Goal: Complete application form

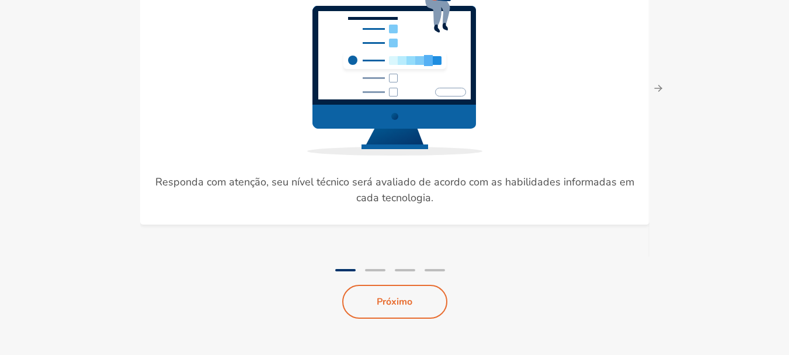
scroll to position [196, 0]
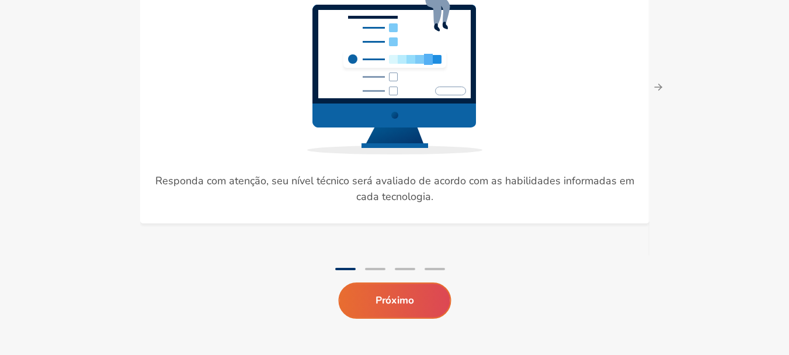
click at [421, 294] on button "Próximo" at bounding box center [394, 300] width 113 height 36
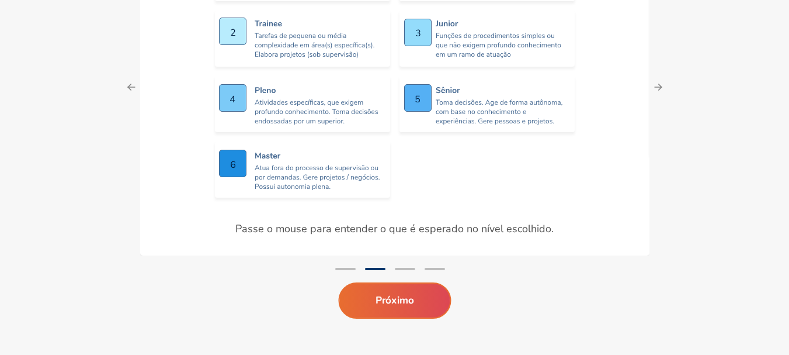
click at [398, 298] on button "Próximo" at bounding box center [394, 300] width 113 height 36
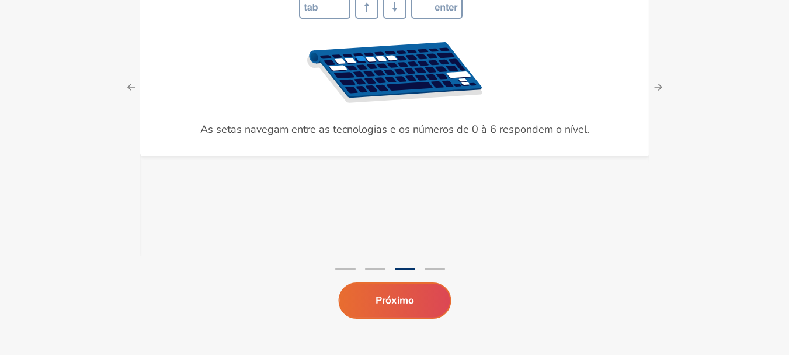
click at [401, 304] on button "Próximo" at bounding box center [394, 300] width 113 height 36
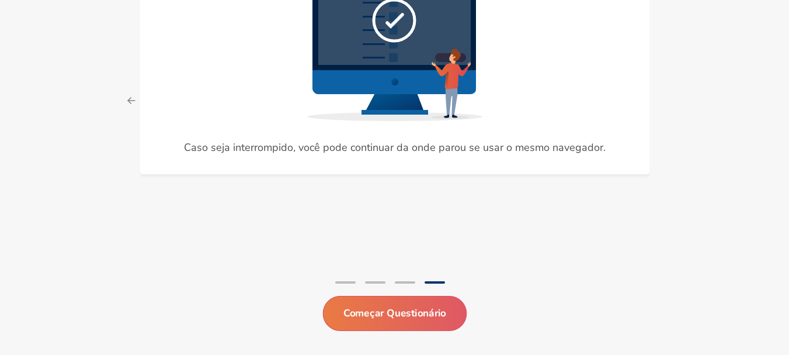
scroll to position [195, 0]
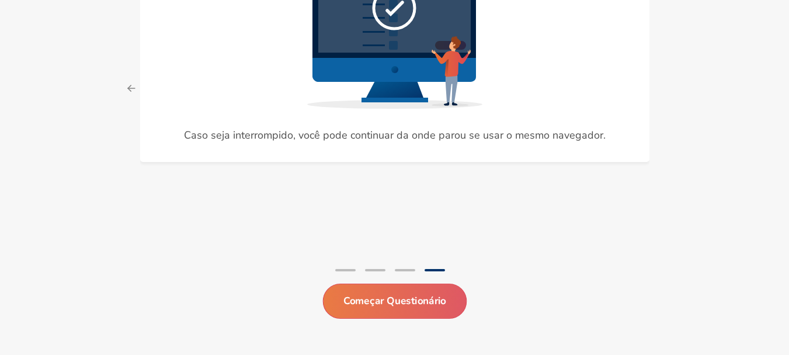
click at [394, 297] on button "Começar Questionário" at bounding box center [394, 300] width 144 height 35
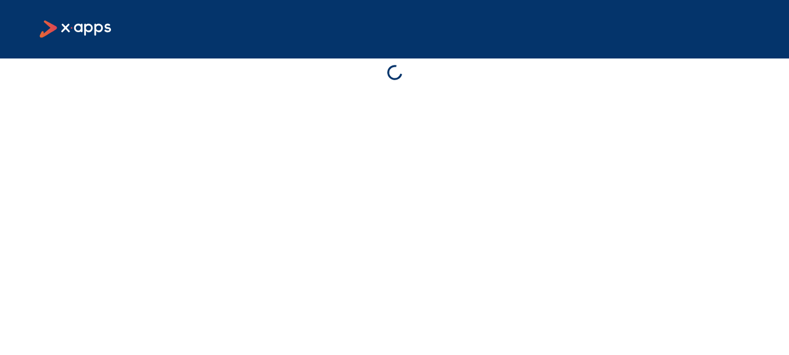
scroll to position [0, 0]
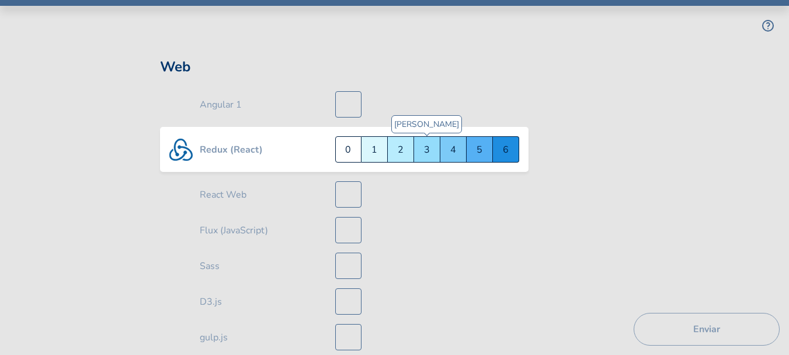
click at [423, 152] on div "Júnior 3" at bounding box center [427, 149] width 26 height 26
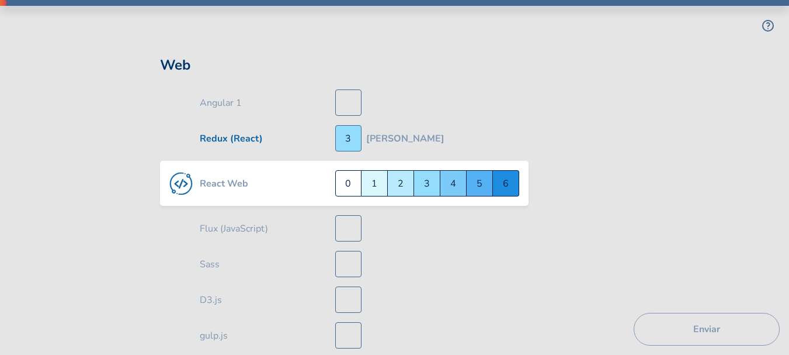
scroll to position [6, 0]
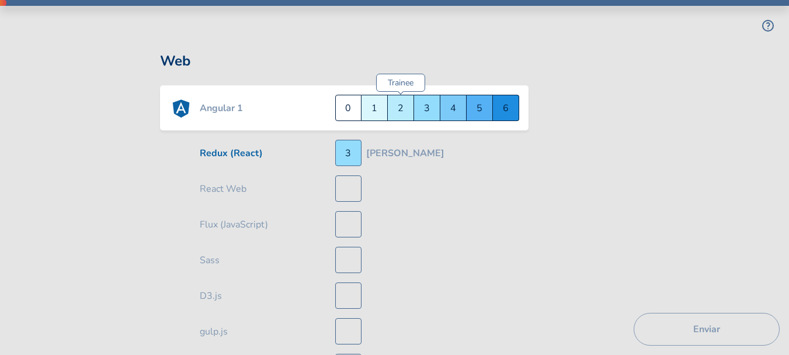
click at [401, 106] on div "Trainee 2" at bounding box center [401, 108] width 26 height 26
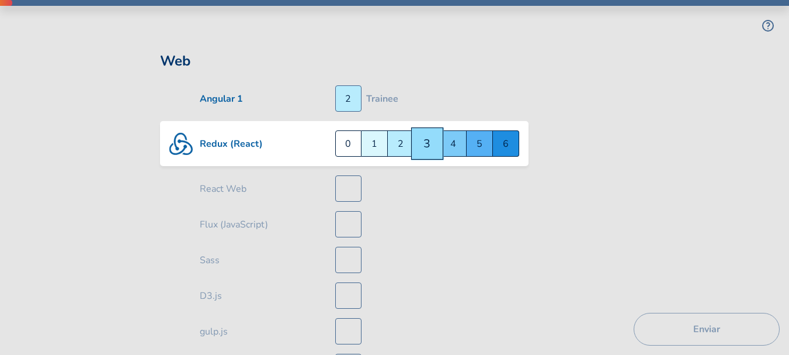
scroll to position [0, 0]
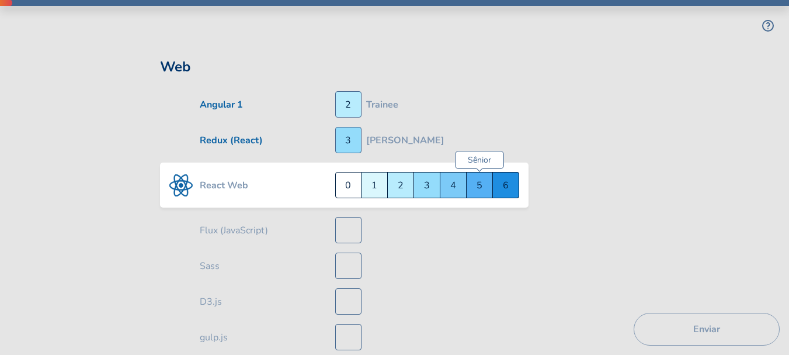
click at [479, 189] on div "Sênior 5" at bounding box center [480, 185] width 26 height 26
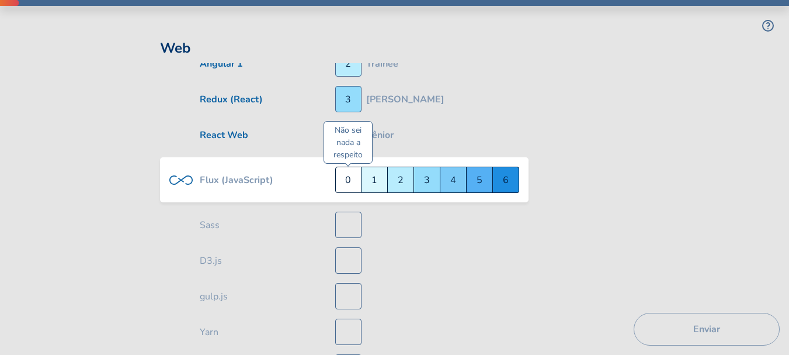
scroll to position [41, 0]
click at [377, 176] on div "Quero Aprender 1" at bounding box center [375, 179] width 26 height 26
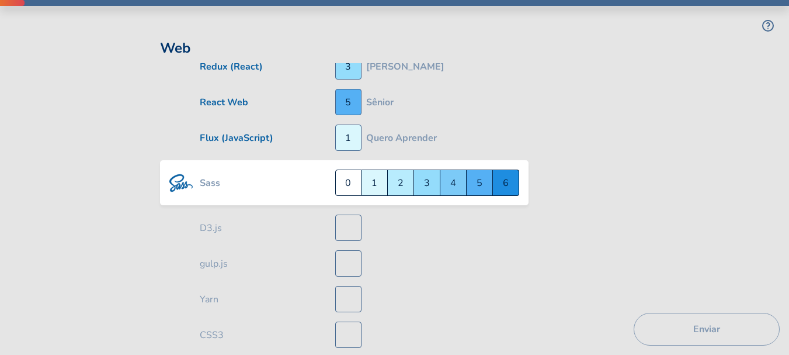
scroll to position [77, 0]
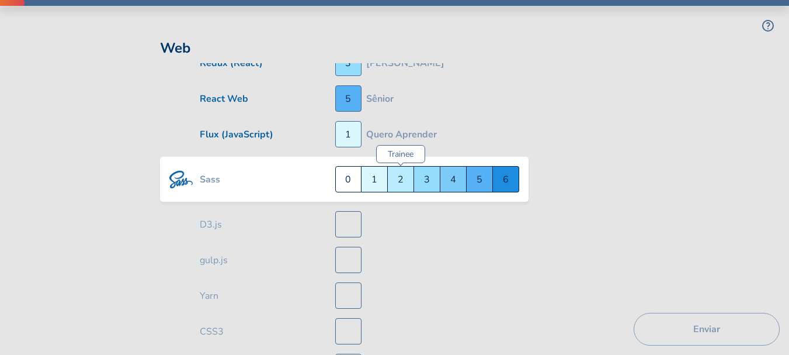
click at [406, 178] on div "Trainee 2" at bounding box center [401, 179] width 26 height 26
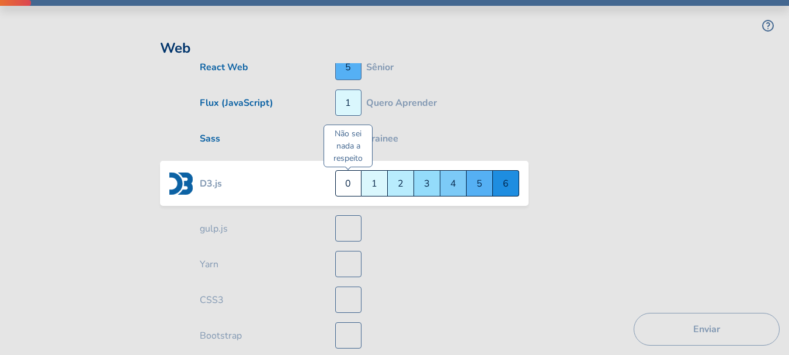
scroll to position [113, 0]
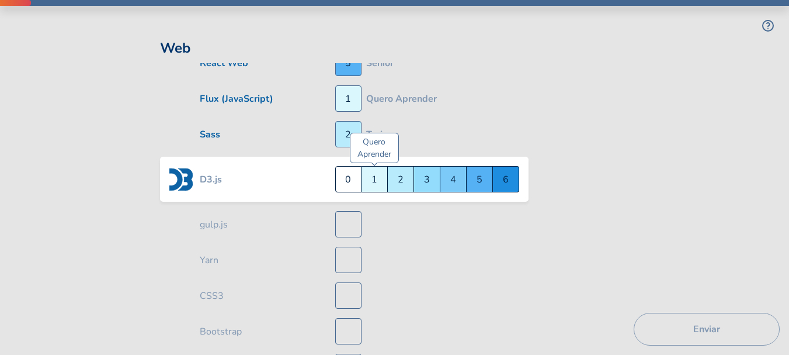
click at [386, 172] on div "Quero Aprender 1" at bounding box center [375, 179] width 26 height 26
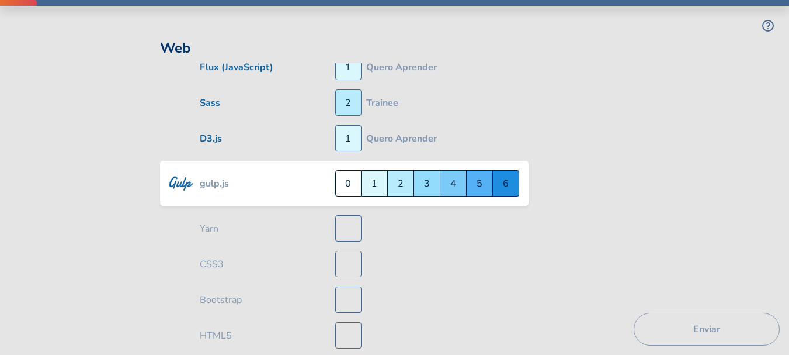
scroll to position [148, 0]
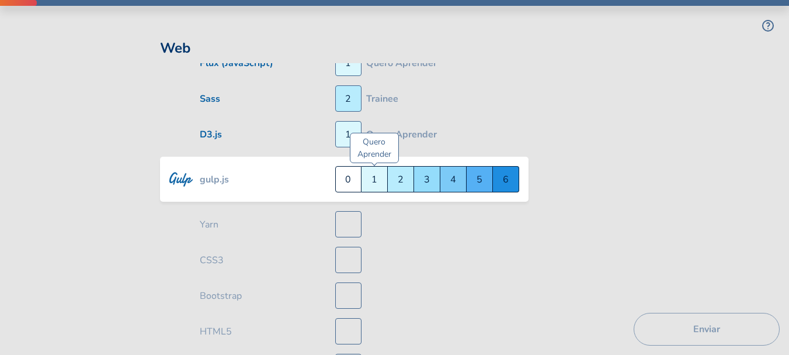
click at [379, 179] on div "Quero Aprender 1" at bounding box center [375, 179] width 26 height 26
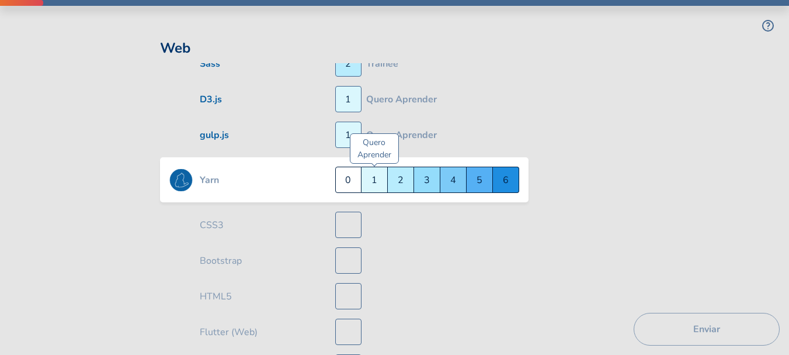
scroll to position [184, 0]
click at [450, 178] on div "Pleno 4" at bounding box center [453, 179] width 26 height 26
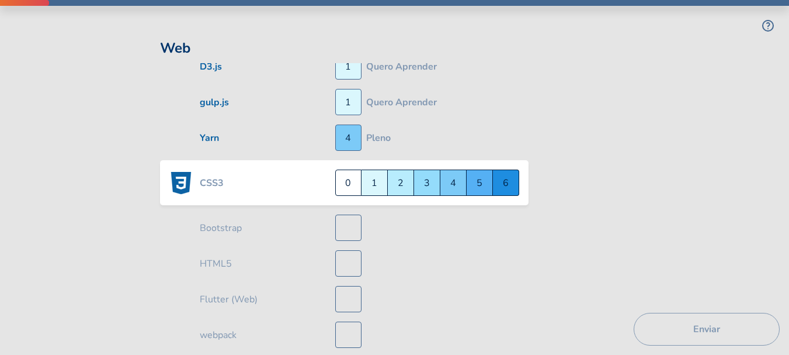
scroll to position [220, 0]
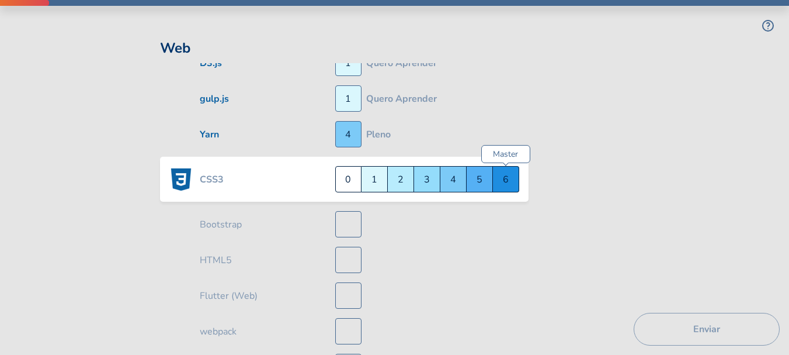
click at [503, 177] on div "Master 6" at bounding box center [506, 179] width 26 height 26
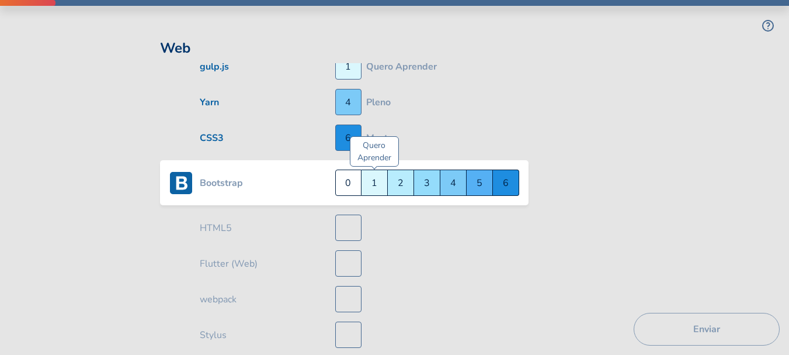
scroll to position [255, 0]
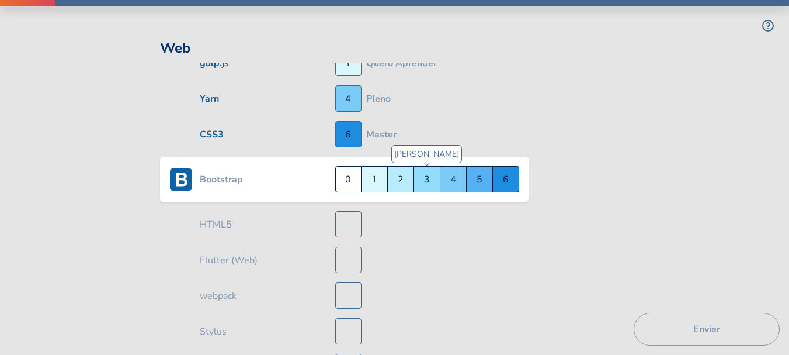
click at [431, 178] on div "Júnior 3" at bounding box center [427, 179] width 26 height 26
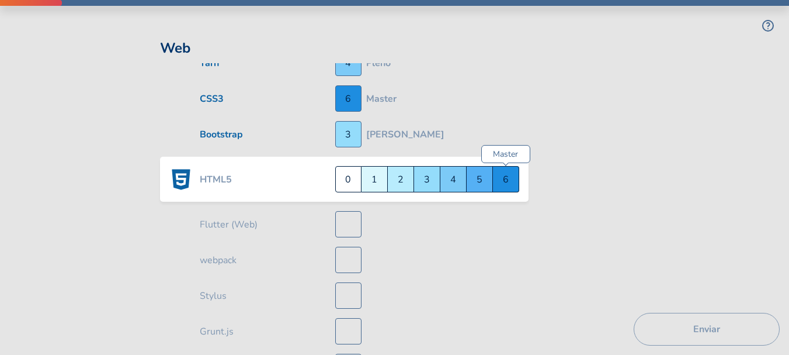
click at [511, 181] on div "Master 6" at bounding box center [506, 179] width 26 height 26
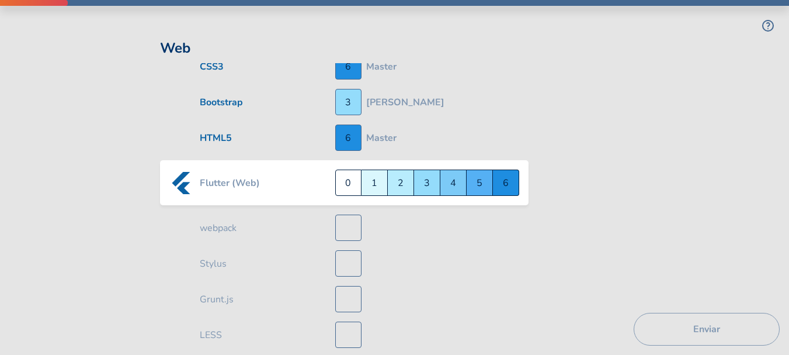
scroll to position [327, 0]
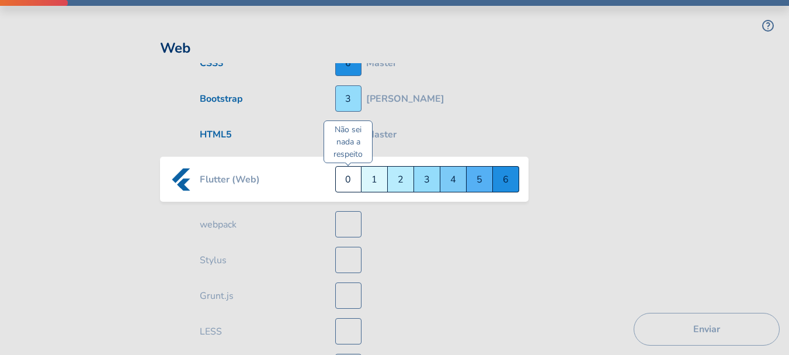
click at [355, 182] on div "Não sei nada a respeito 0" at bounding box center [348, 179] width 26 height 26
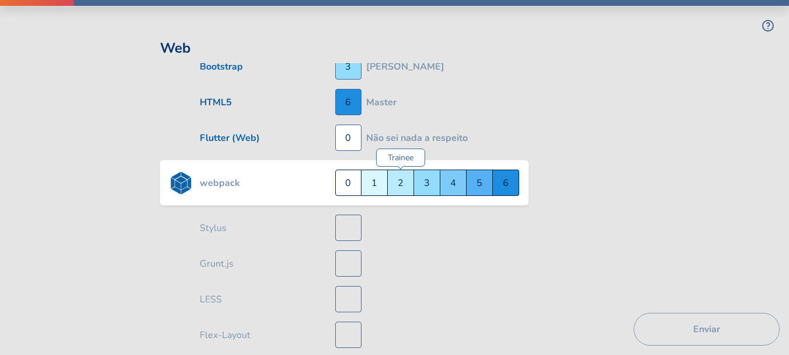
scroll to position [362, 0]
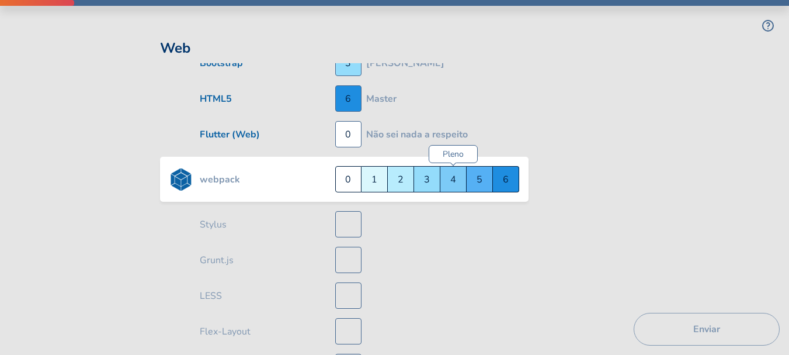
click at [452, 180] on div "Pleno 4" at bounding box center [453, 179] width 26 height 26
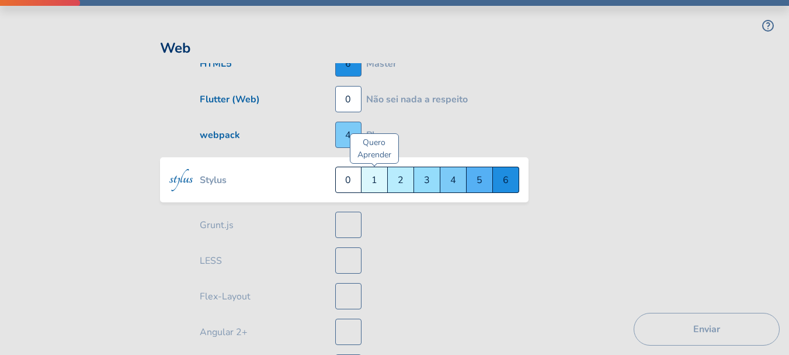
scroll to position [398, 0]
click at [405, 175] on div "Trainee 2" at bounding box center [401, 179] width 26 height 26
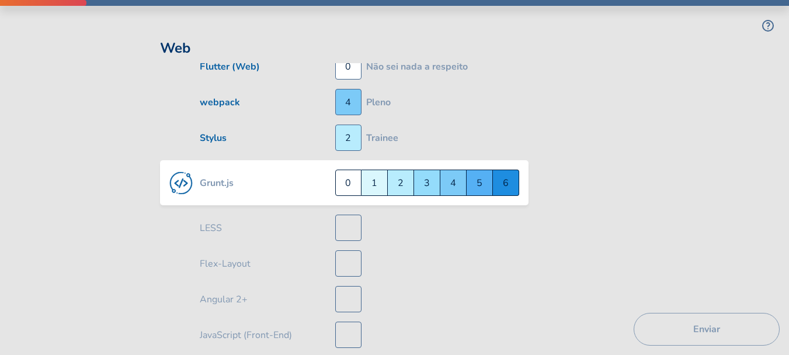
scroll to position [433, 0]
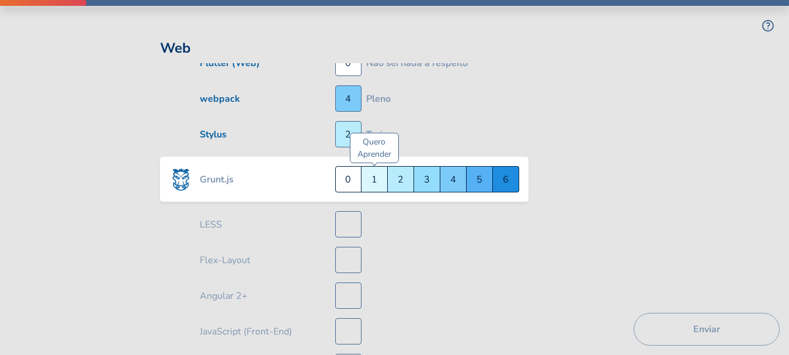
click at [370, 177] on div "Quero Aprender 1" at bounding box center [375, 179] width 26 height 26
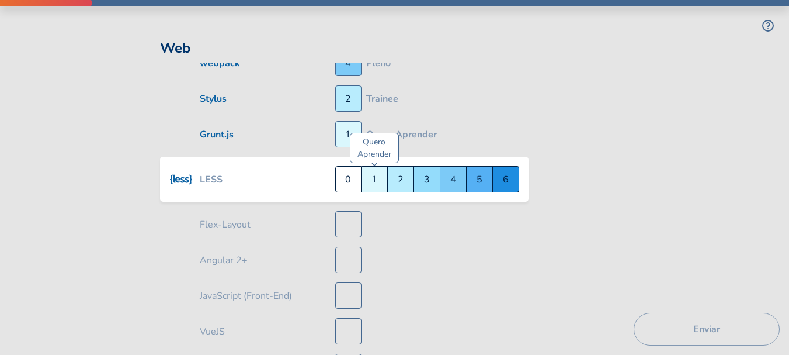
click at [373, 178] on div "Quero Aprender 1" at bounding box center [375, 179] width 26 height 26
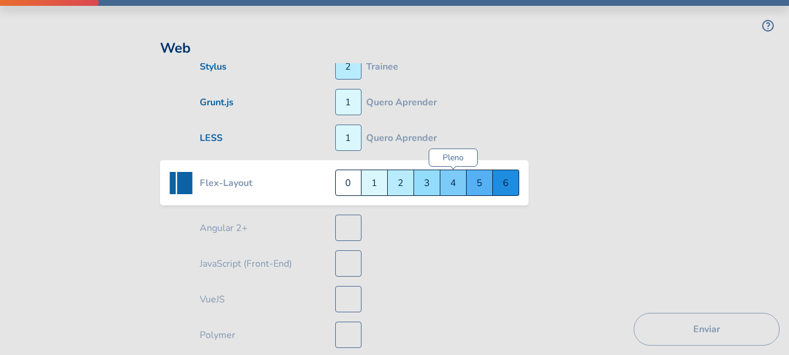
scroll to position [505, 0]
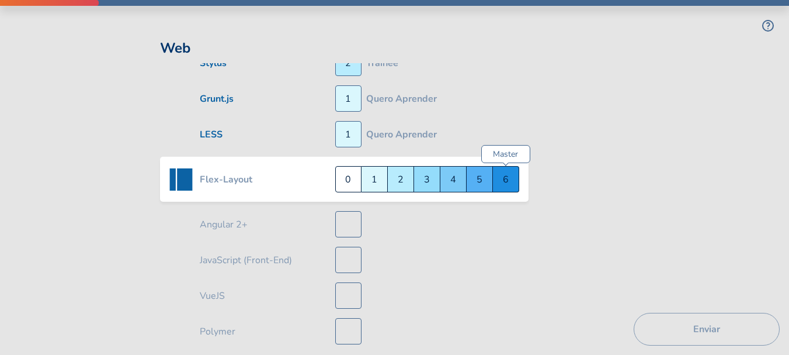
click at [504, 178] on div "Master 6" at bounding box center [506, 179] width 26 height 26
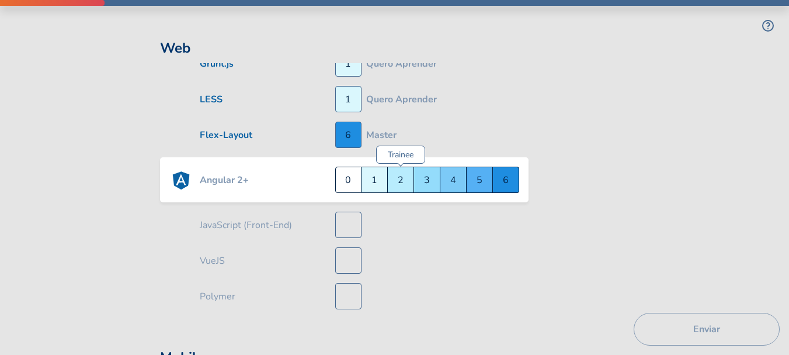
scroll to position [540, 0]
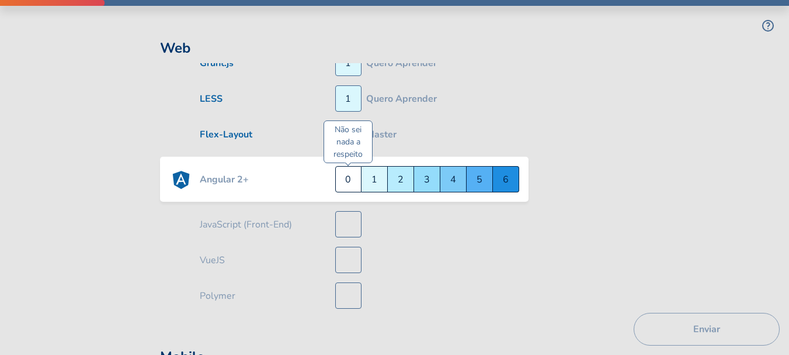
click at [346, 176] on div "Não sei nada a respeito 0" at bounding box center [348, 179] width 26 height 26
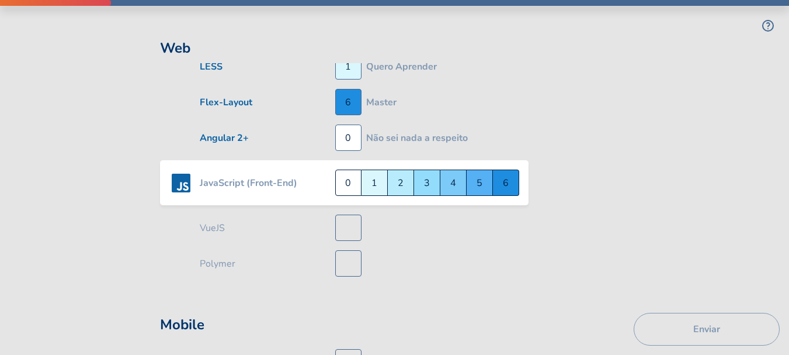
scroll to position [576, 0]
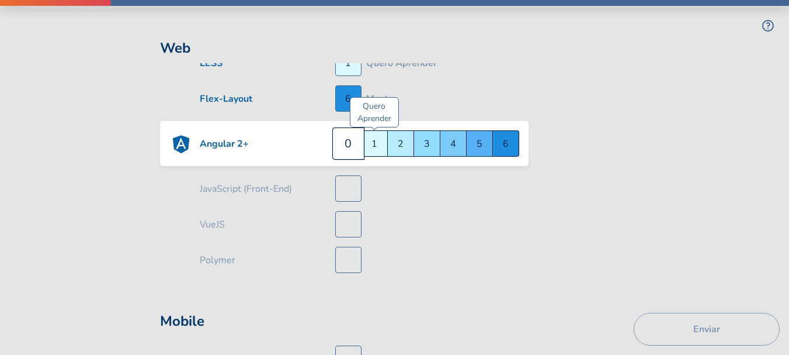
click at [378, 147] on div "Quero Aprender 1" at bounding box center [375, 143] width 26 height 26
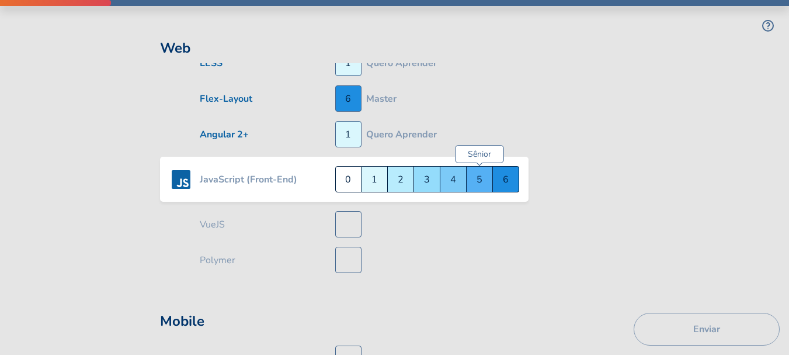
click at [473, 177] on div "Sênior 5" at bounding box center [480, 179] width 26 height 26
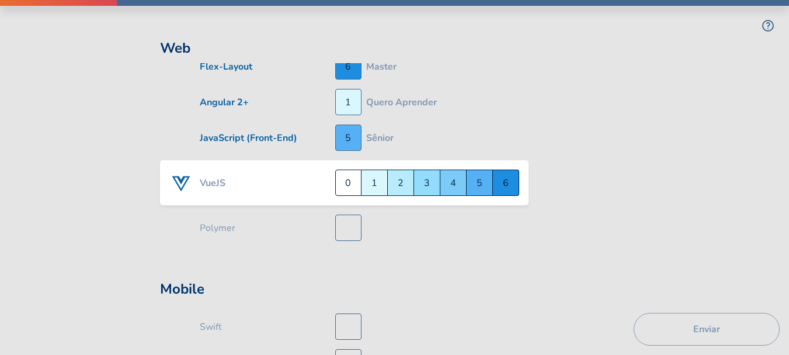
scroll to position [612, 0]
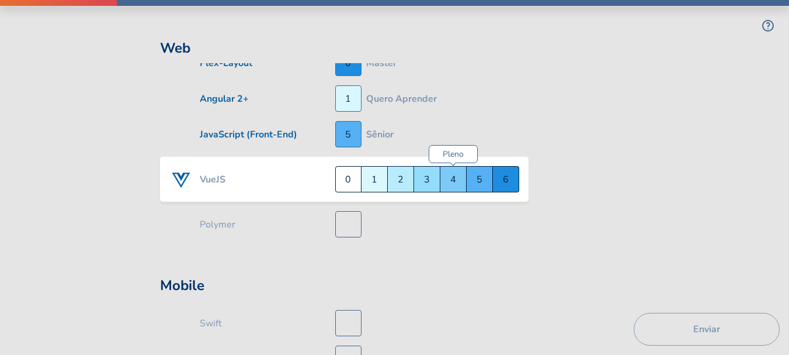
click at [454, 183] on div "Pleno 4" at bounding box center [453, 179] width 26 height 26
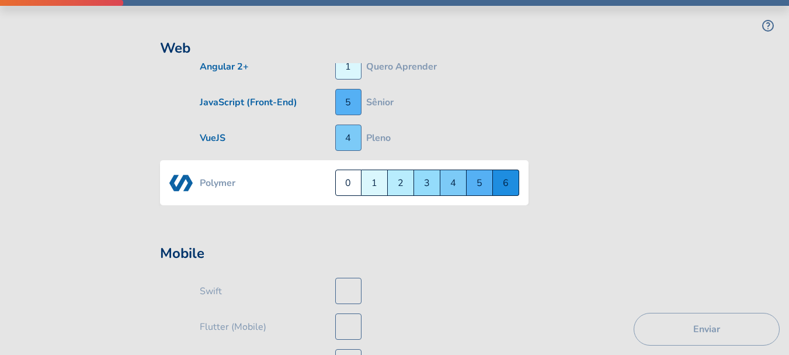
scroll to position [647, 0]
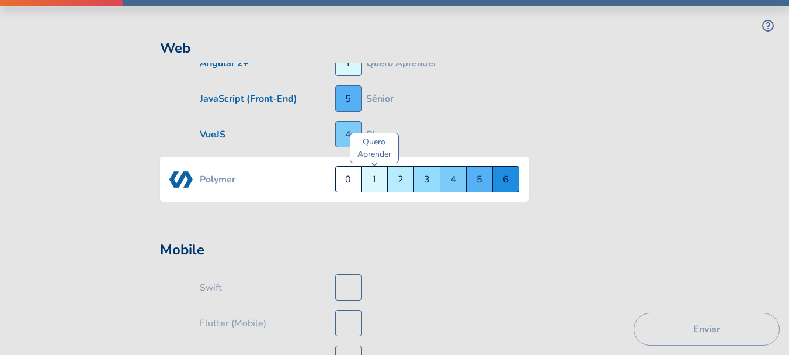
click at [379, 178] on div "Quero Aprender 1" at bounding box center [375, 179] width 26 height 26
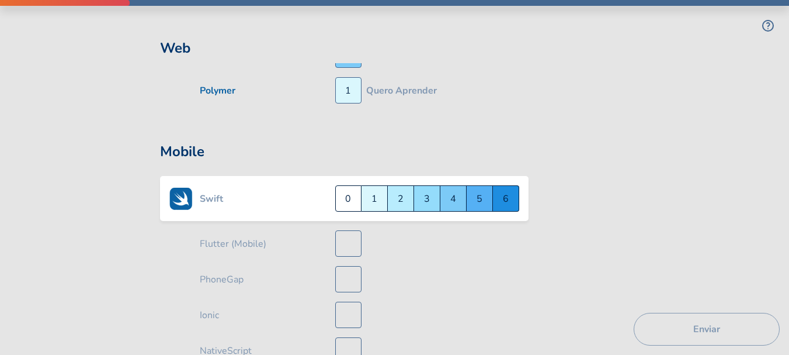
scroll to position [746, 0]
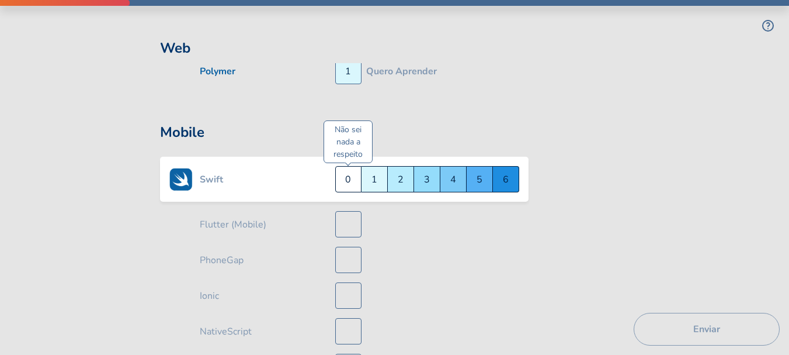
click at [350, 183] on div "Não sei nada a respeito 0" at bounding box center [348, 179] width 26 height 26
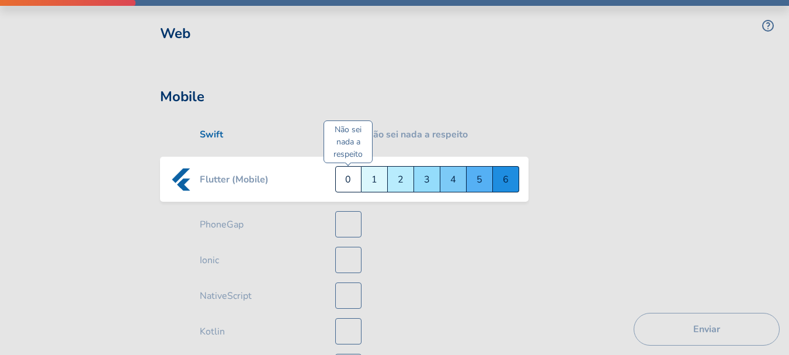
click at [346, 179] on div "Não sei nada a respeito 0" at bounding box center [348, 179] width 26 height 26
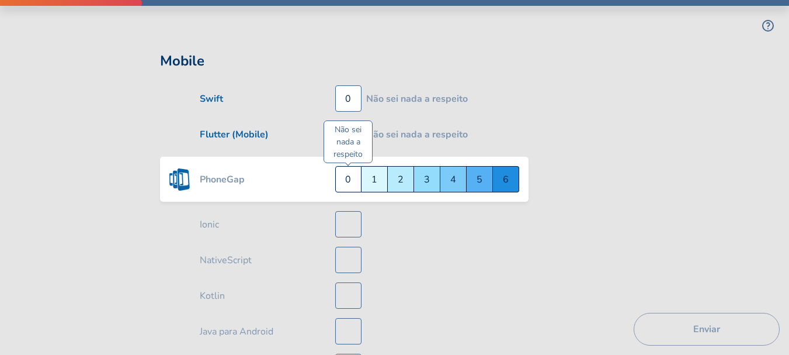
click at [348, 179] on div "Não sei nada a respeito 0" at bounding box center [348, 179] width 26 height 26
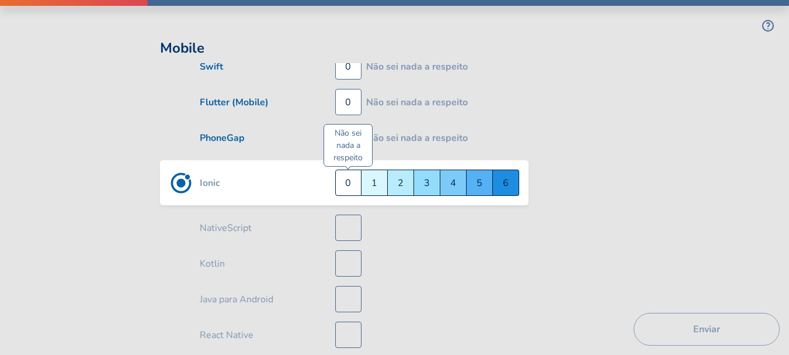
scroll to position [853, 0]
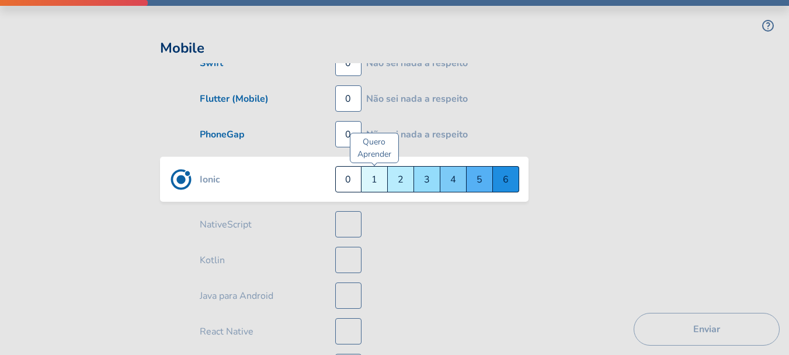
click at [375, 179] on div "Quero Aprender 1" at bounding box center [375, 179] width 26 height 26
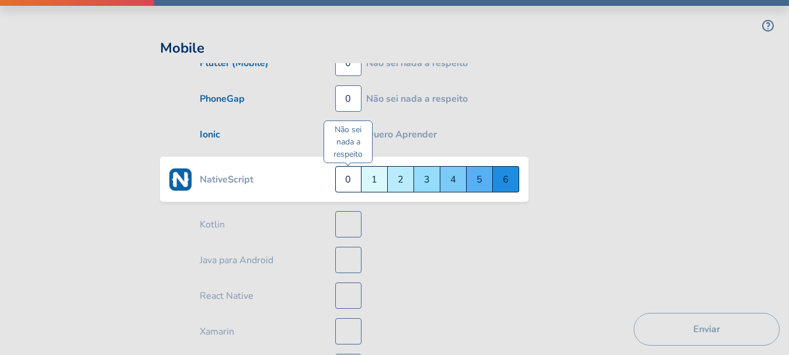
click at [348, 182] on div "Não sei nada a respeito 0" at bounding box center [348, 179] width 26 height 26
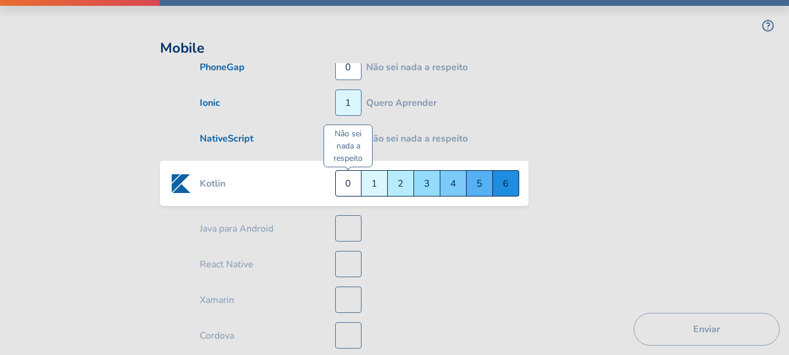
scroll to position [924, 0]
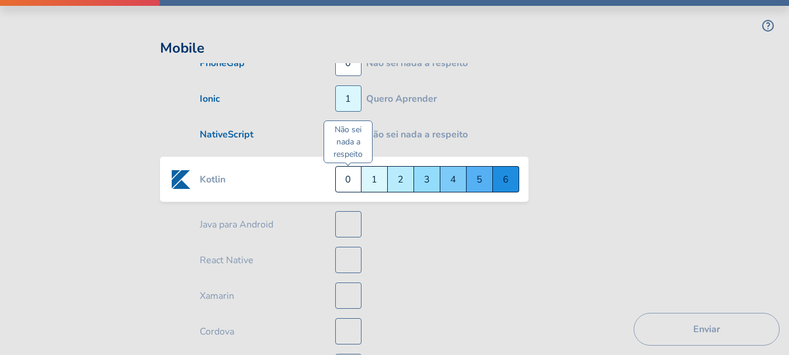
click at [341, 178] on div "Não sei nada a respeito 0" at bounding box center [348, 179] width 26 height 26
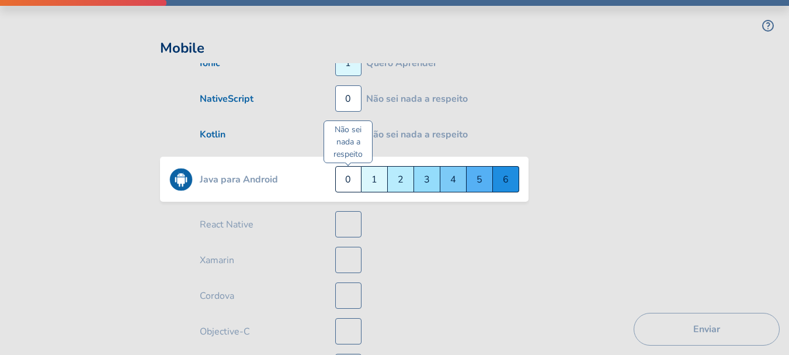
click at [352, 182] on div "Não sei nada a respeito 0" at bounding box center [348, 179] width 26 height 26
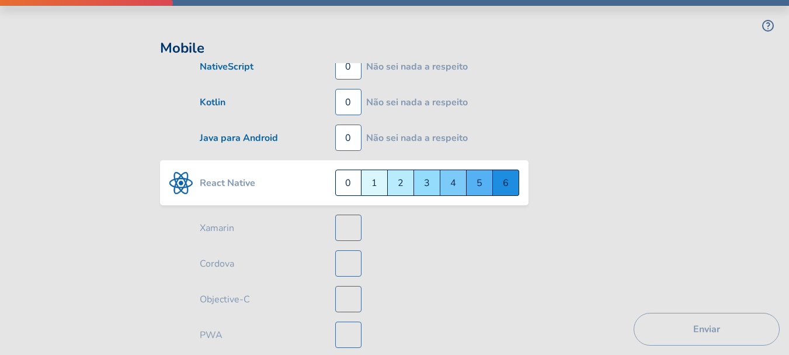
scroll to position [995, 0]
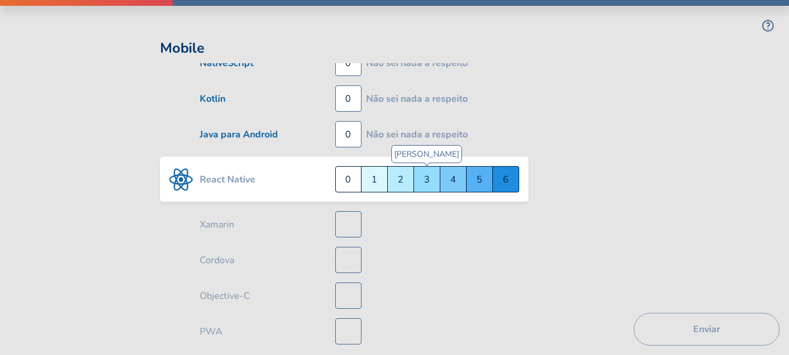
click at [432, 183] on div "Júnior 3" at bounding box center [427, 179] width 26 height 26
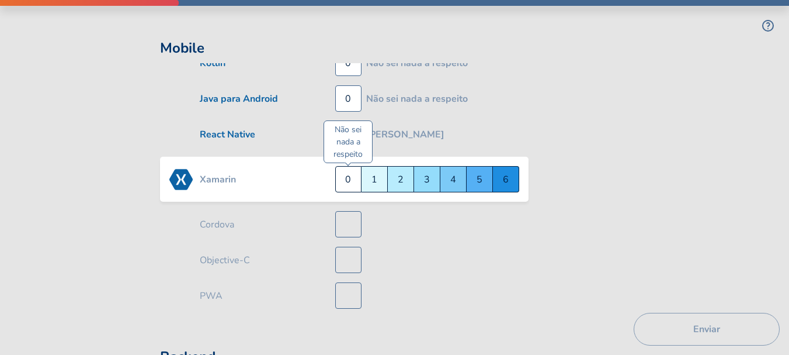
click at [352, 177] on div "Não sei nada a respeito 0" at bounding box center [348, 179] width 26 height 26
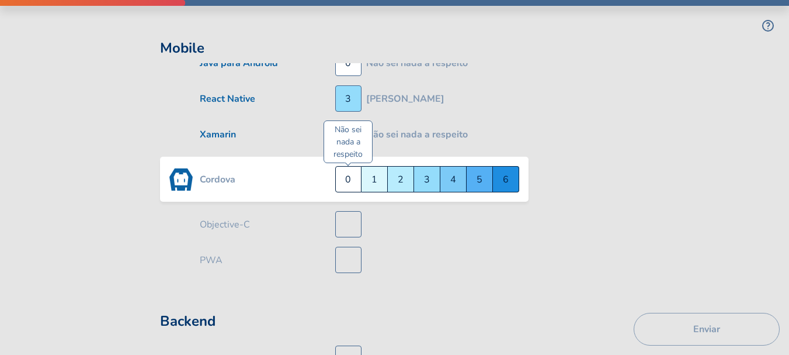
click at [346, 179] on div "Não sei nada a respeito 0" at bounding box center [348, 179] width 26 height 26
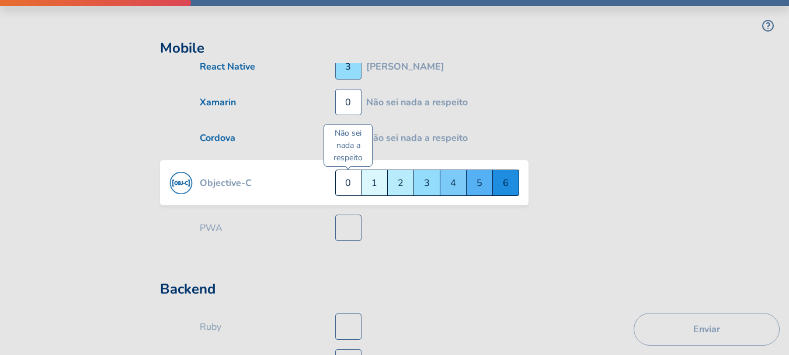
scroll to position [1102, 0]
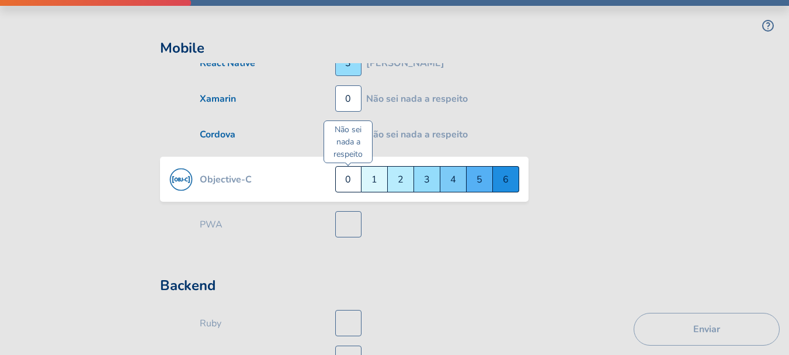
click at [343, 183] on div "Não sei nada a respeito 0" at bounding box center [348, 179] width 26 height 26
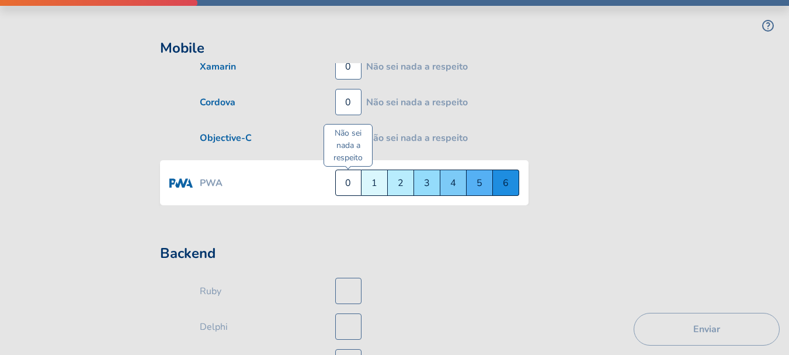
scroll to position [1138, 0]
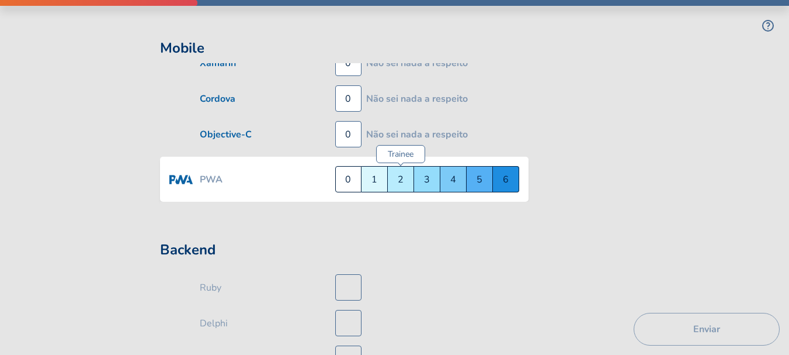
click at [397, 182] on div "Trainee 2" at bounding box center [401, 179] width 26 height 26
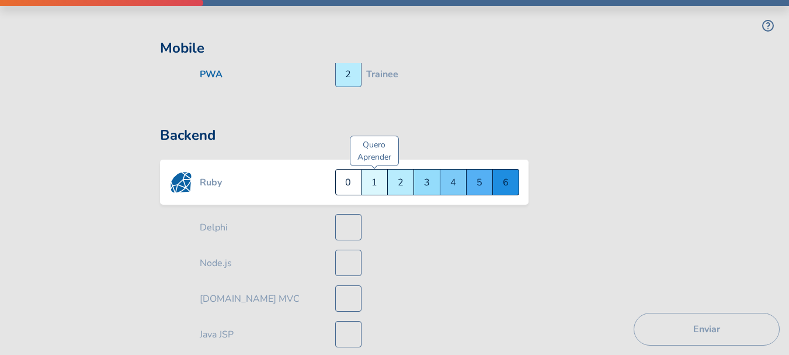
scroll to position [1237, 0]
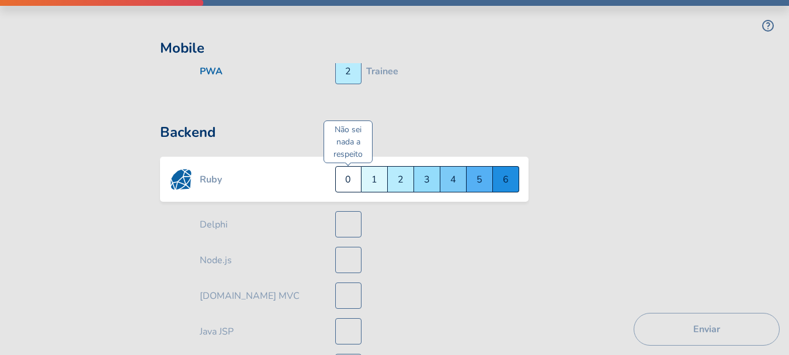
click at [351, 178] on div "Não sei nada a respeito 0" at bounding box center [348, 179] width 26 height 26
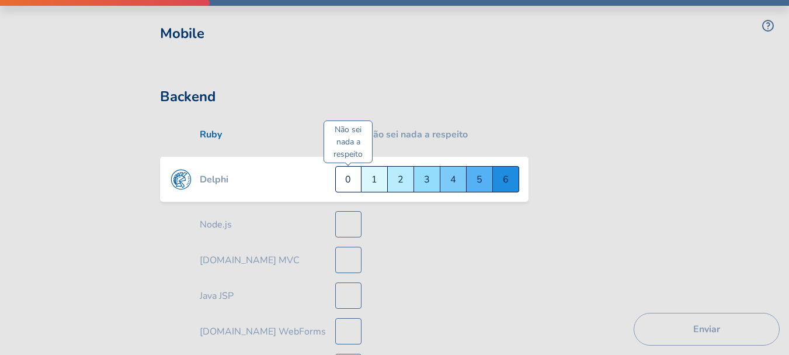
click at [352, 179] on div "Não sei nada a respeito 0" at bounding box center [348, 179] width 26 height 26
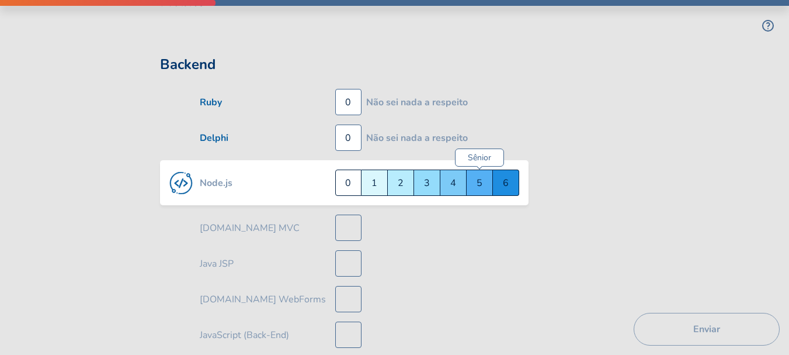
scroll to position [1308, 0]
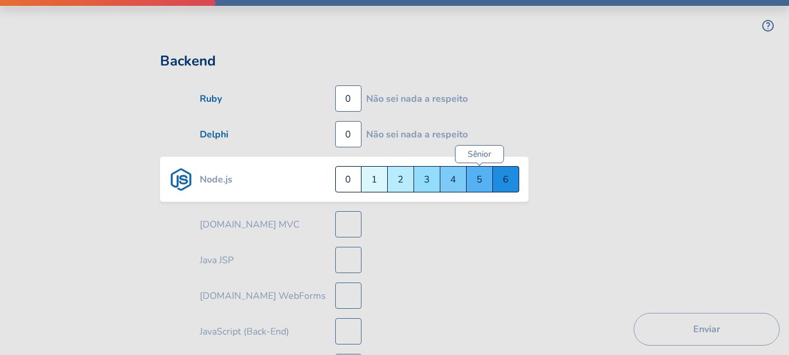
click at [480, 180] on div "Sênior 5" at bounding box center [480, 179] width 26 height 26
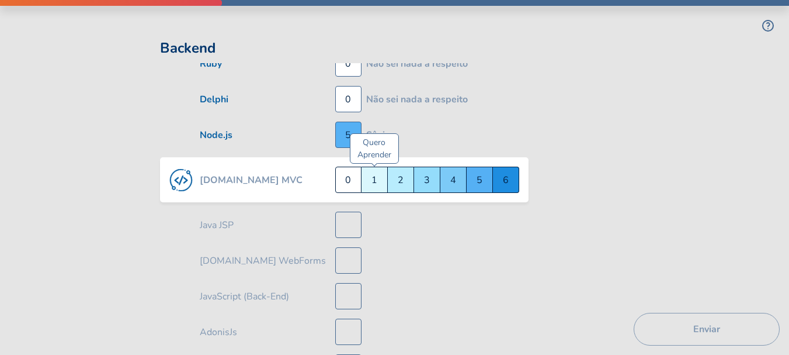
scroll to position [1344, 0]
click at [366, 178] on div "Quero Aprender 1" at bounding box center [375, 179] width 26 height 26
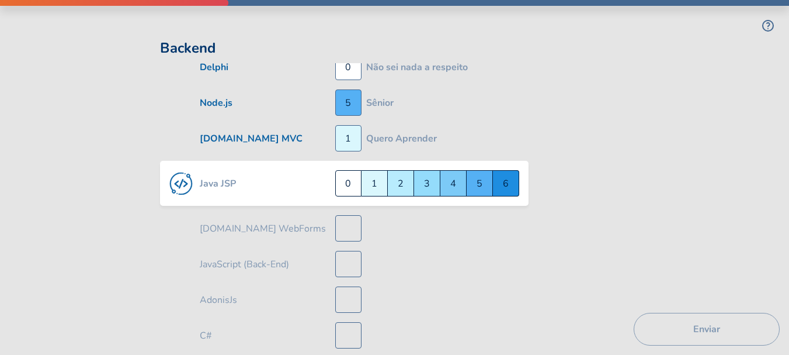
scroll to position [1379, 0]
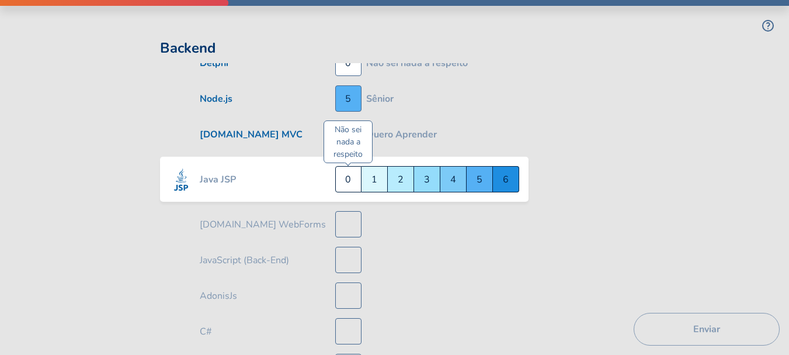
click at [355, 180] on div "Não sei nada a respeito 0" at bounding box center [348, 179] width 26 height 26
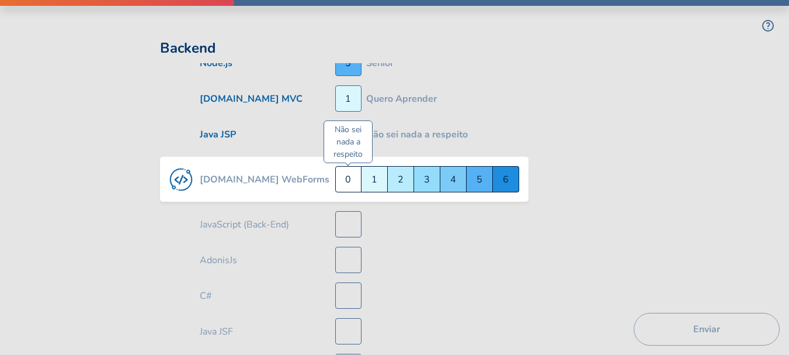
click at [353, 179] on div "Não sei nada a respeito 0" at bounding box center [348, 179] width 26 height 26
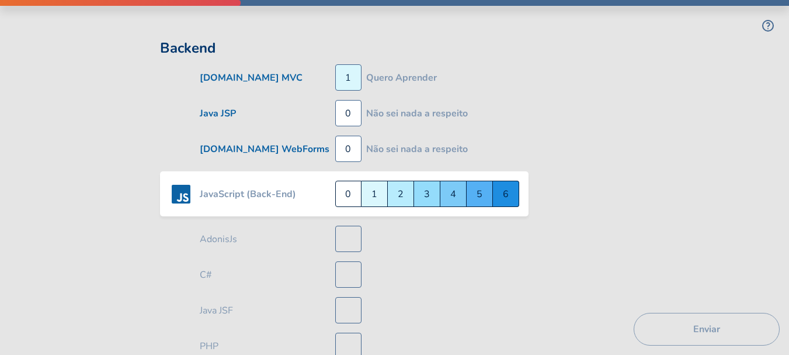
scroll to position [1450, 0]
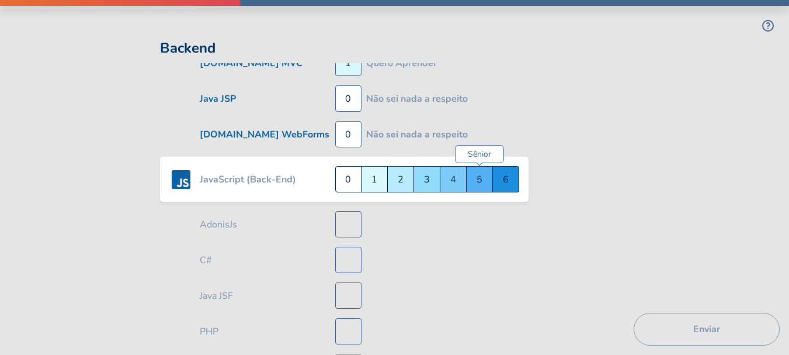
click at [477, 180] on div "Sênior 5" at bounding box center [480, 179] width 26 height 26
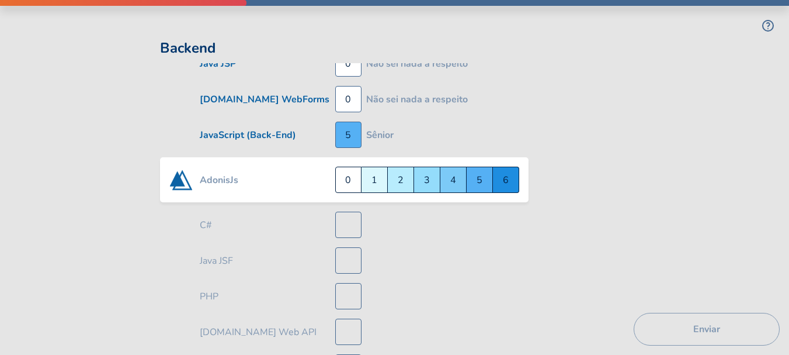
scroll to position [1486, 0]
click at [374, 183] on div "Quero Aprender 1" at bounding box center [375, 179] width 26 height 26
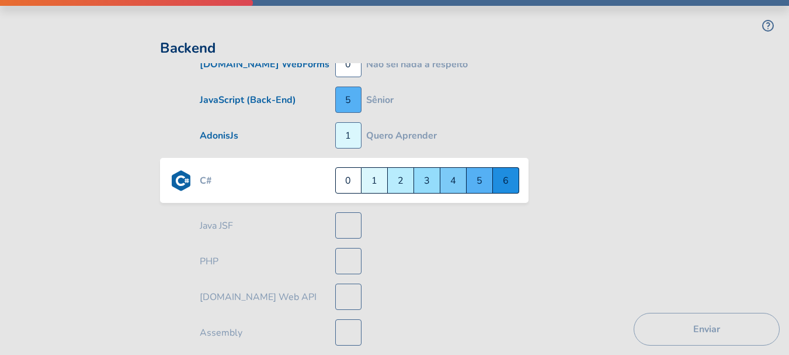
scroll to position [1522, 0]
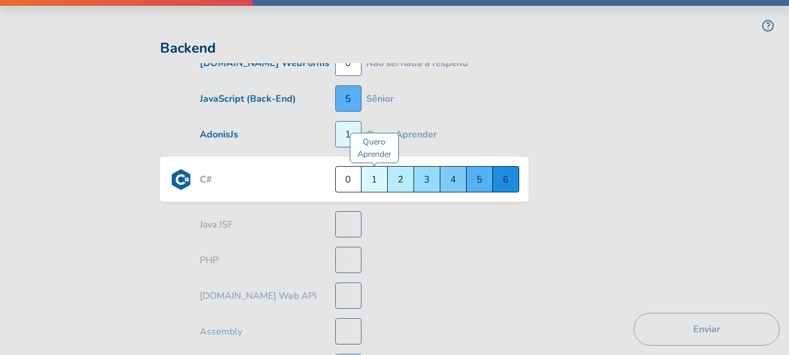
click at [374, 174] on div "Quero Aprender 1" at bounding box center [375, 179] width 26 height 26
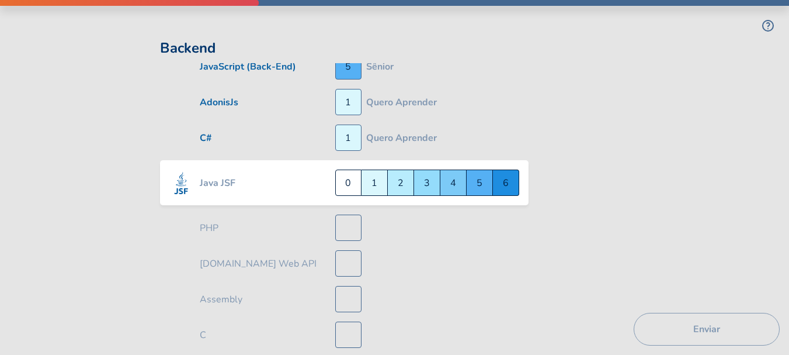
scroll to position [1557, 0]
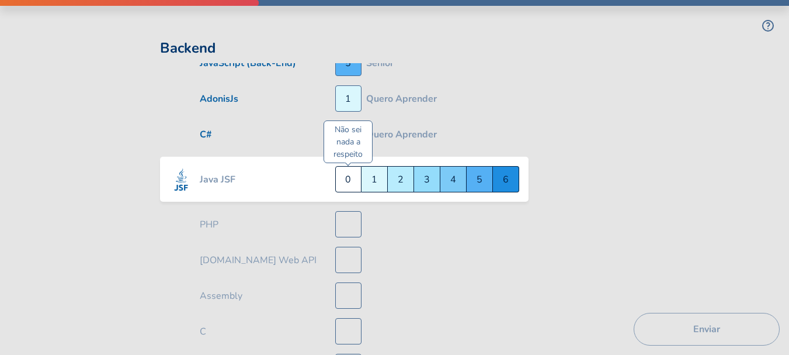
click at [346, 176] on div "Não sei nada a respeito 0" at bounding box center [348, 179] width 26 height 26
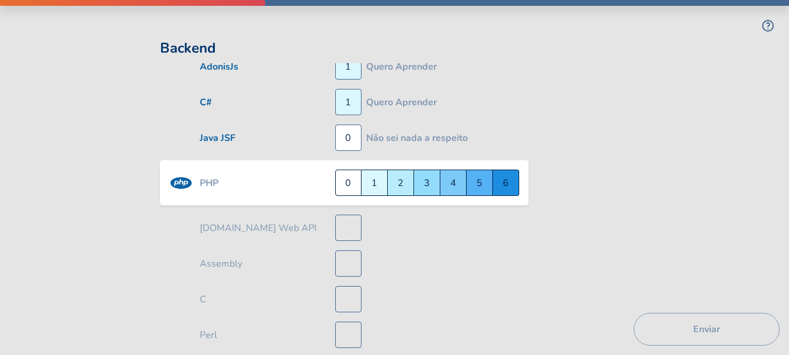
scroll to position [1593, 0]
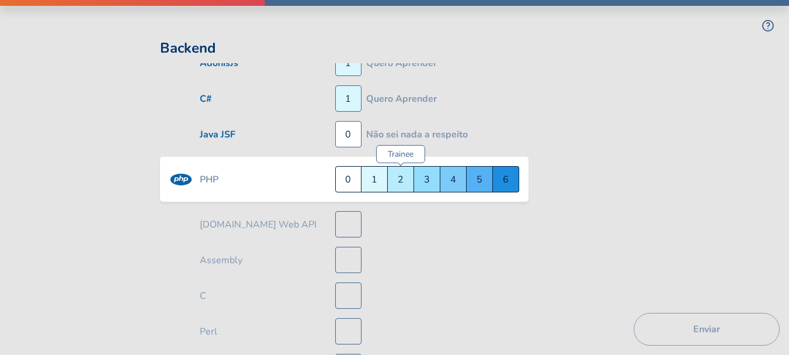
click at [400, 176] on div "Trainee 2" at bounding box center [401, 179] width 26 height 26
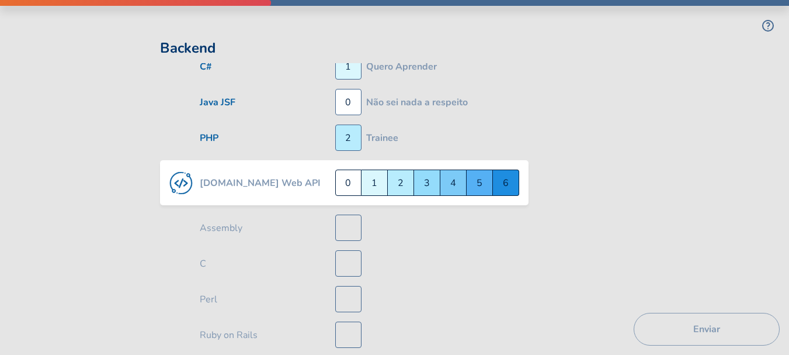
scroll to position [1629, 0]
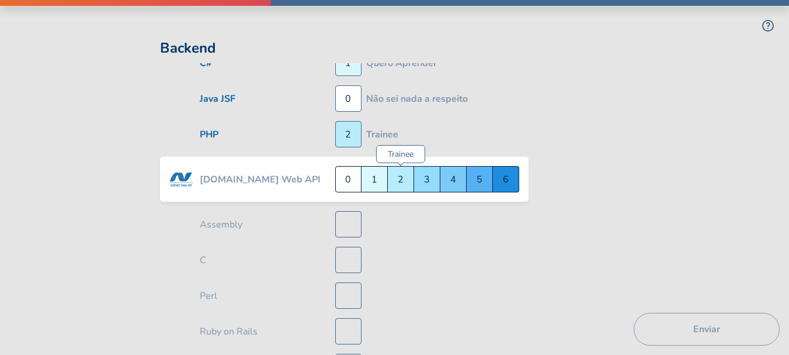
click at [396, 180] on div "Trainee 2" at bounding box center [401, 179] width 26 height 26
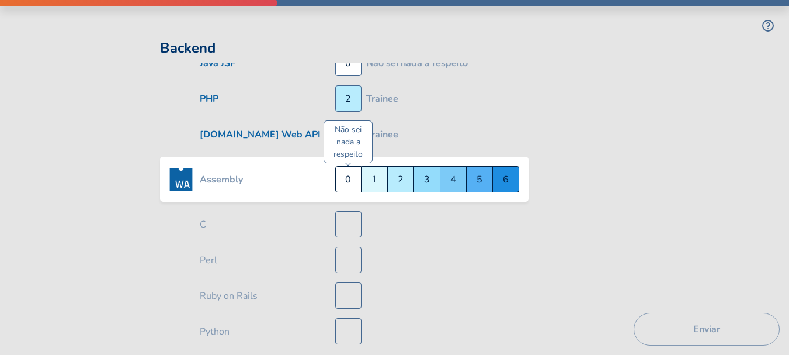
click at [341, 176] on div "Não sei nada a respeito 0" at bounding box center [348, 179] width 26 height 26
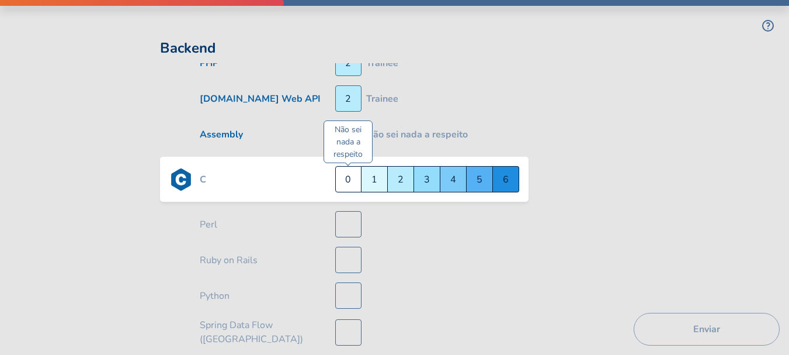
click at [343, 182] on div "Não sei nada a respeito 0" at bounding box center [348, 179] width 26 height 26
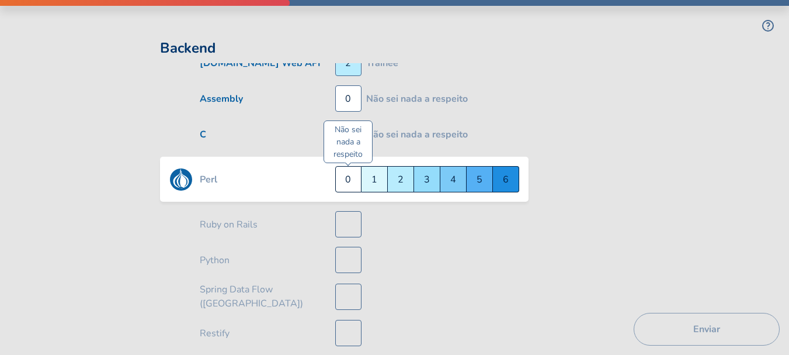
click at [346, 188] on div "Não sei nada a respeito 0" at bounding box center [348, 179] width 26 height 26
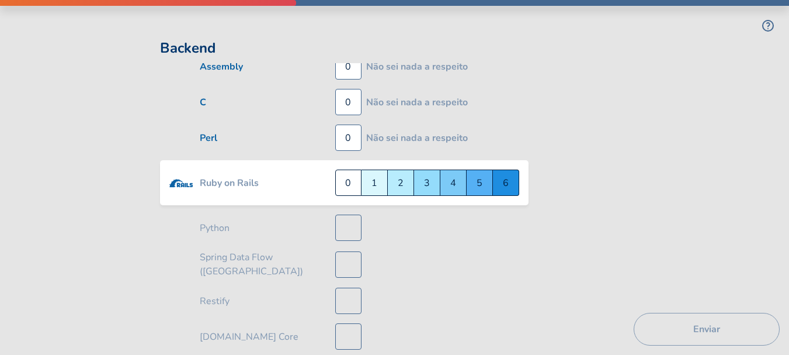
scroll to position [1771, 0]
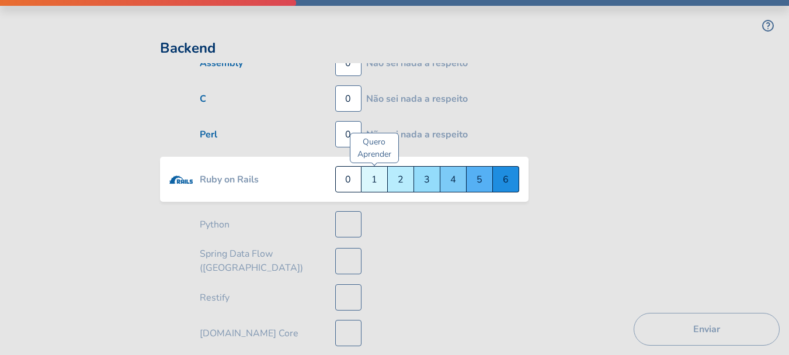
click at [374, 177] on div "Quero Aprender 1" at bounding box center [375, 179] width 26 height 26
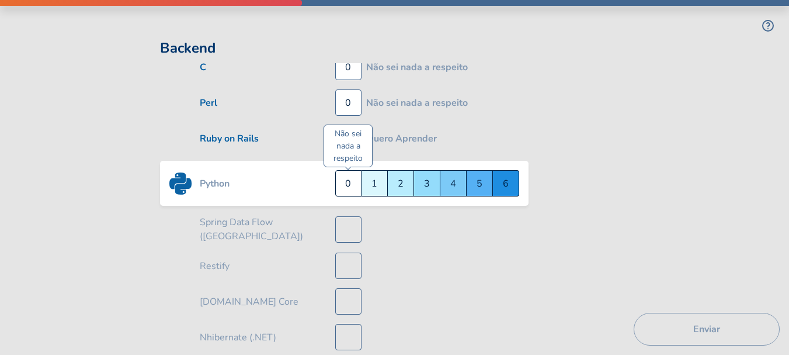
scroll to position [1807, 0]
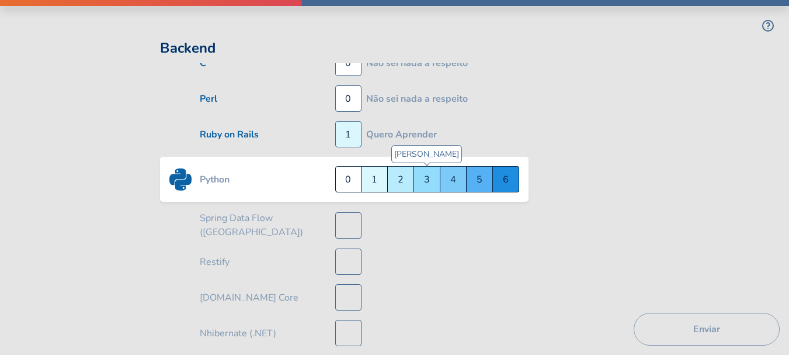
click at [426, 182] on div "Júnior 3" at bounding box center [427, 179] width 26 height 26
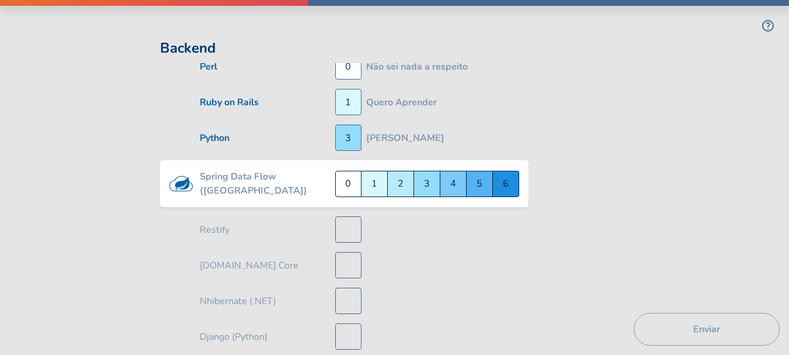
scroll to position [1842, 0]
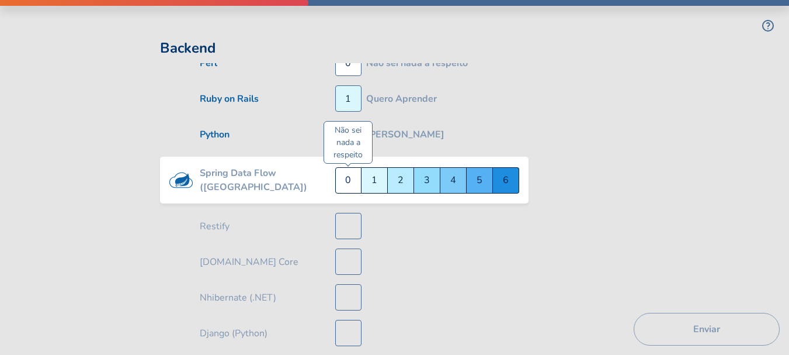
click at [356, 178] on div "Não sei nada a respeito 0" at bounding box center [348, 180] width 26 height 26
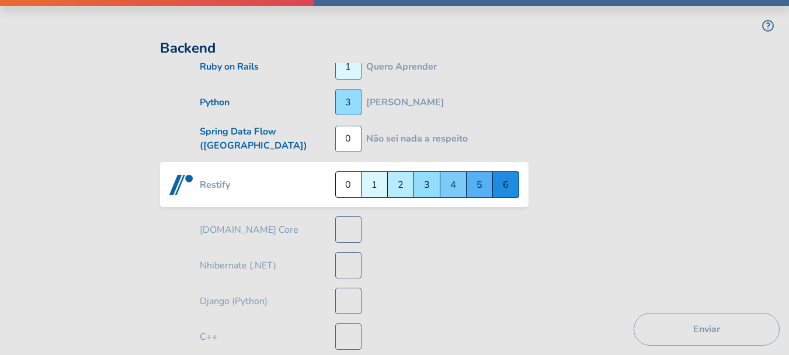
scroll to position [1878, 0]
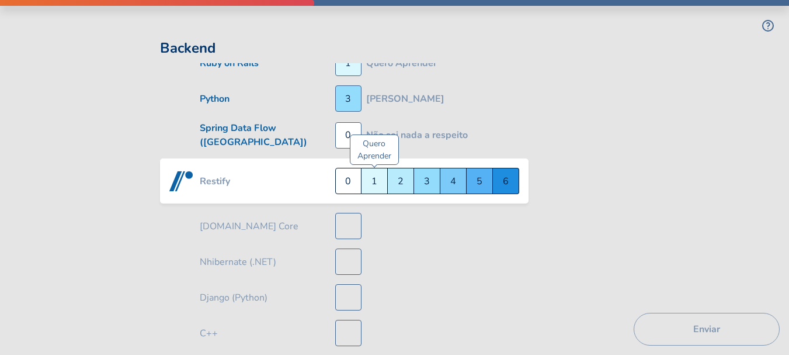
click at [379, 181] on div "Quero Aprender 1" at bounding box center [375, 181] width 26 height 26
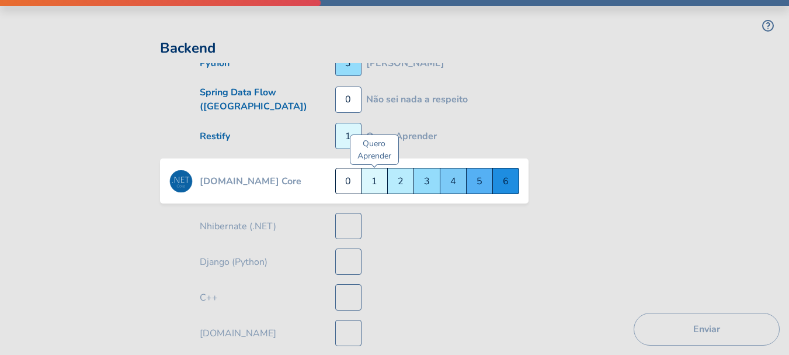
click at [376, 180] on div "Quero Aprender 1" at bounding box center [375, 181] width 26 height 26
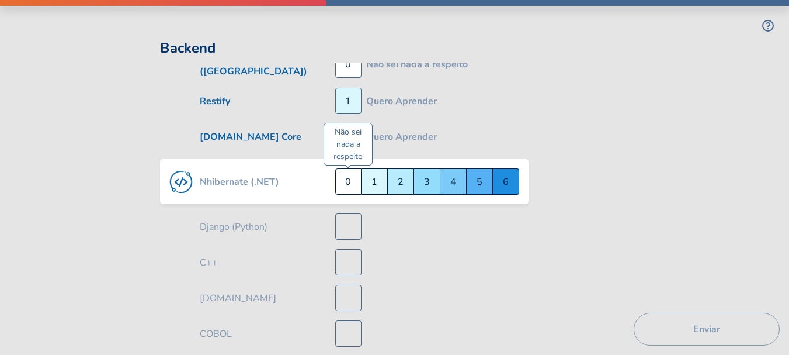
scroll to position [1949, 0]
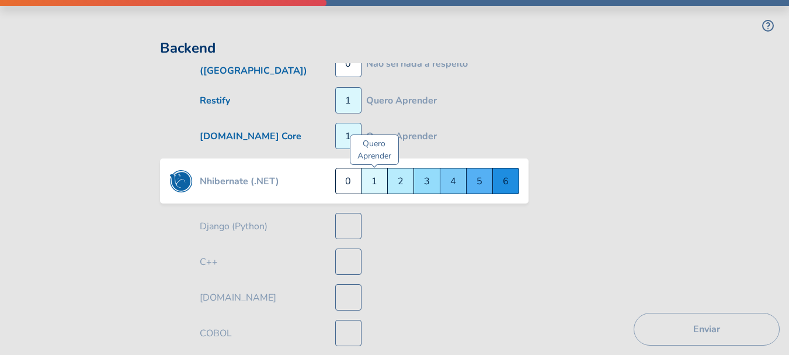
click at [371, 179] on div "Quero Aprender 1" at bounding box center [375, 181] width 26 height 26
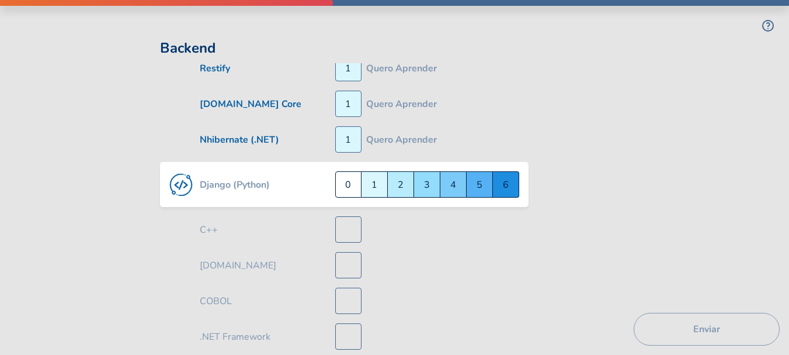
scroll to position [1985, 0]
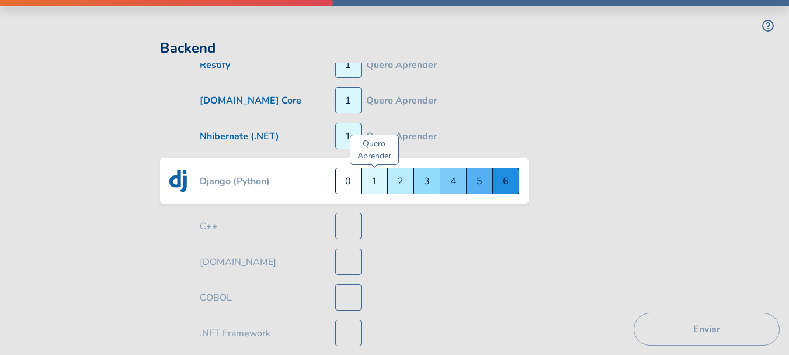
click at [372, 180] on div "Quero Aprender 1" at bounding box center [375, 181] width 26 height 26
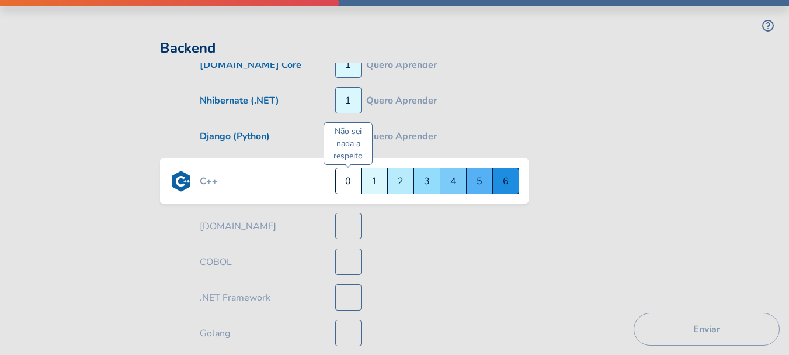
click at [348, 177] on div "Não sei nada a respeito 0" at bounding box center [348, 181] width 26 height 26
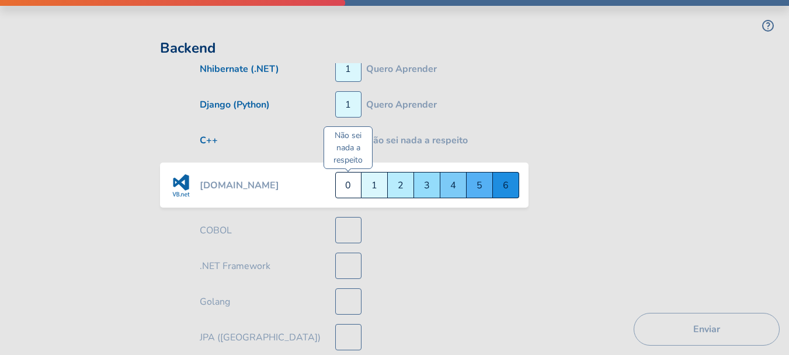
scroll to position [2056, 0]
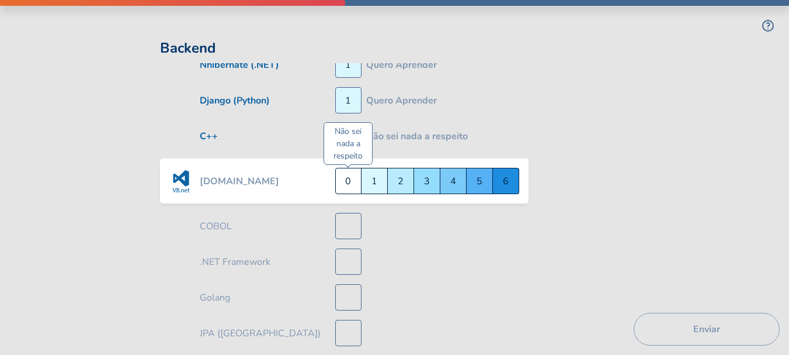
click at [351, 180] on div "Não sei nada a respeito 0" at bounding box center [348, 181] width 26 height 26
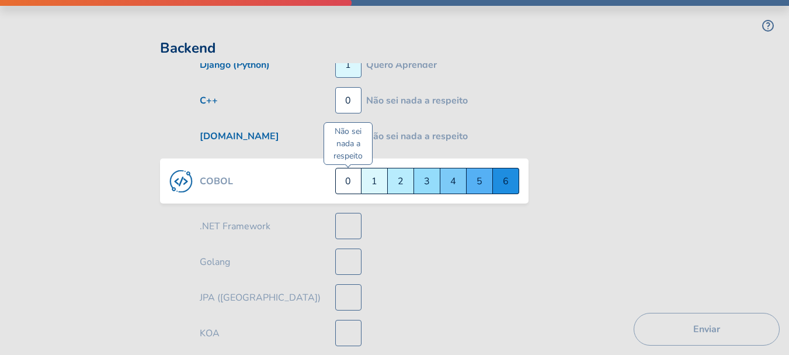
click at [345, 177] on div "Não sei nada a respeito 0" at bounding box center [348, 181] width 26 height 26
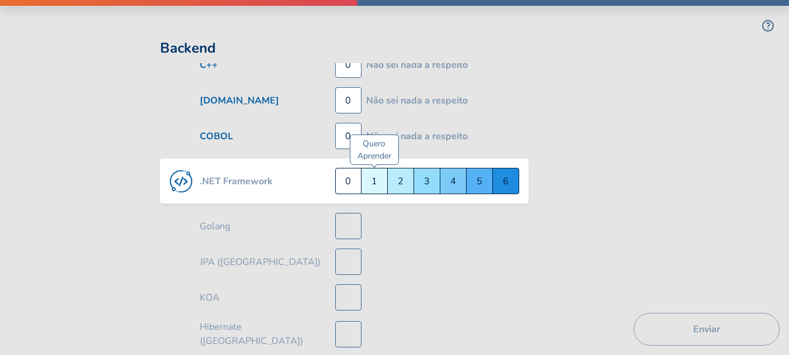
click at [381, 177] on div "Quero Aprender 1" at bounding box center [375, 181] width 26 height 26
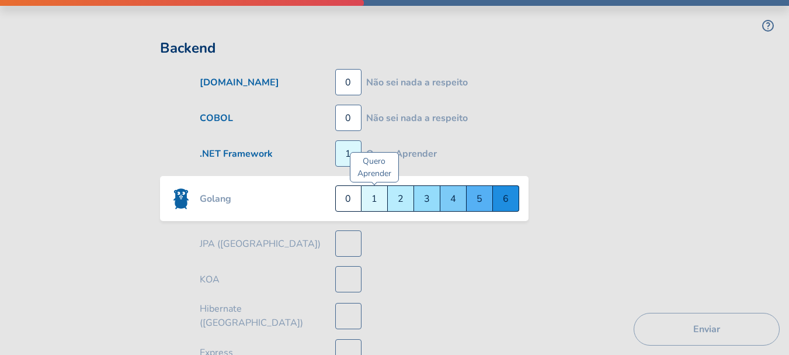
scroll to position [2163, 0]
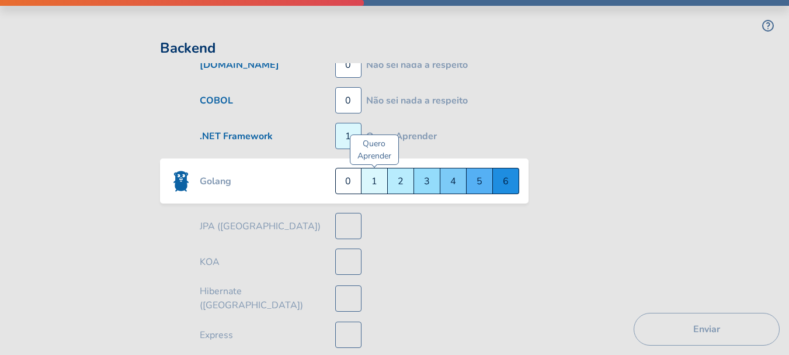
click at [372, 183] on div "Quero Aprender 1" at bounding box center [375, 181] width 26 height 26
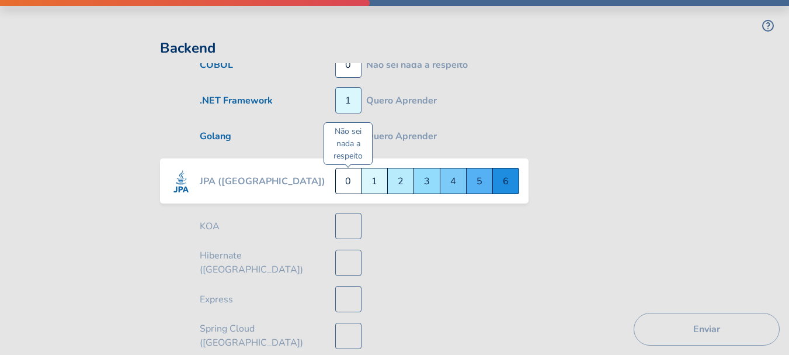
click at [338, 183] on div "Não sei nada a respeito 0" at bounding box center [348, 181] width 26 height 26
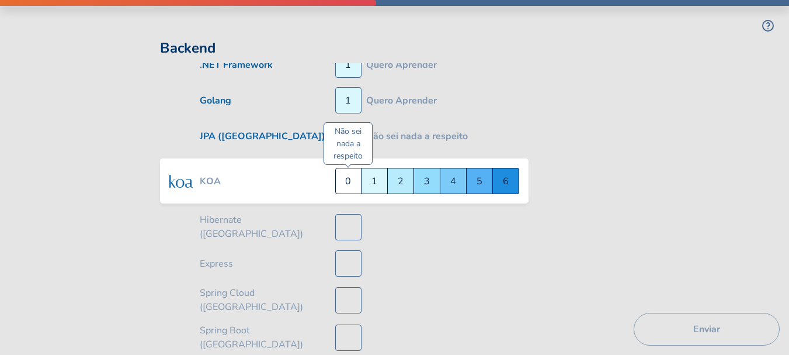
click at [347, 180] on div "Não sei nada a respeito 0" at bounding box center [348, 181] width 26 height 26
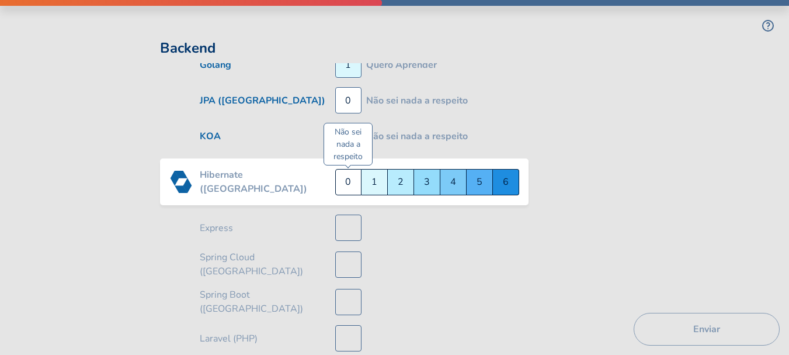
click at [350, 177] on div "Não sei nada a respeito 0" at bounding box center [348, 182] width 26 height 26
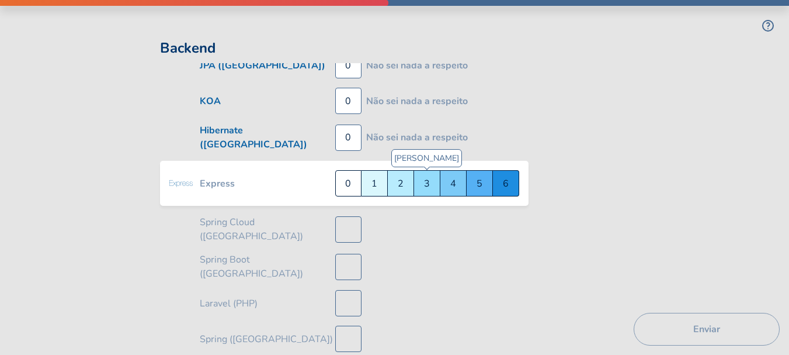
scroll to position [2306, 0]
click at [432, 179] on div "Júnior 3" at bounding box center [427, 182] width 26 height 26
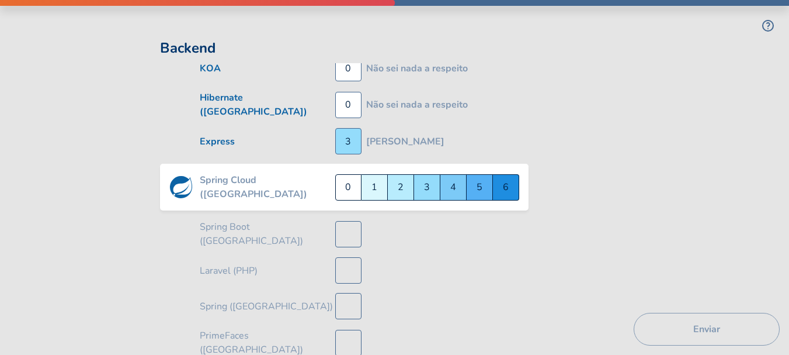
scroll to position [2341, 0]
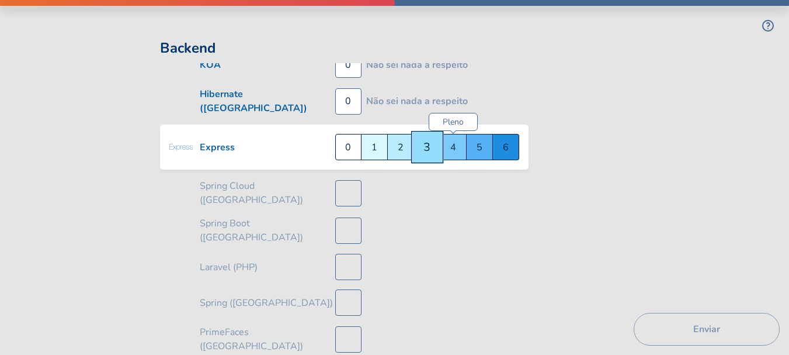
click at [452, 140] on div "Pleno 4" at bounding box center [453, 147] width 26 height 26
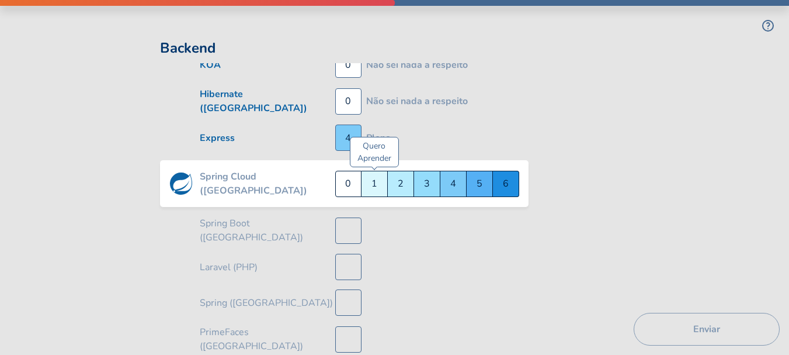
click at [373, 177] on div "Quero Aprender 1" at bounding box center [375, 184] width 26 height 26
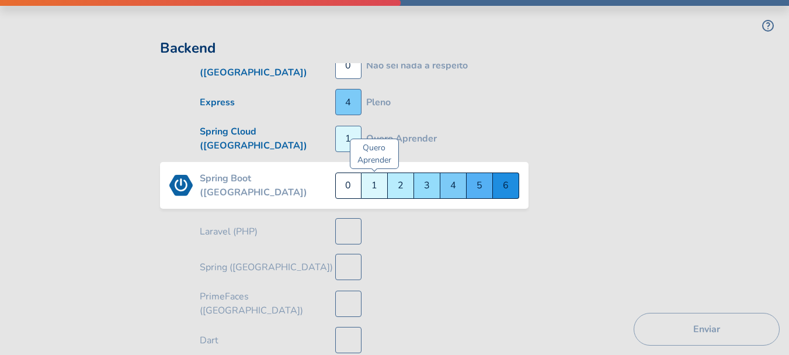
click at [373, 182] on div "Quero Aprender 1" at bounding box center [375, 185] width 26 height 26
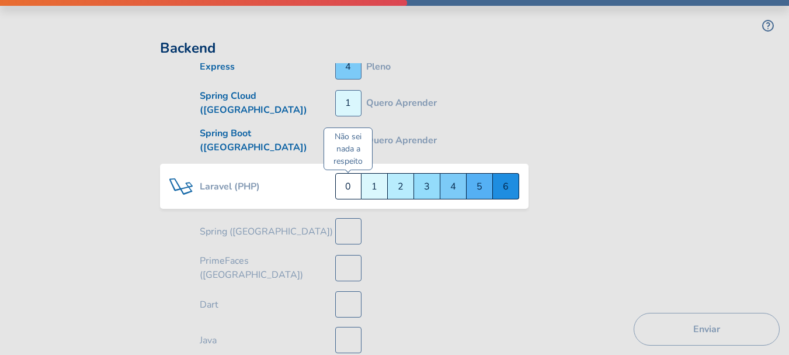
click at [347, 178] on div "Não sei nada a respeito 0" at bounding box center [348, 186] width 26 height 26
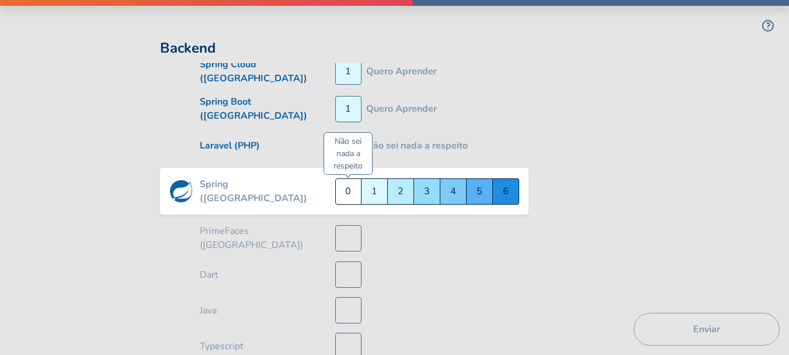
scroll to position [2448, 0]
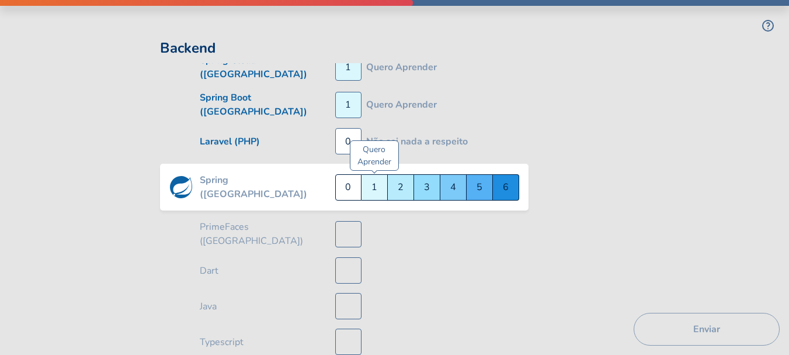
click at [380, 186] on div "Quero Aprender 1" at bounding box center [375, 187] width 26 height 26
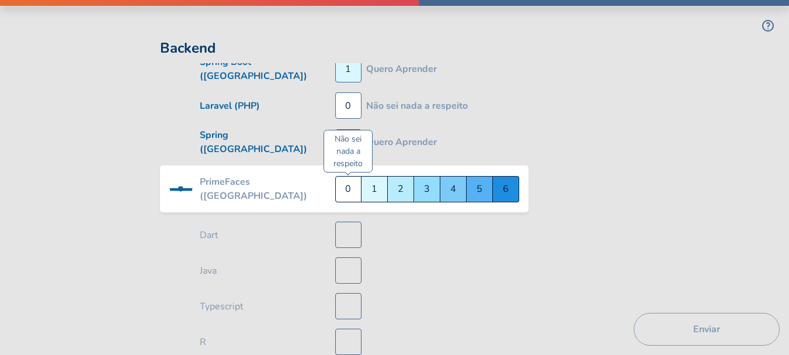
click at [343, 185] on div "Não sei nada a respeito 0" at bounding box center [348, 189] width 26 height 26
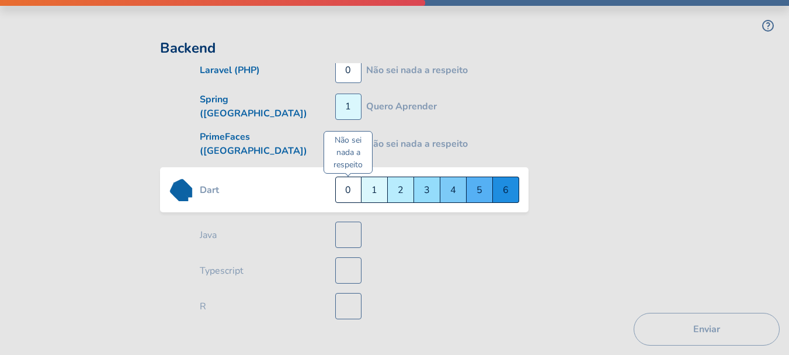
click at [347, 183] on div "Não sei nada a respeito 0" at bounding box center [348, 189] width 26 height 26
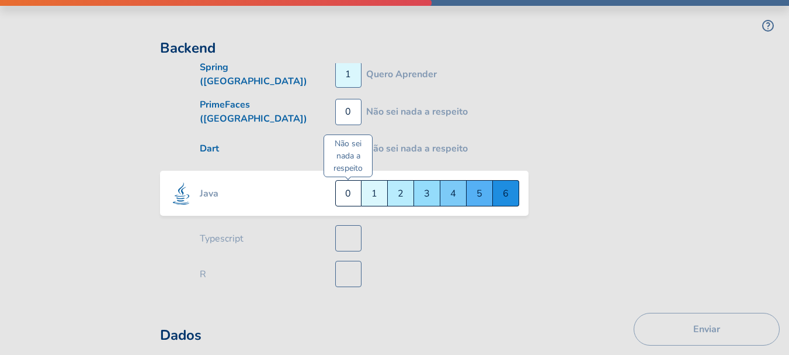
scroll to position [2555, 0]
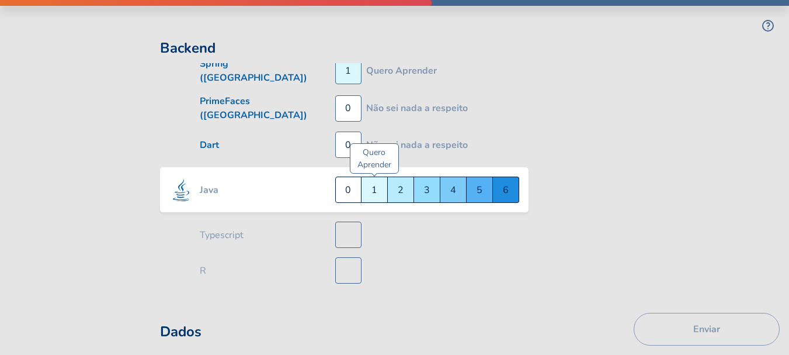
click at [380, 176] on div "Quero Aprender 1" at bounding box center [375, 189] width 26 height 26
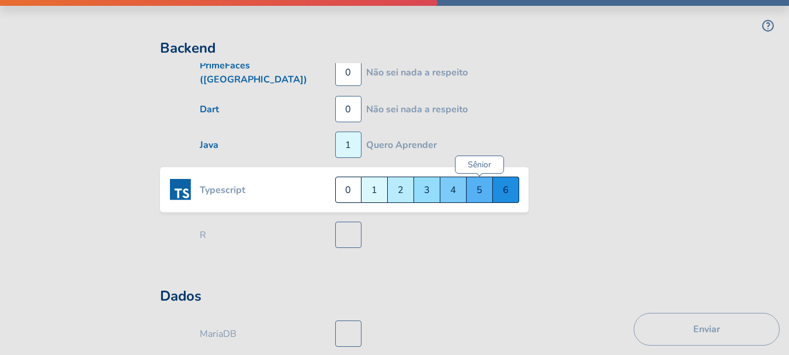
click at [484, 183] on div "Sênior 5" at bounding box center [480, 189] width 26 height 26
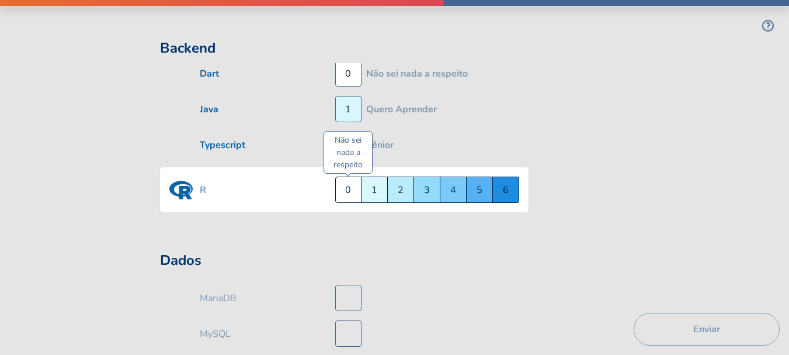
click at [349, 178] on div "Não sei nada a respeito 0" at bounding box center [348, 189] width 26 height 26
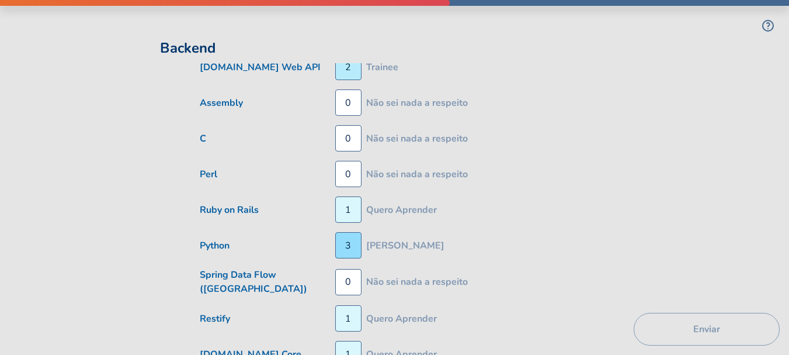
scroll to position [1732, 0]
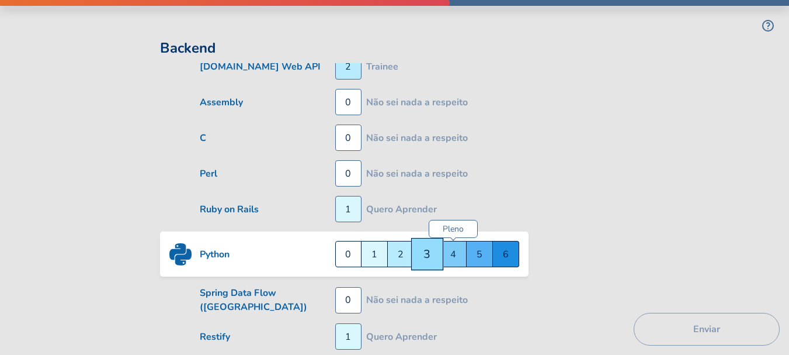
click at [447, 255] on div "Pleno 4" at bounding box center [453, 254] width 26 height 26
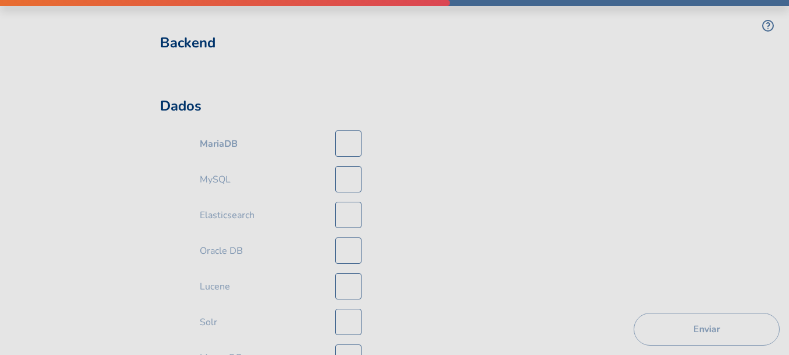
scroll to position [2762, 0]
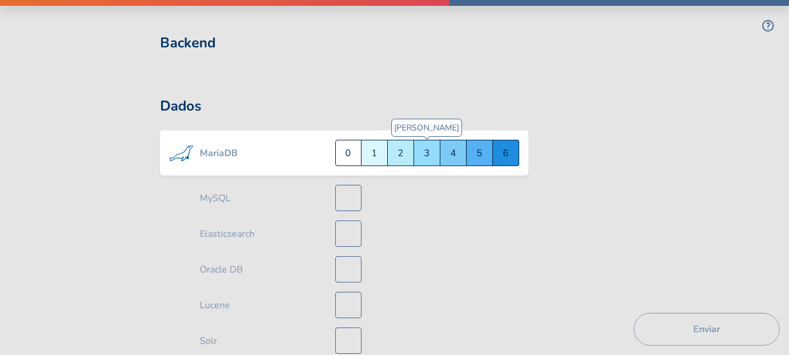
click at [425, 141] on div "Júnior 3" at bounding box center [427, 153] width 26 height 26
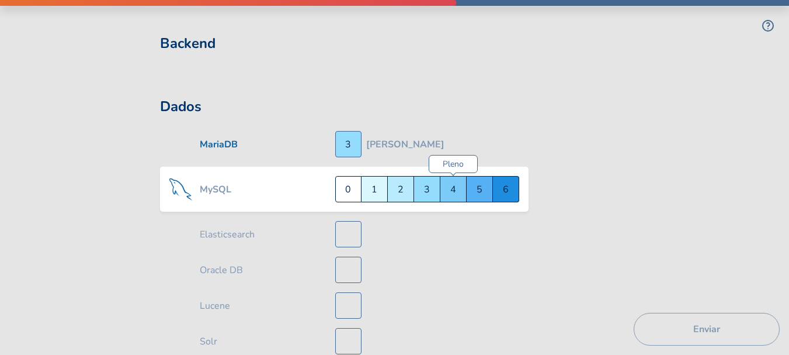
scroll to position [2761, 0]
click at [450, 176] on div "Pleno 4" at bounding box center [453, 189] width 26 height 26
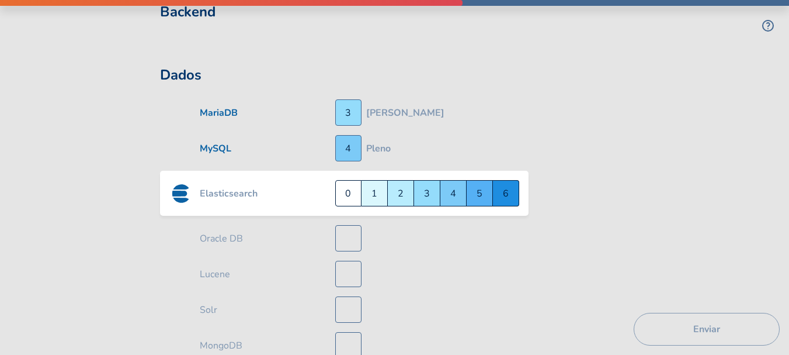
scroll to position [2796, 0]
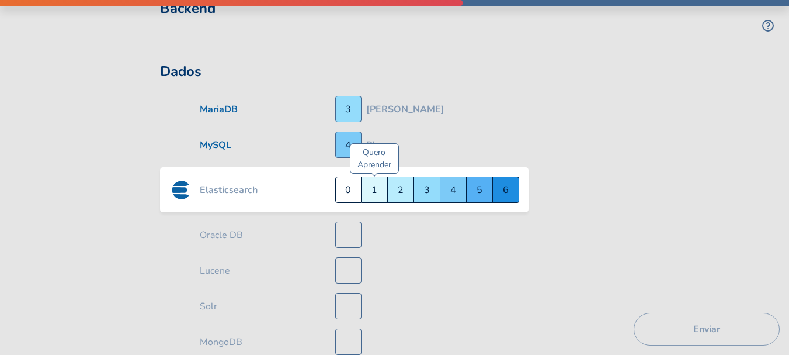
click at [373, 176] on div "Quero Aprender 1" at bounding box center [375, 189] width 26 height 26
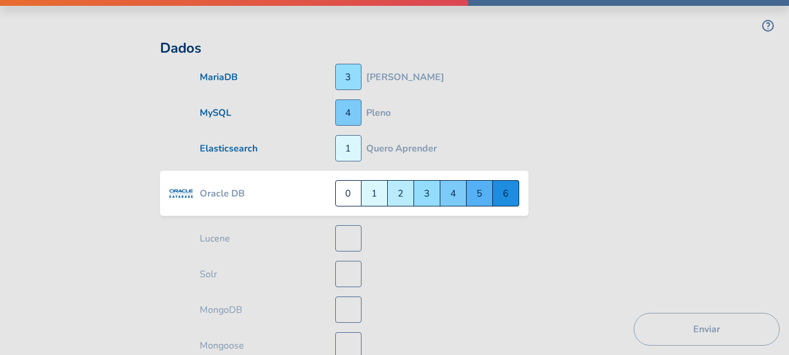
scroll to position [2832, 0]
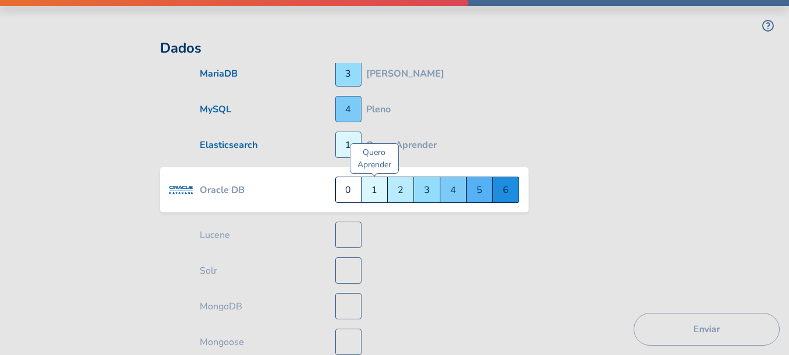
click at [371, 176] on div "Quero Aprender 1" at bounding box center [375, 189] width 26 height 26
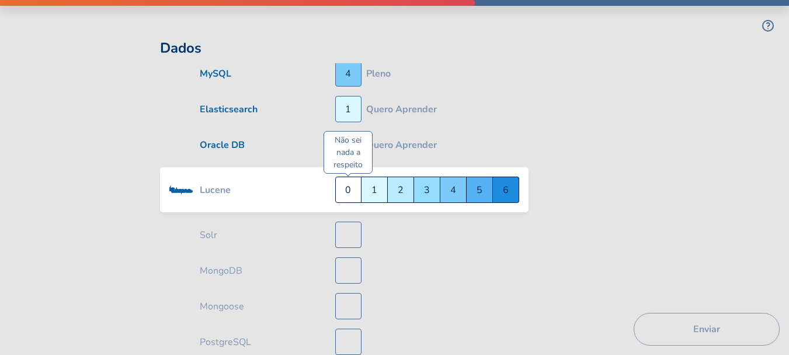
click at [345, 179] on div "Não sei nada a respeito 0" at bounding box center [348, 189] width 26 height 26
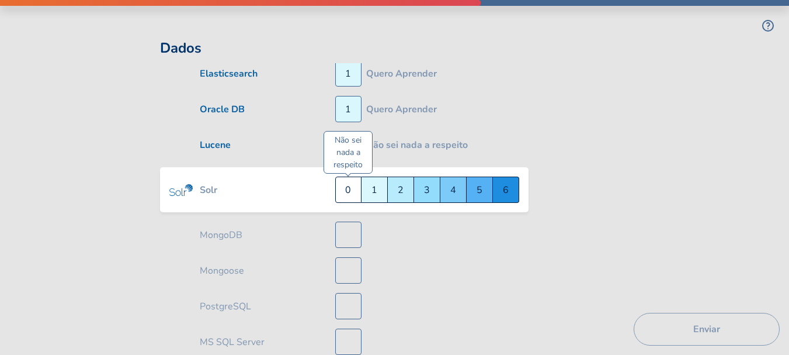
click at [343, 181] on div "Não sei nada a respeito 0" at bounding box center [348, 189] width 26 height 26
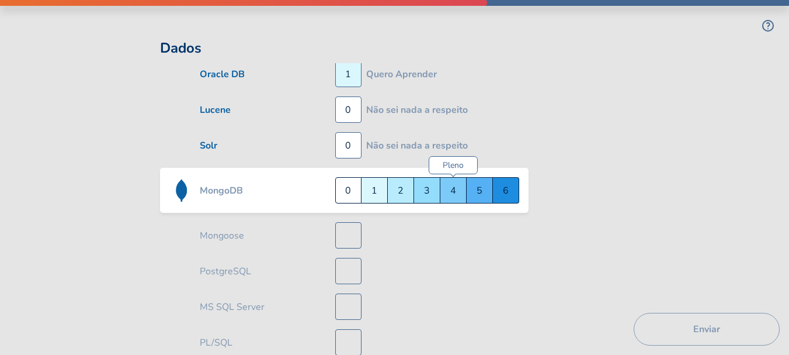
scroll to position [2939, 0]
click at [426, 185] on div "Júnior 3" at bounding box center [427, 189] width 26 height 26
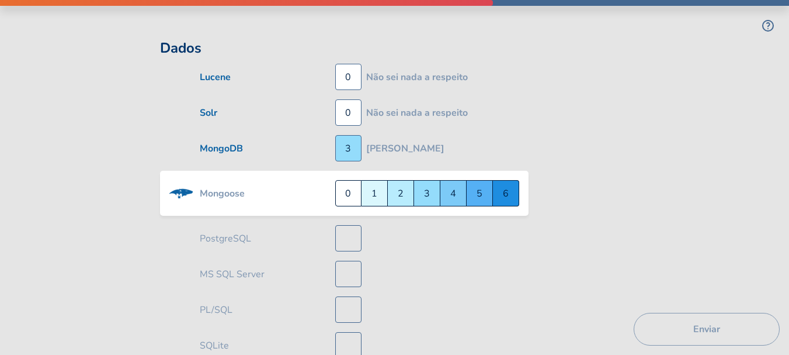
scroll to position [2974, 0]
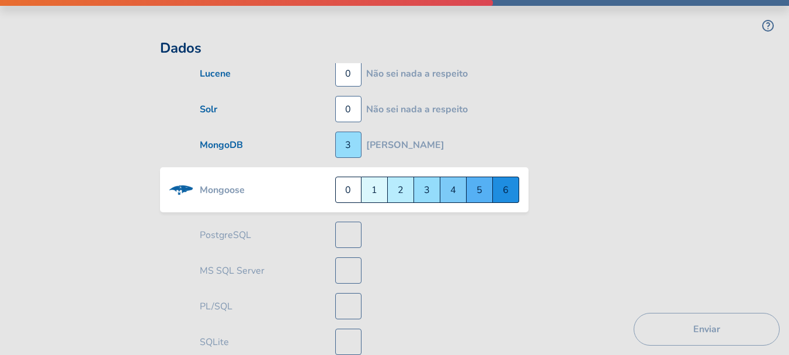
click at [433, 183] on div "Júnior 3" at bounding box center [427, 189] width 26 height 26
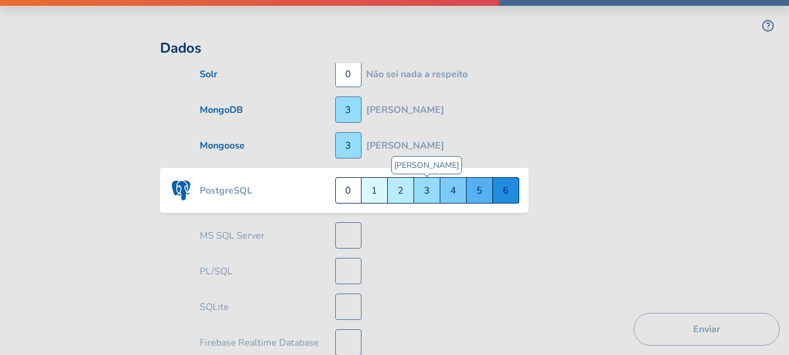
scroll to position [3010, 0]
click at [442, 182] on div "Pleno 4" at bounding box center [453, 189] width 26 height 26
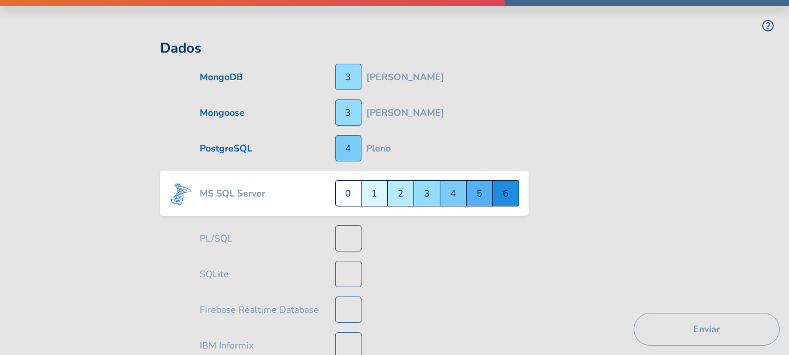
scroll to position [3046, 0]
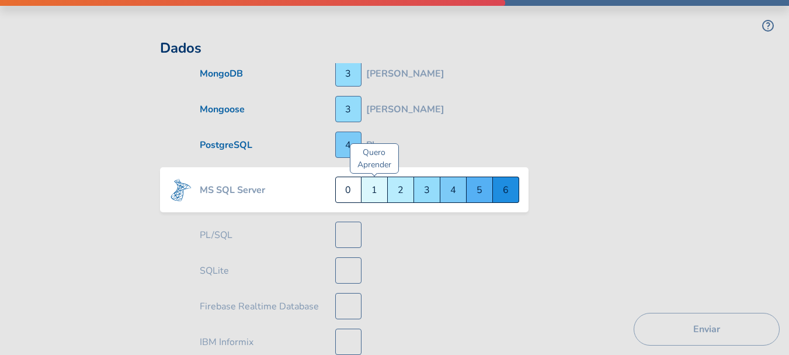
click at [367, 181] on div "Quero Aprender 1" at bounding box center [375, 189] width 26 height 26
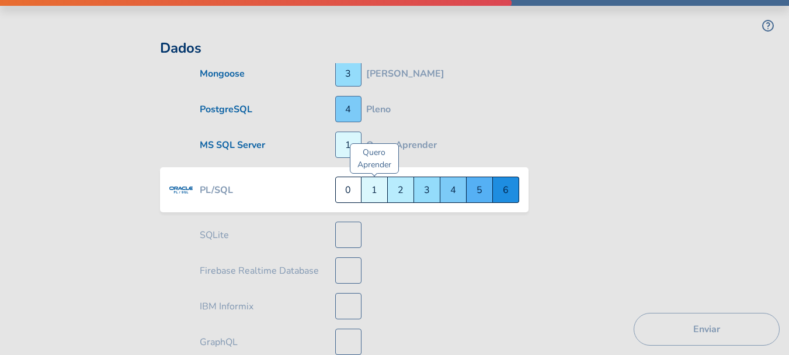
click at [373, 179] on div "Quero Aprender 1" at bounding box center [375, 189] width 26 height 26
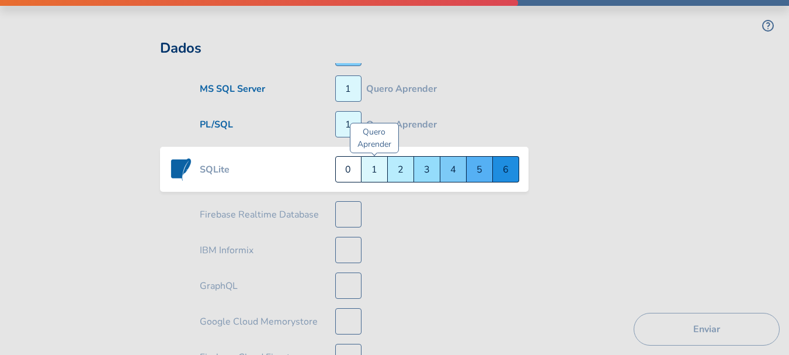
scroll to position [3117, 0]
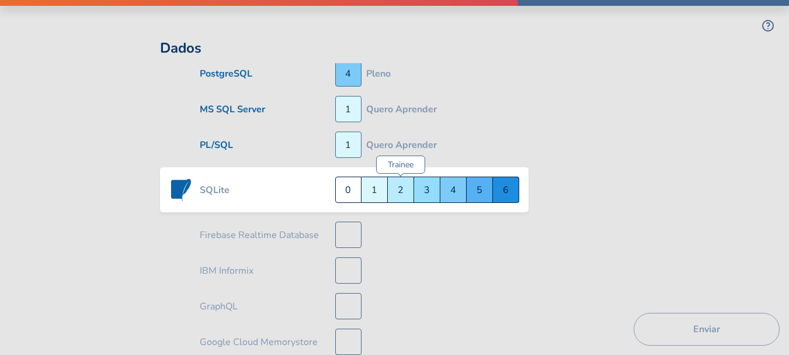
click at [403, 189] on div "Trainee 2" at bounding box center [401, 189] width 26 height 26
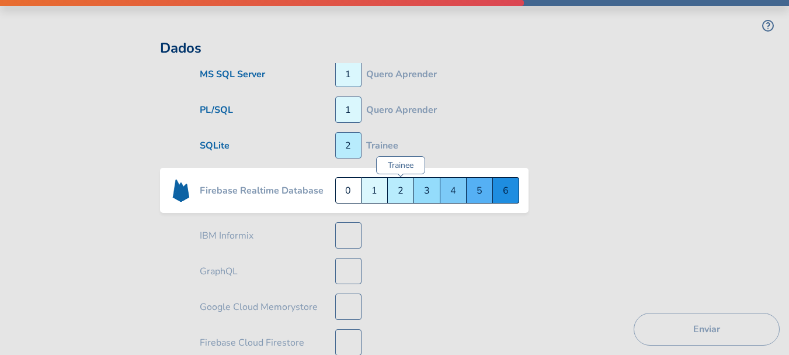
scroll to position [3153, 0]
click at [373, 180] on div "Quero Aprender 1" at bounding box center [375, 189] width 26 height 26
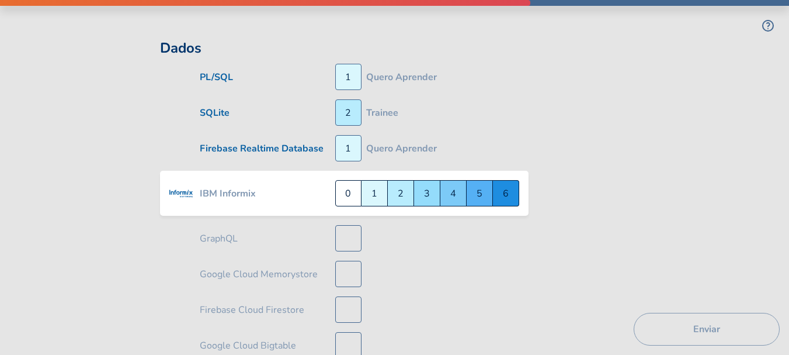
scroll to position [3188, 0]
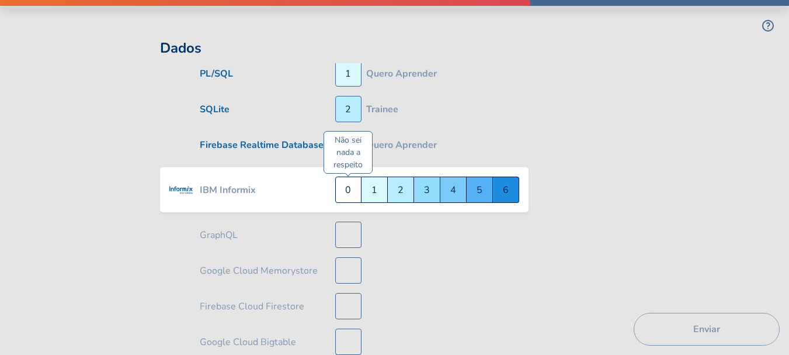
click at [347, 182] on div "Não sei nada a respeito 0" at bounding box center [348, 189] width 26 height 26
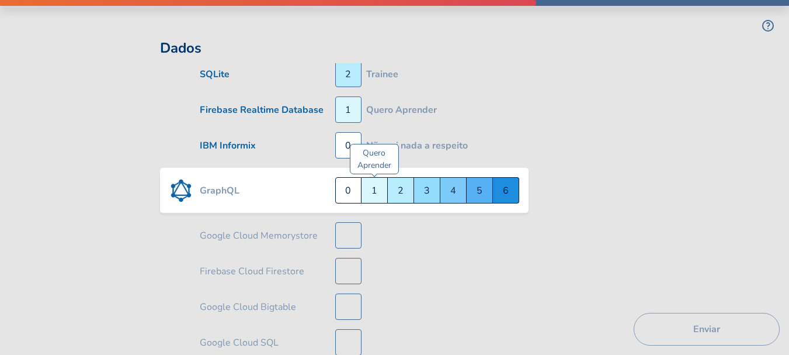
scroll to position [3224, 0]
click at [376, 177] on div "Quero Aprender 1" at bounding box center [375, 189] width 26 height 26
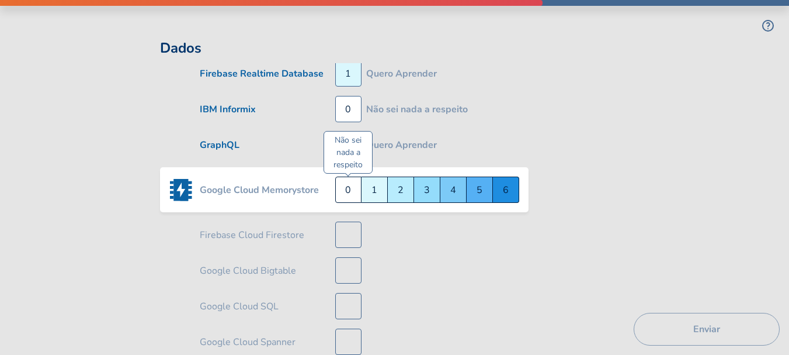
click at [347, 186] on div "Não sei nada a respeito 0" at bounding box center [348, 189] width 26 height 26
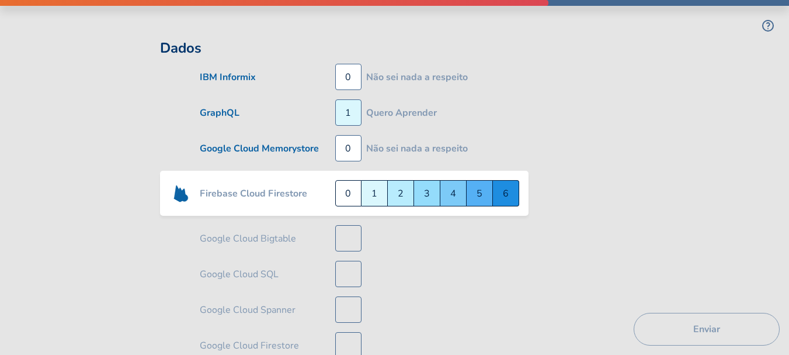
scroll to position [3295, 0]
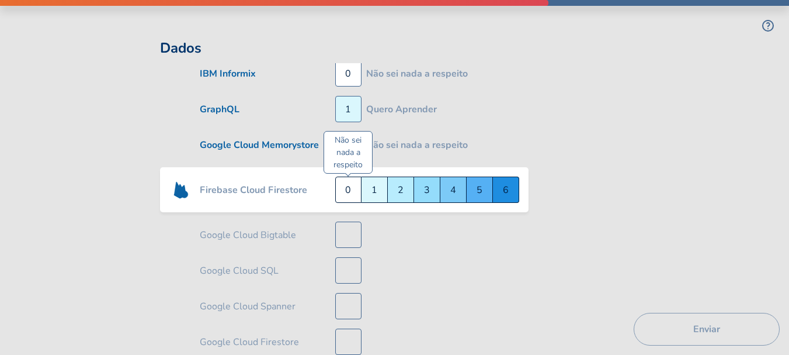
click at [354, 178] on div "Não sei nada a respeito 0" at bounding box center [348, 189] width 26 height 26
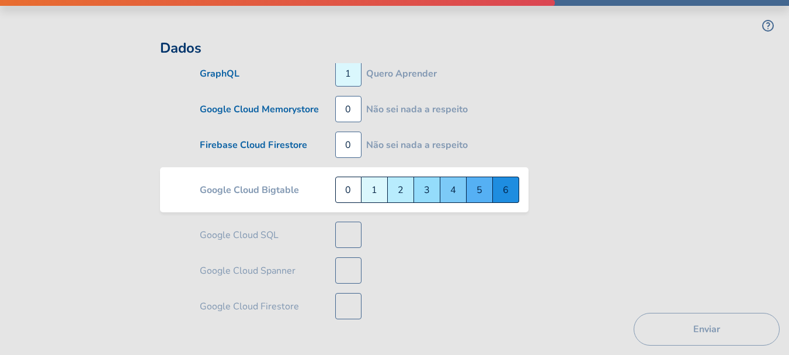
click at [353, 183] on div "Não sei nada a respeito 0" at bounding box center [348, 189] width 26 height 26
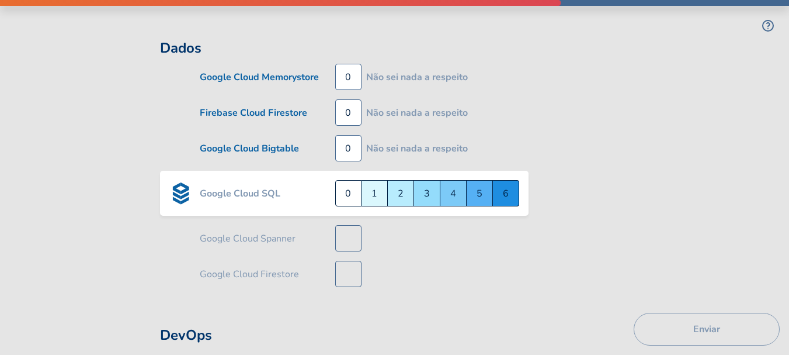
scroll to position [3366, 0]
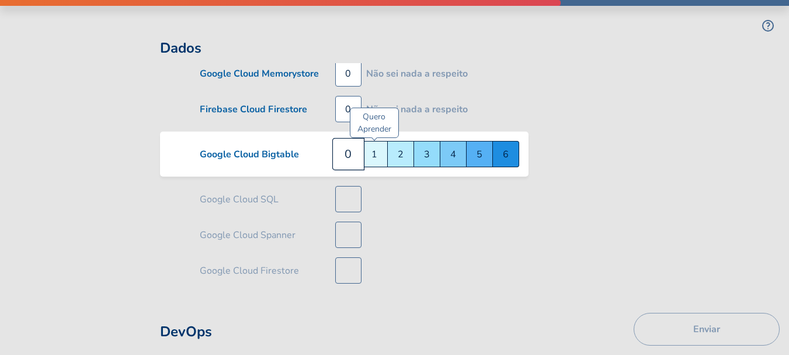
click at [379, 145] on div "Quero Aprender 1" at bounding box center [375, 154] width 26 height 26
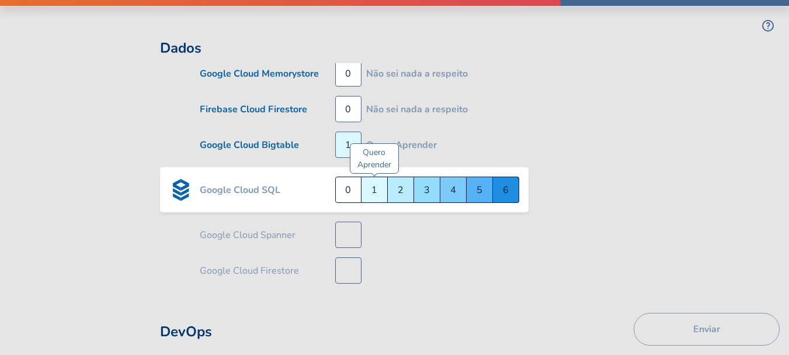
click at [378, 179] on div "Quero Aprender 1" at bounding box center [375, 189] width 26 height 26
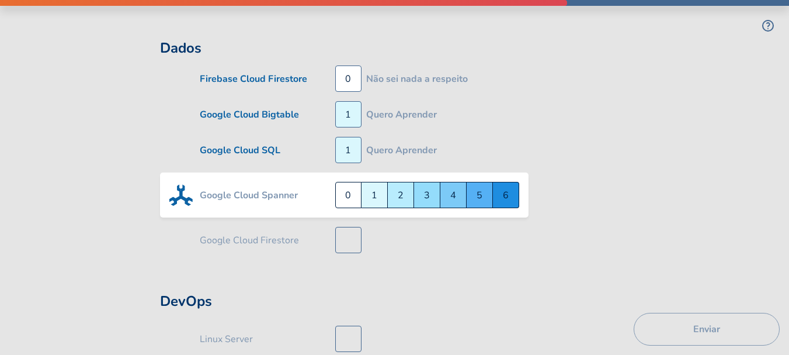
scroll to position [3402, 0]
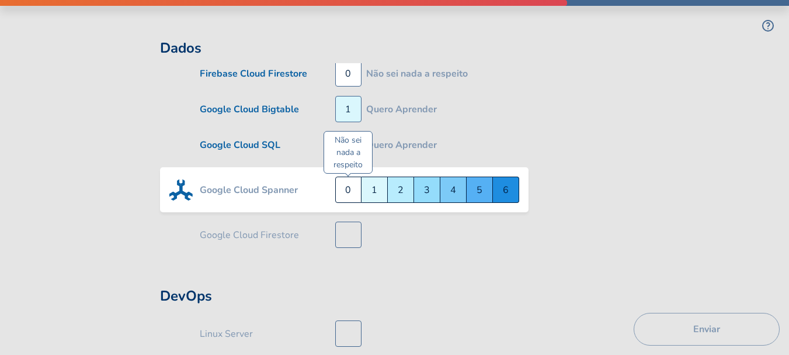
click at [352, 179] on div "Não sei nada a respeito 0" at bounding box center [348, 189] width 26 height 26
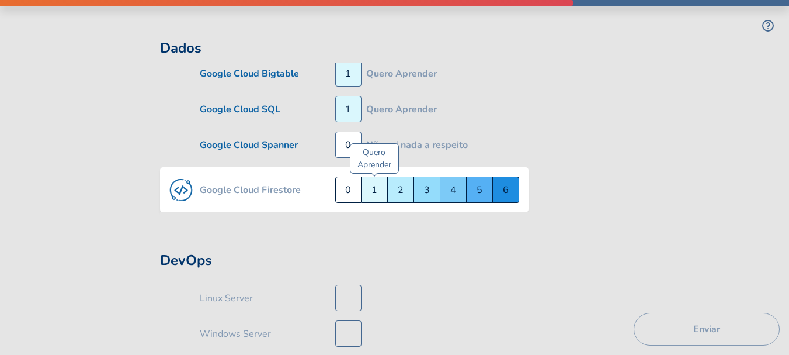
click at [382, 180] on div "Quero Aprender 1" at bounding box center [375, 189] width 26 height 26
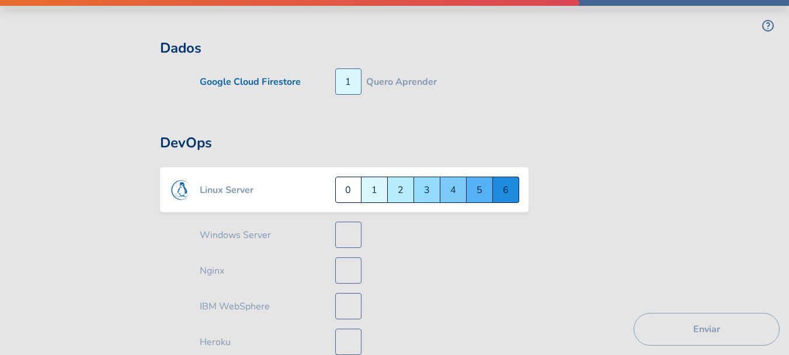
scroll to position [3557, 0]
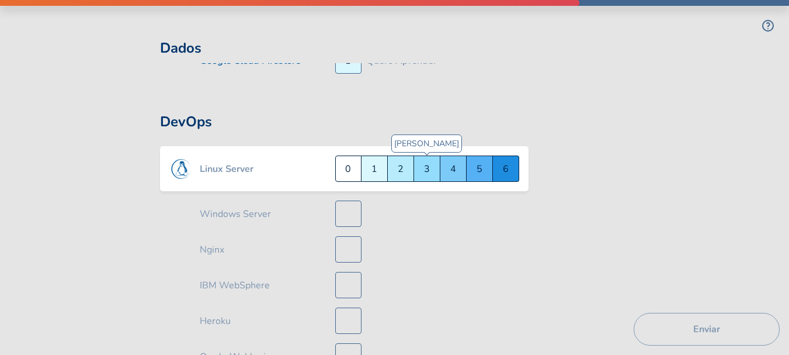
click at [421, 165] on div "Júnior 3" at bounding box center [427, 168] width 26 height 26
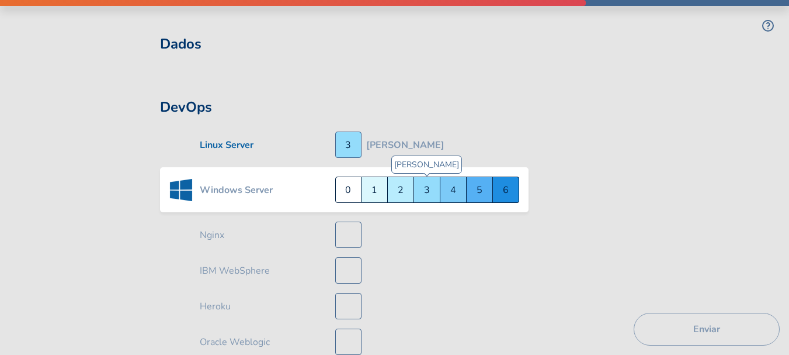
click at [423, 178] on div "Júnior 3" at bounding box center [427, 189] width 26 height 26
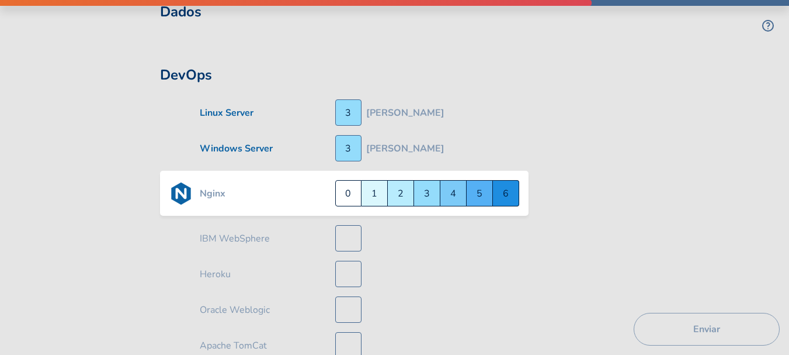
scroll to position [3608, 0]
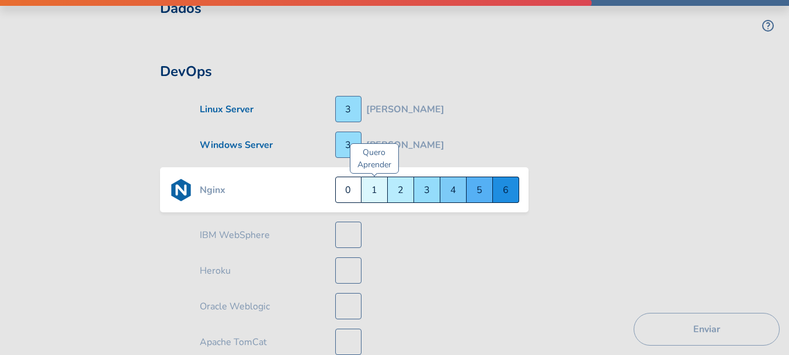
click at [383, 179] on div "Quero Aprender 1" at bounding box center [375, 189] width 26 height 26
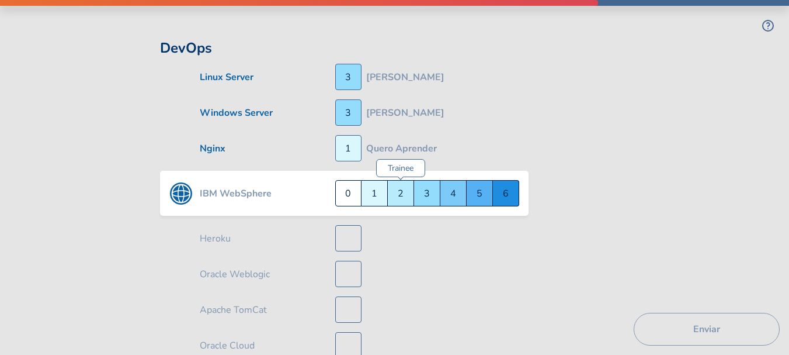
scroll to position [3643, 0]
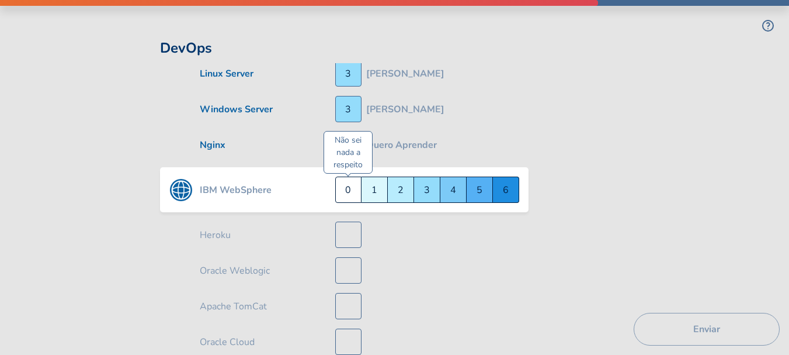
click at [358, 176] on div "Não sei nada a respeito 0" at bounding box center [348, 189] width 26 height 26
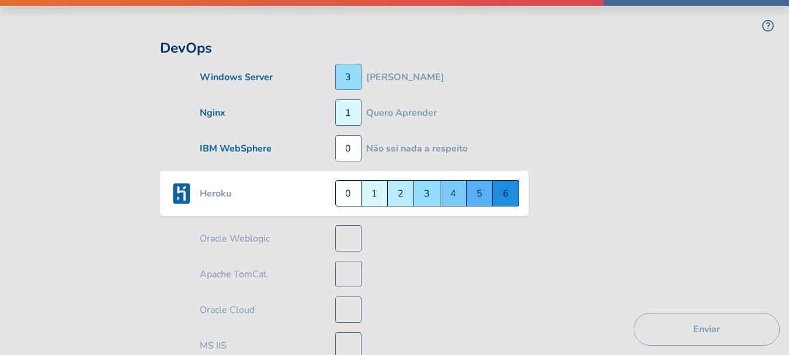
scroll to position [3679, 0]
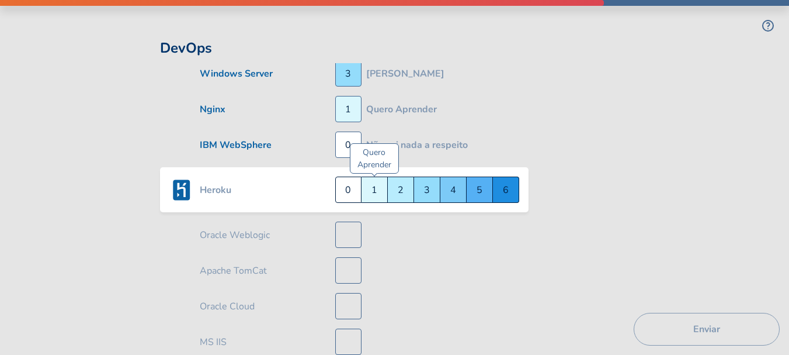
click at [373, 178] on div "Quero Aprender 1" at bounding box center [375, 189] width 26 height 26
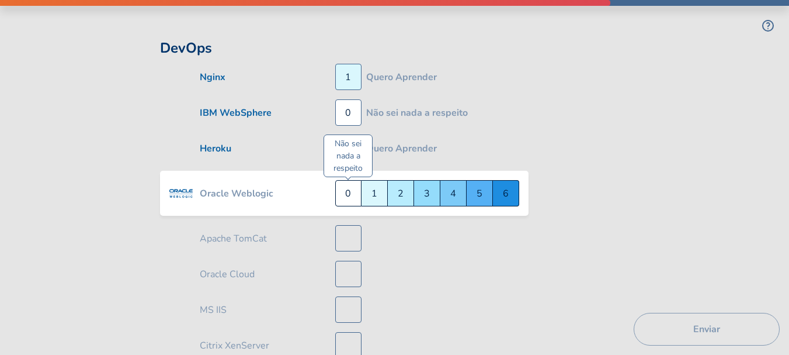
scroll to position [3715, 0]
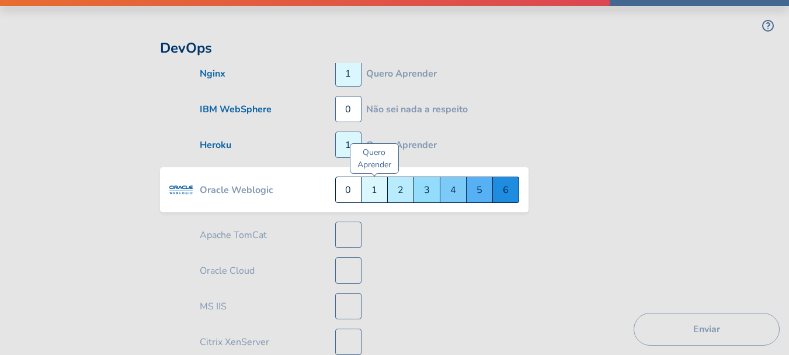
click at [376, 184] on div "Quero Aprender 1" at bounding box center [375, 189] width 26 height 26
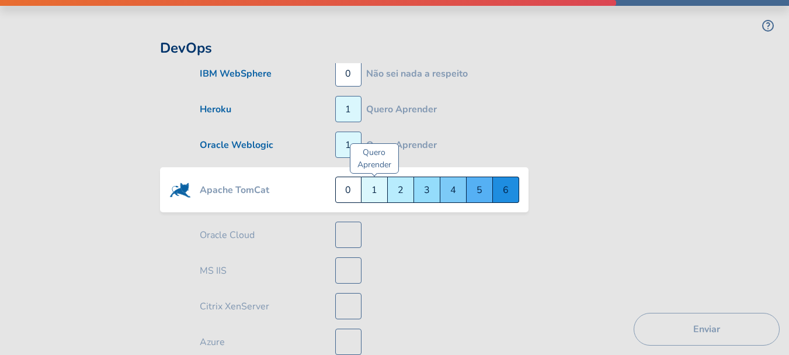
click at [372, 180] on div "Quero Aprender 1" at bounding box center [375, 189] width 26 height 26
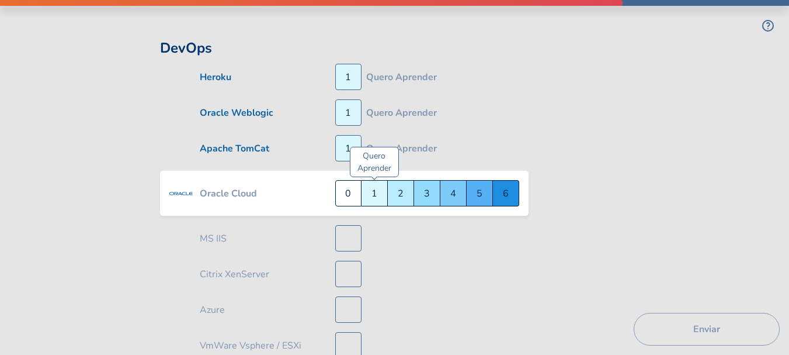
scroll to position [3786, 0]
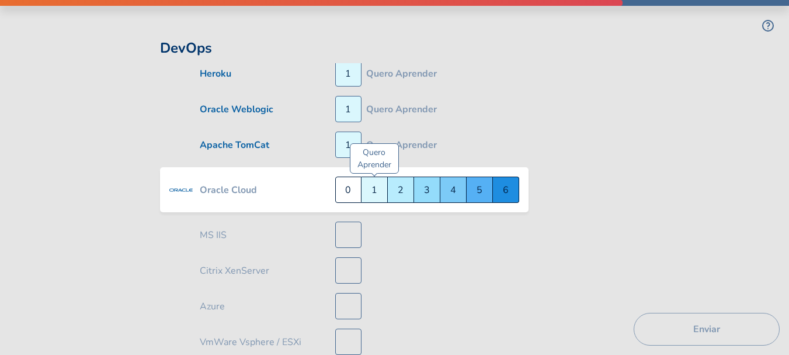
click at [371, 179] on div "Quero Aprender 1" at bounding box center [375, 189] width 26 height 26
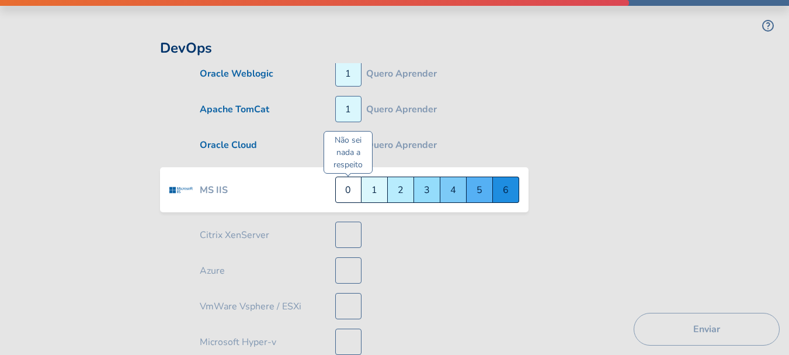
click at [353, 182] on div "Não sei nada a respeito 0" at bounding box center [348, 189] width 26 height 26
click at [355, 185] on div "Não sei nada a respeito 0" at bounding box center [348, 189] width 26 height 26
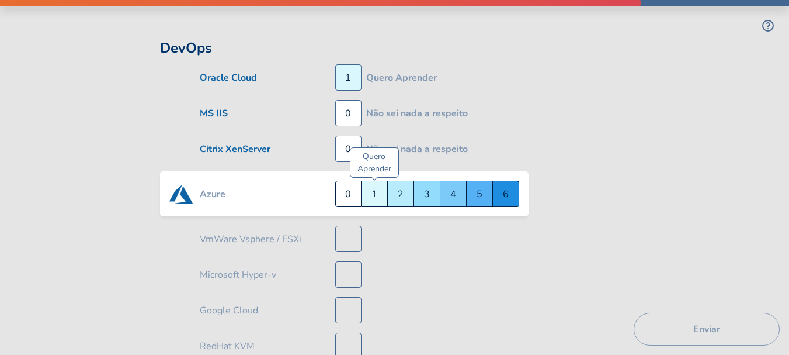
scroll to position [3893, 0]
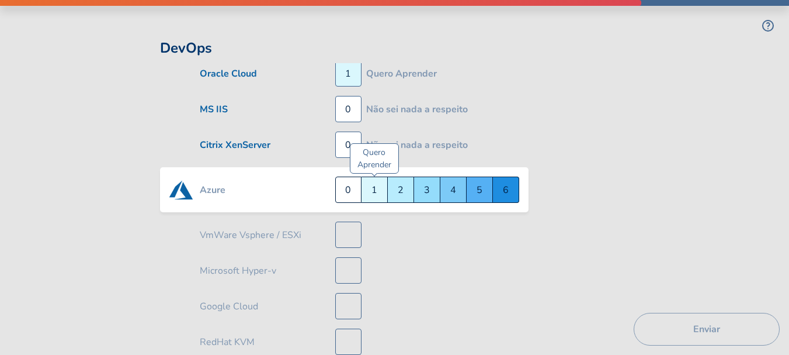
click at [378, 179] on div "Quero Aprender 1" at bounding box center [375, 189] width 26 height 26
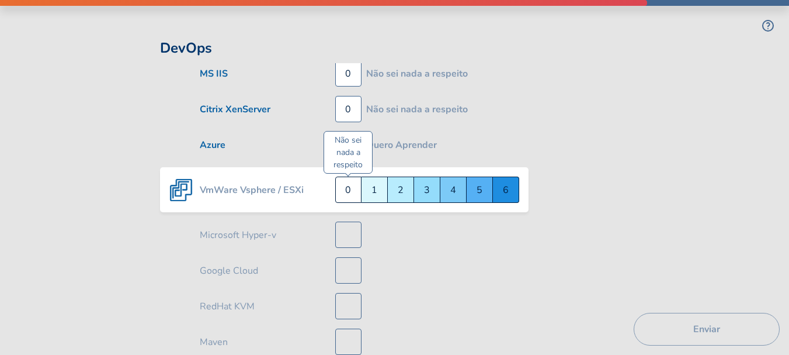
click at [355, 185] on div "Não sei nada a respeito 0" at bounding box center [348, 189] width 26 height 26
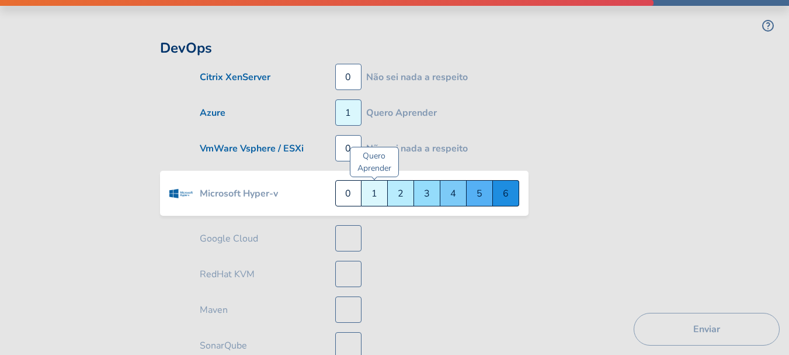
scroll to position [3964, 0]
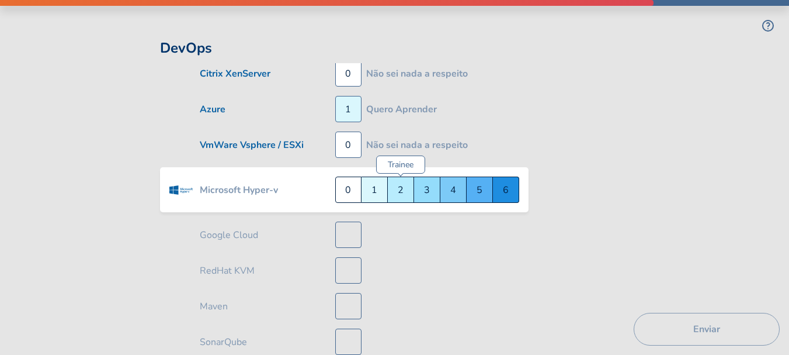
click at [394, 180] on div "Trainee 2" at bounding box center [401, 189] width 26 height 26
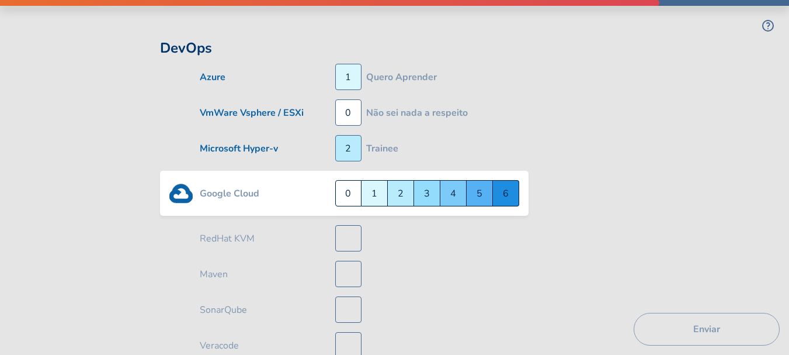
scroll to position [4000, 0]
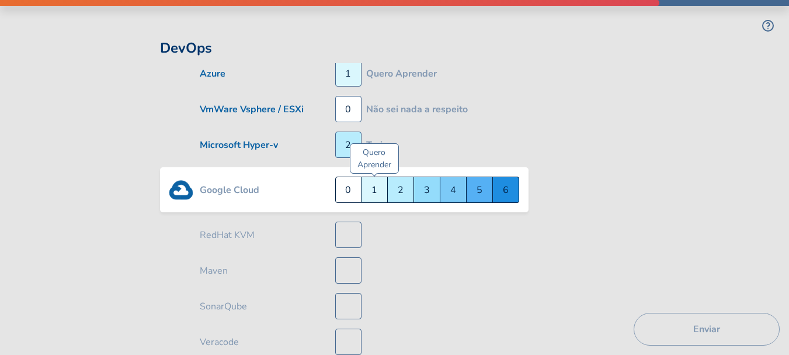
click at [371, 180] on div "Quero Aprender 1" at bounding box center [375, 189] width 26 height 26
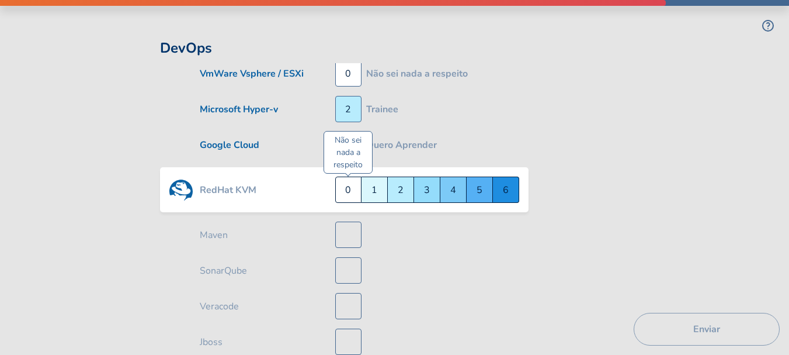
click at [352, 178] on div "Não sei nada a respeito 0" at bounding box center [348, 189] width 26 height 26
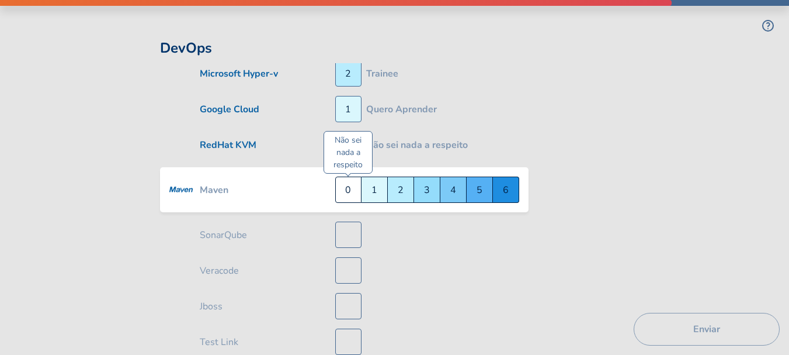
click at [359, 180] on div "Não sei nada a respeito 0" at bounding box center [348, 189] width 26 height 26
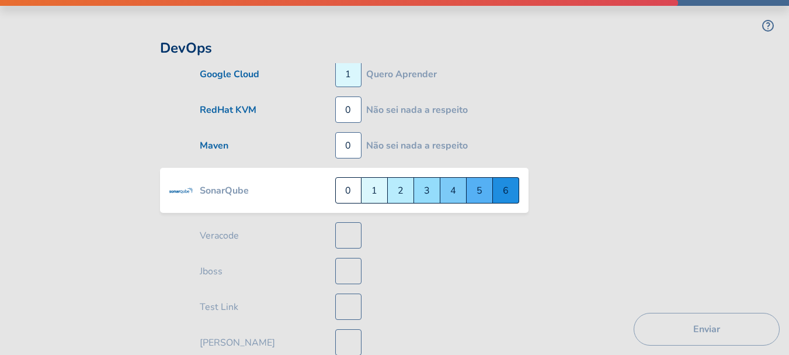
scroll to position [4106, 0]
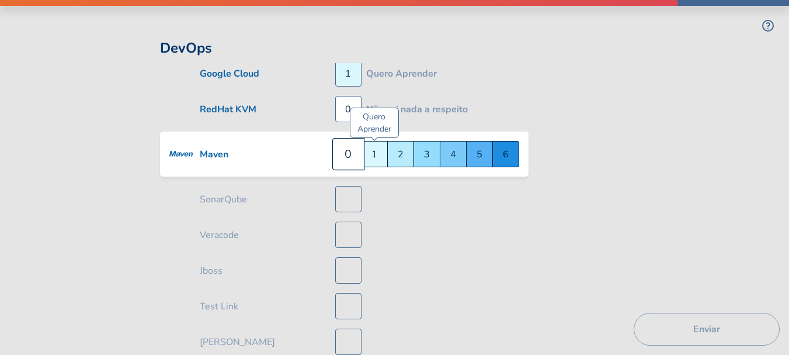
click at [373, 143] on div "Quero Aprender 1" at bounding box center [375, 154] width 26 height 26
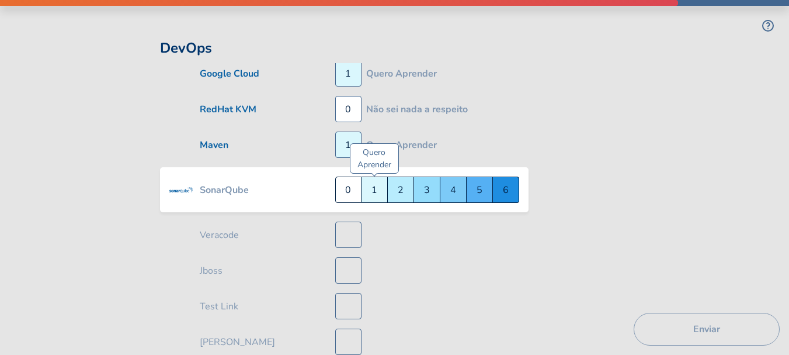
click at [379, 176] on div "Quero Aprender 1" at bounding box center [375, 189] width 26 height 26
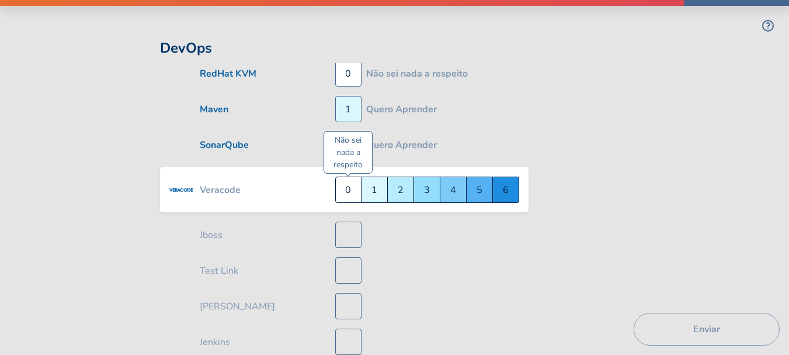
click at [349, 185] on div "Não sei nada a respeito 0" at bounding box center [348, 189] width 26 height 26
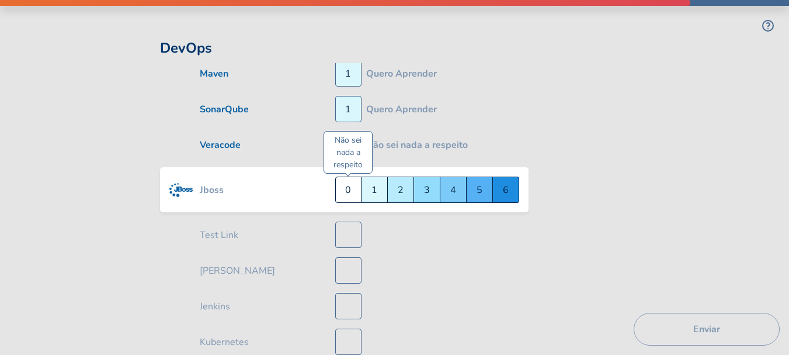
click at [348, 183] on div "Não sei nada a respeito 0" at bounding box center [348, 189] width 26 height 26
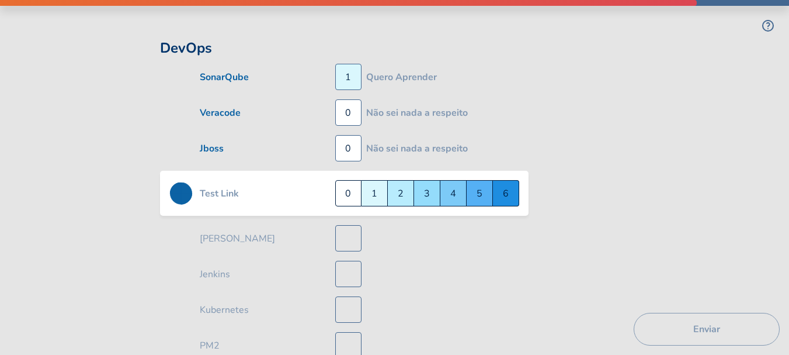
scroll to position [4213, 0]
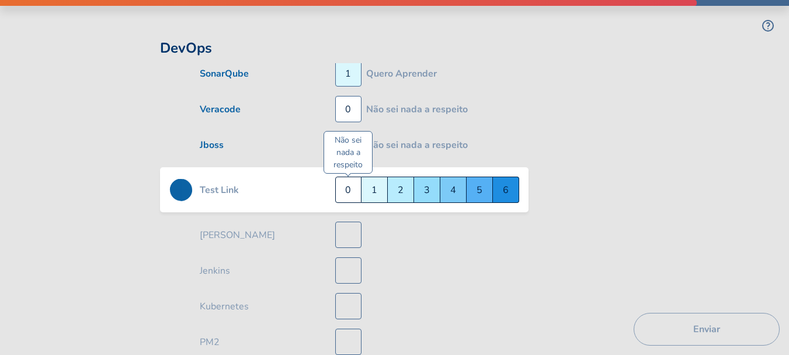
click at [347, 179] on div "Não sei nada a respeito 0" at bounding box center [348, 189] width 26 height 26
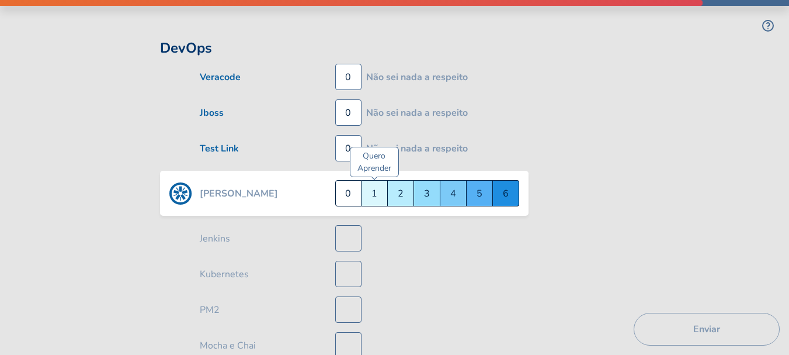
scroll to position [4249, 0]
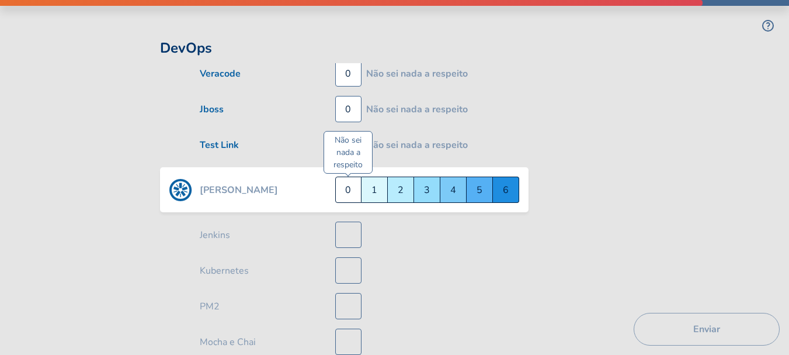
click at [354, 176] on div "Não sei nada a respeito 0" at bounding box center [348, 189] width 26 height 26
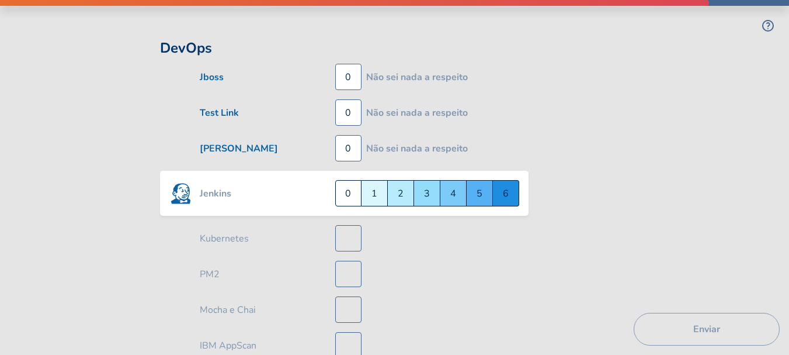
scroll to position [4285, 0]
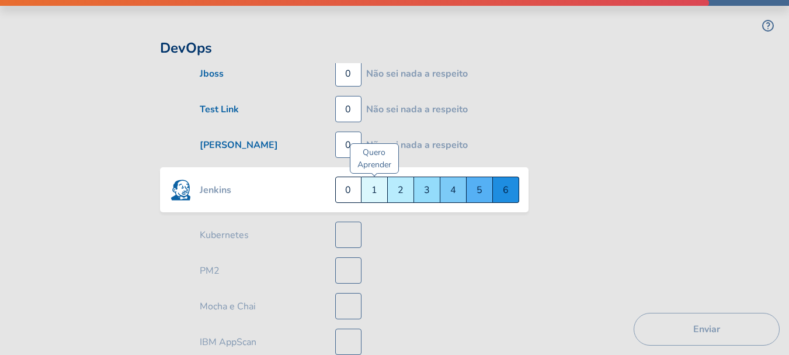
click at [376, 178] on div "Quero Aprender 1" at bounding box center [375, 189] width 26 height 26
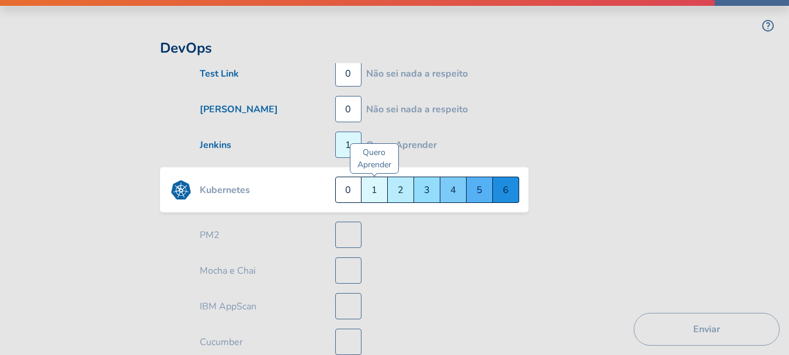
click at [375, 179] on div "Quero Aprender 1" at bounding box center [375, 189] width 26 height 26
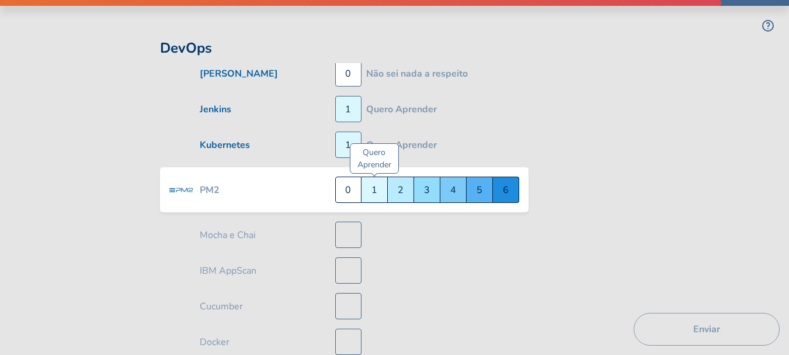
click at [370, 176] on div "Quero Aprender 1" at bounding box center [375, 189] width 26 height 26
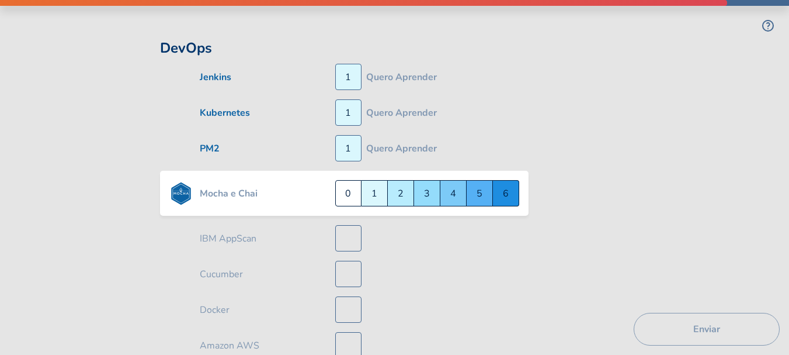
scroll to position [4392, 0]
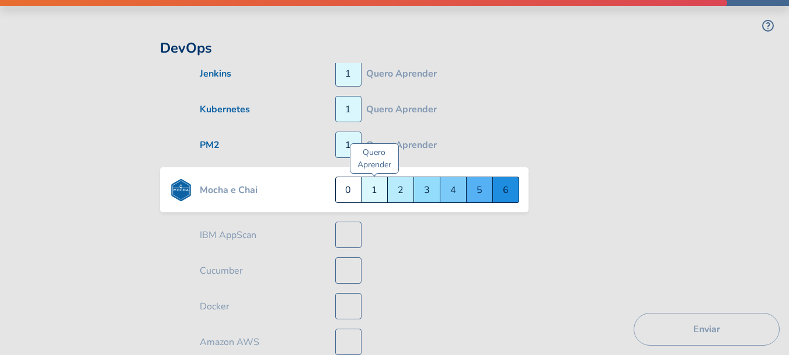
click at [372, 178] on div "Quero Aprender 1" at bounding box center [375, 189] width 26 height 26
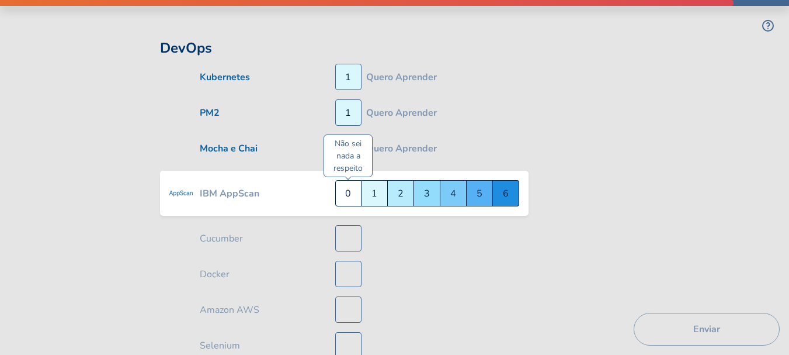
scroll to position [4427, 0]
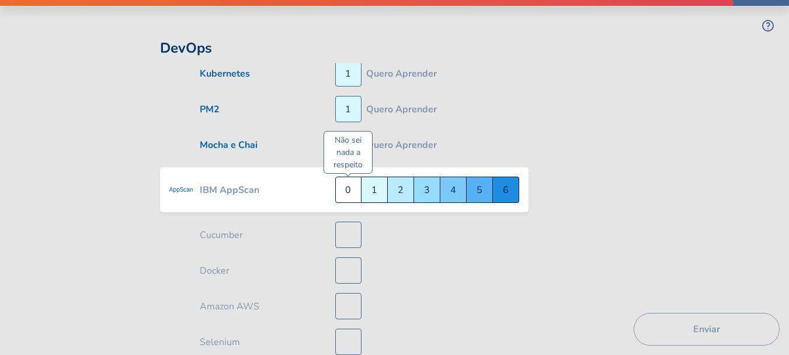
click at [348, 183] on div "Não sei nada a respeito 0" at bounding box center [348, 189] width 26 height 26
click at [348, 179] on div "Não sei nada a respeito 0" at bounding box center [348, 189] width 26 height 26
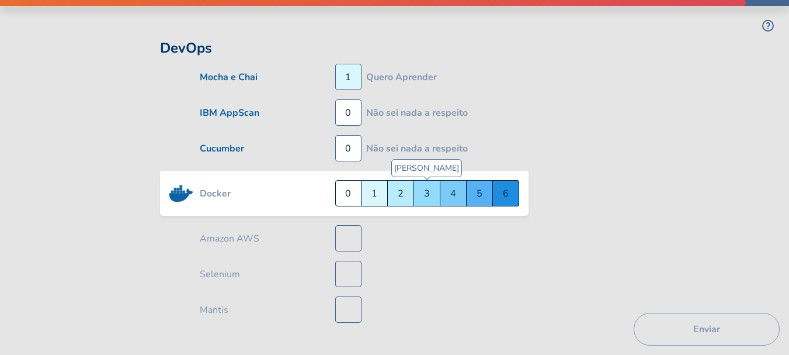
scroll to position [4498, 0]
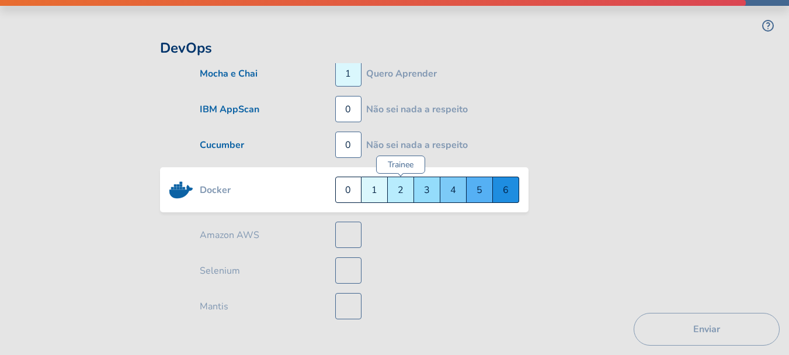
click at [401, 181] on div "Trainee 2" at bounding box center [401, 189] width 26 height 26
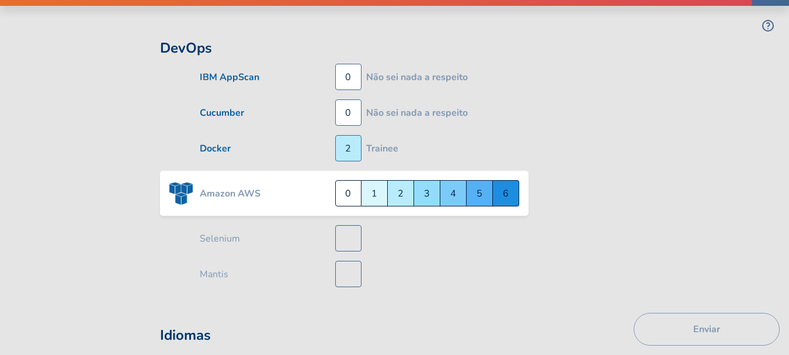
scroll to position [4534, 0]
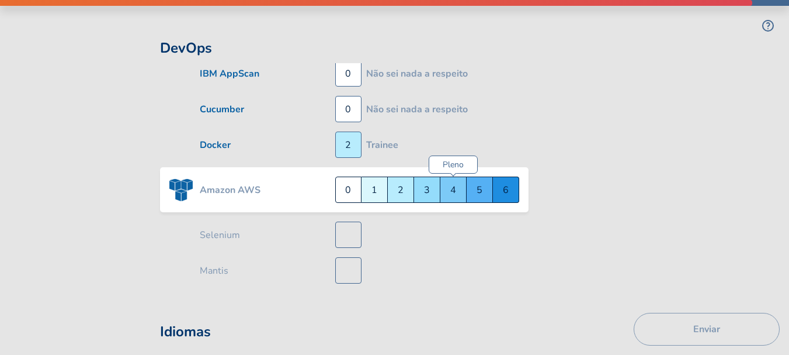
click at [459, 176] on div "Pleno 4" at bounding box center [453, 189] width 26 height 26
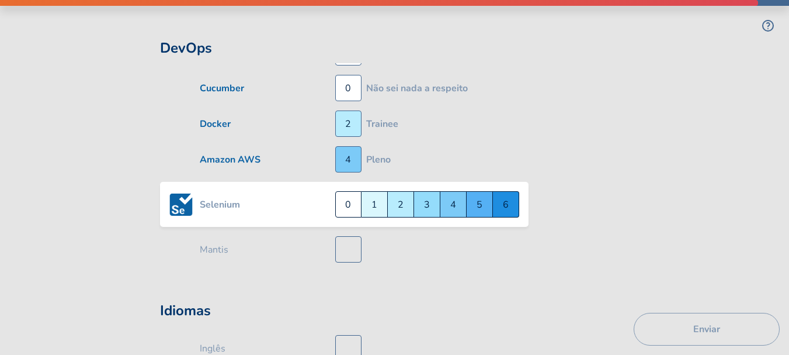
scroll to position [4570, 0]
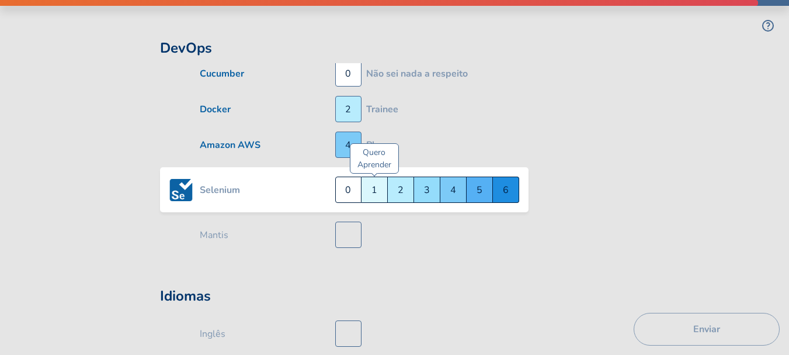
click at [372, 182] on div "Quero Aprender 1" at bounding box center [375, 189] width 26 height 26
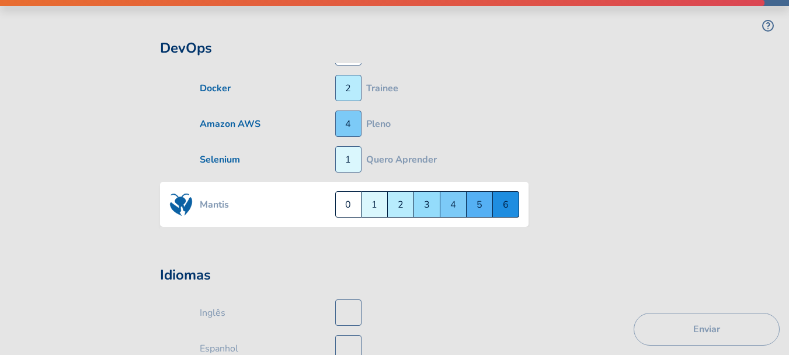
scroll to position [4605, 0]
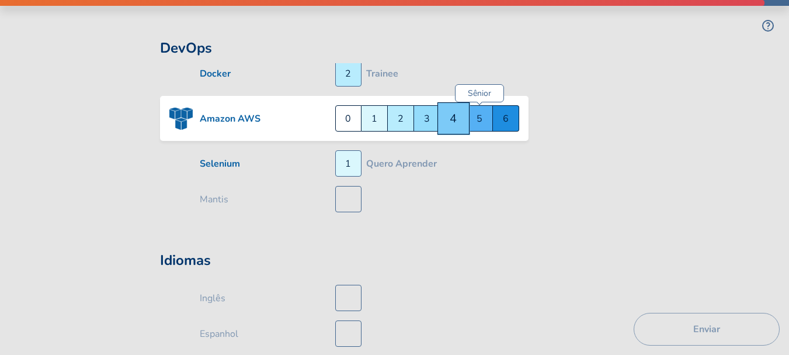
click at [477, 105] on div "Sênior 5" at bounding box center [480, 118] width 26 height 26
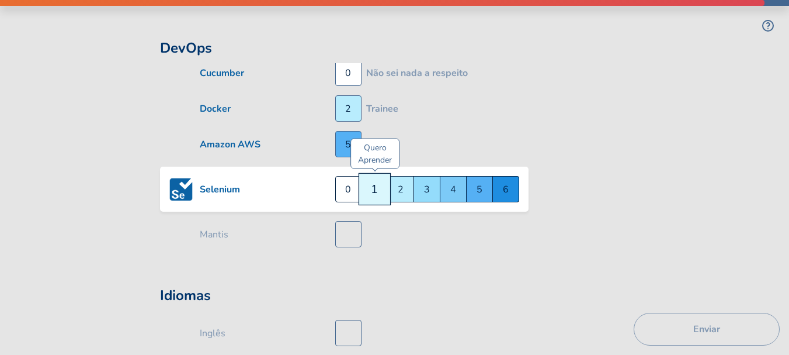
scroll to position [4570, 0]
click at [376, 178] on div "Quero Aprender 1" at bounding box center [374, 189] width 32 height 32
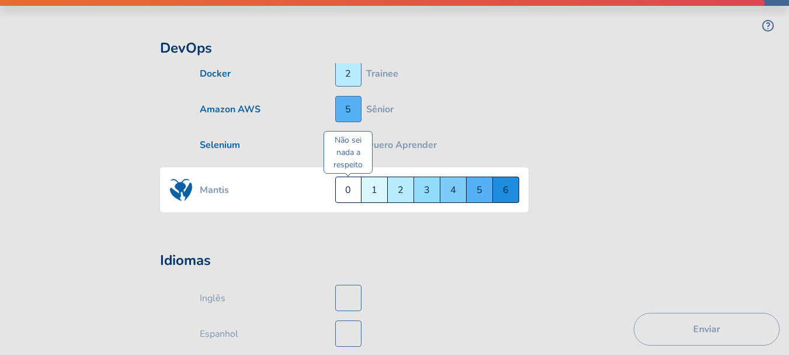
click at [339, 178] on div "Não sei nada a respeito 0" at bounding box center [348, 189] width 26 height 26
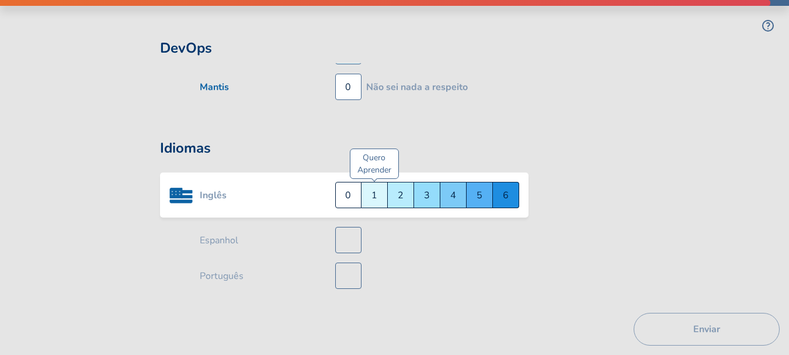
scroll to position [4704, 0]
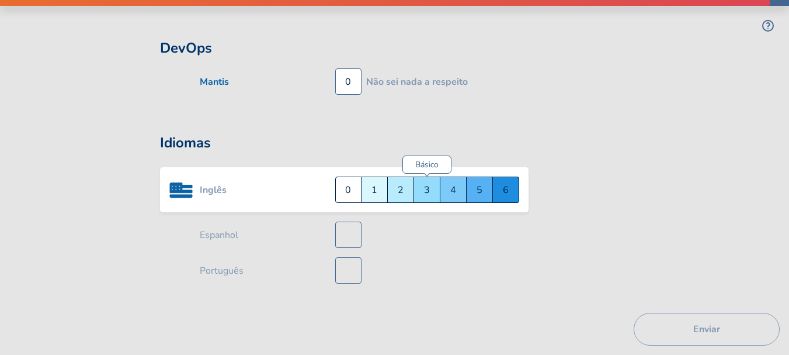
click at [425, 179] on div "Básico 3" at bounding box center [427, 189] width 26 height 26
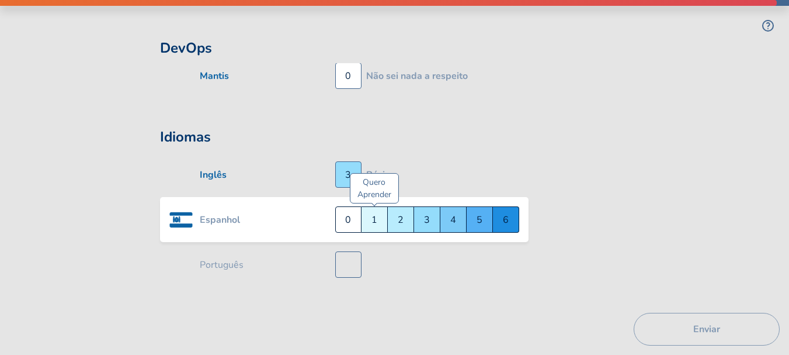
scroll to position [4716, 0]
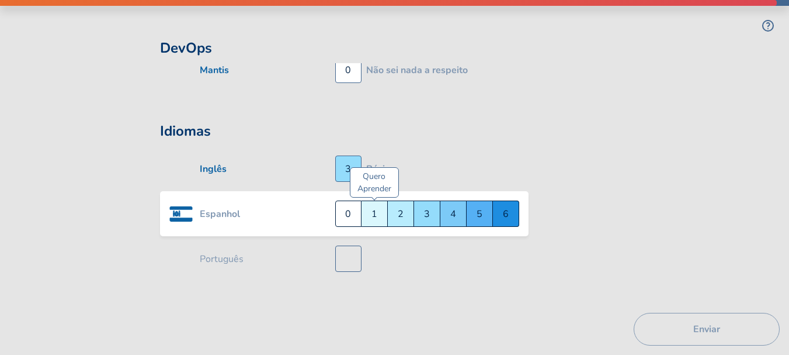
click at [379, 202] on div "Quero Aprender 1" at bounding box center [375, 213] width 26 height 26
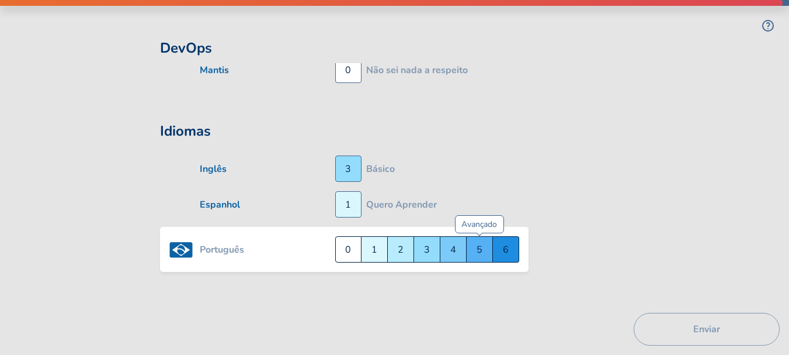
click at [483, 237] on div "Avançado 5" at bounding box center [480, 249] width 26 height 26
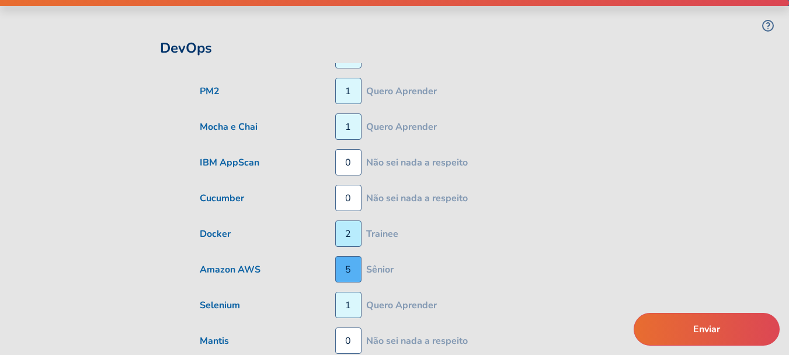
scroll to position [4463, 0]
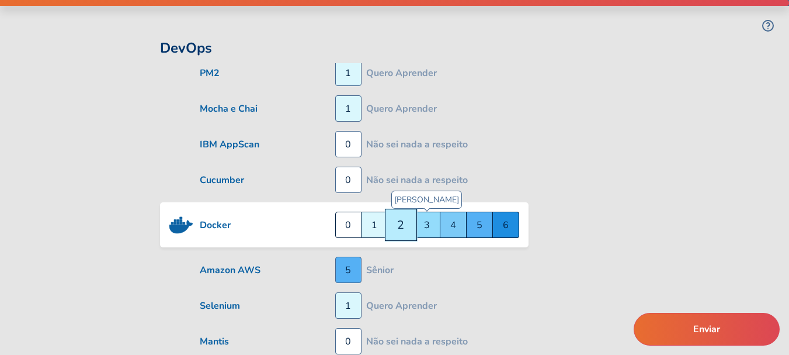
click at [429, 215] on div "Júnior 3" at bounding box center [427, 224] width 26 height 26
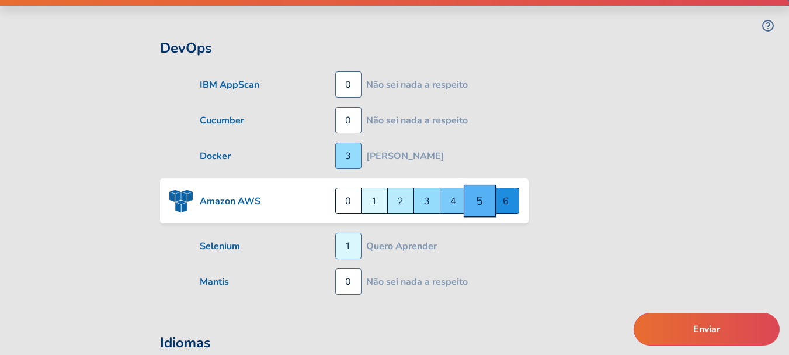
scroll to position [4534, 0]
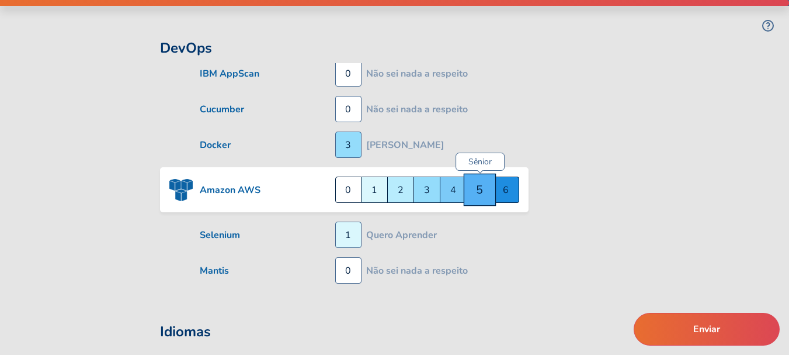
click at [476, 184] on div "Sênior 5" at bounding box center [479, 189] width 32 height 32
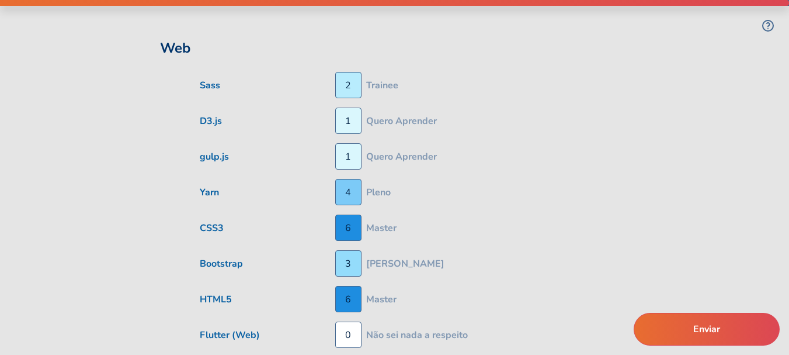
scroll to position [0, 0]
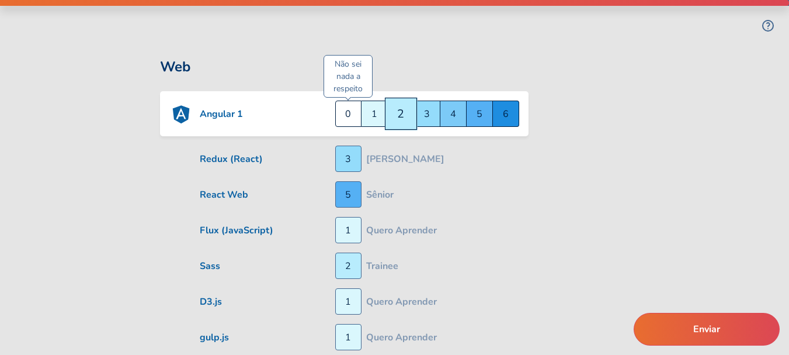
click at [352, 119] on div "Não sei nada a respeito 0" at bounding box center [348, 113] width 26 height 26
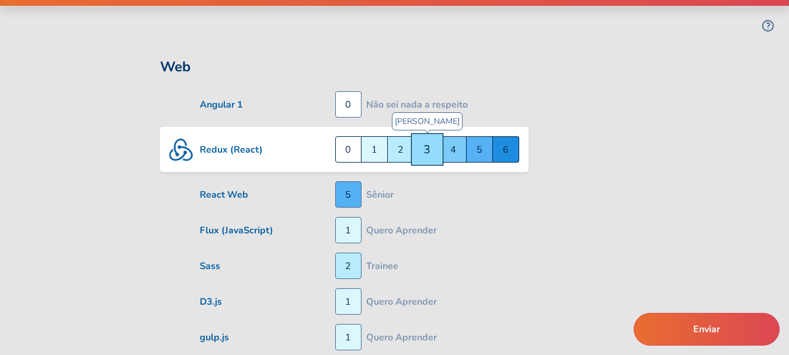
click at [422, 156] on div "Júnior 3" at bounding box center [427, 149] width 32 height 32
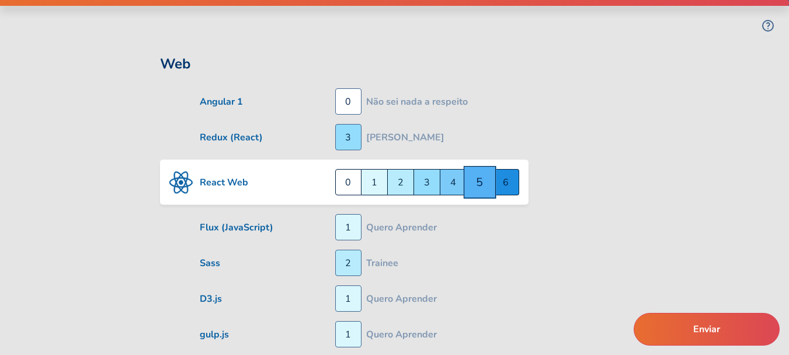
scroll to position [6, 0]
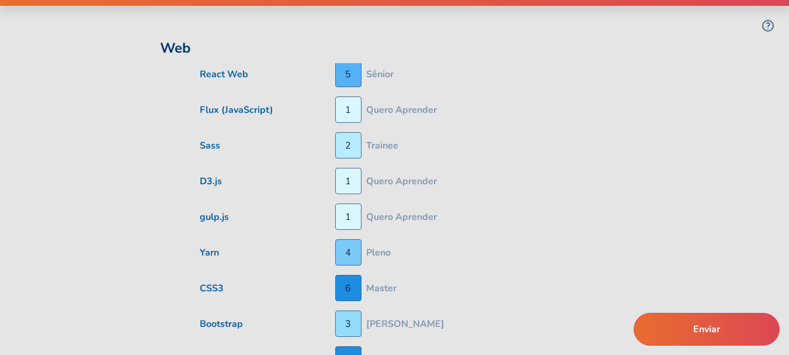
scroll to position [123, 0]
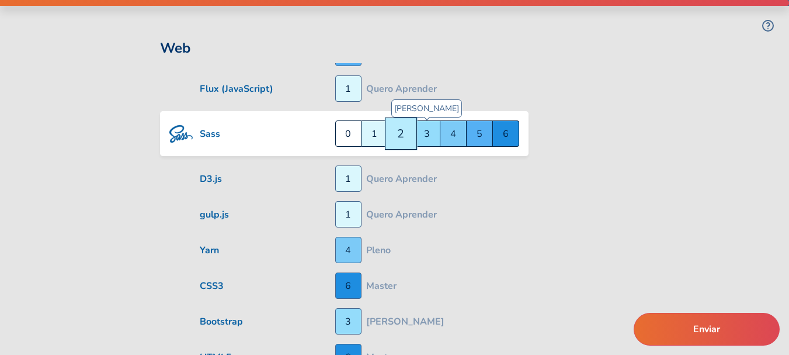
click at [423, 136] on div "Júnior 3" at bounding box center [427, 133] width 26 height 26
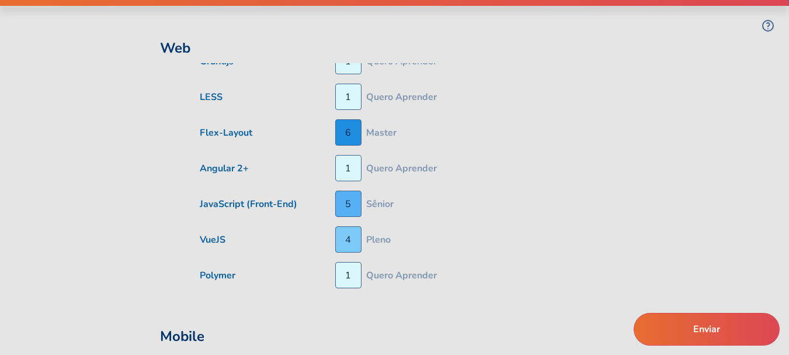
scroll to position [580, 0]
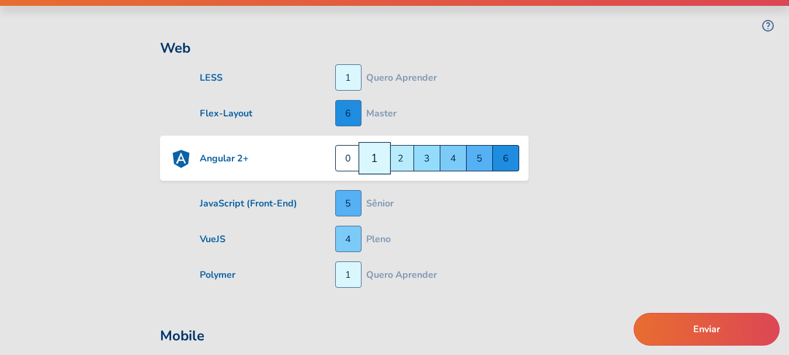
click at [346, 150] on div "Não sei nada a respeito 0" at bounding box center [348, 158] width 26 height 26
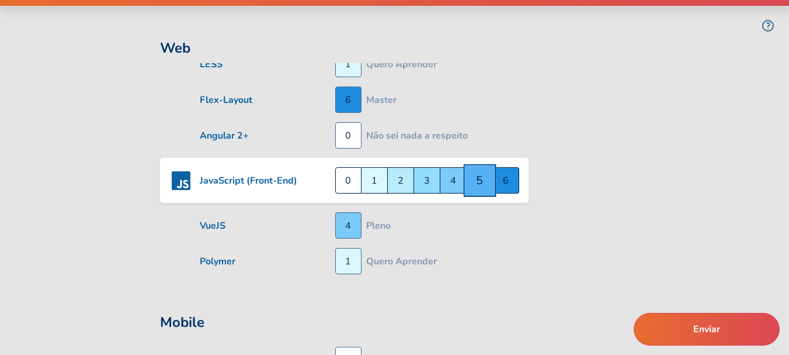
scroll to position [576, 0]
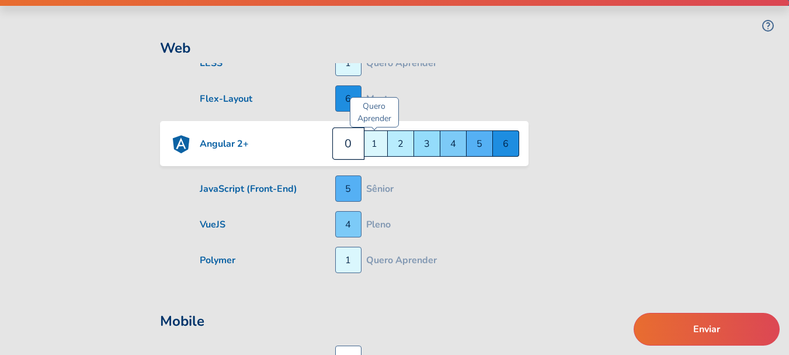
click at [379, 138] on div "Quero Aprender 1" at bounding box center [375, 143] width 26 height 26
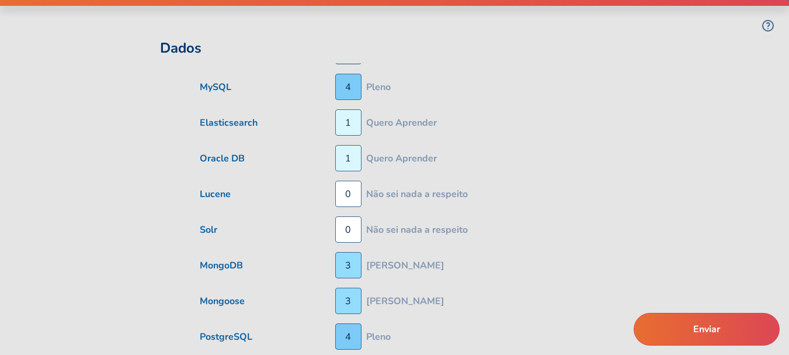
scroll to position [2796, 0]
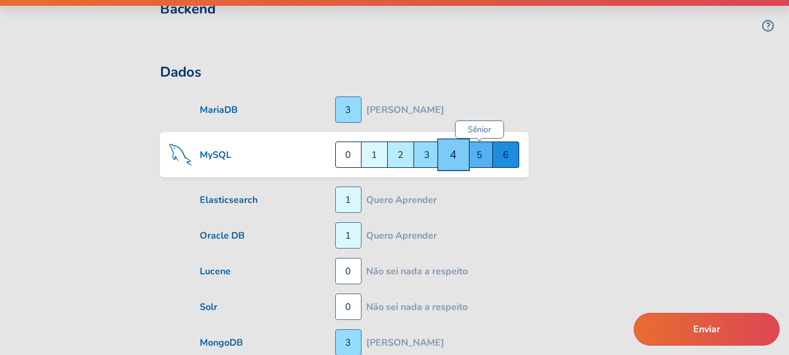
click at [481, 145] on div "Sênior 5" at bounding box center [480, 154] width 26 height 26
click at [482, 144] on div "Sênior 5" at bounding box center [479, 154] width 32 height 32
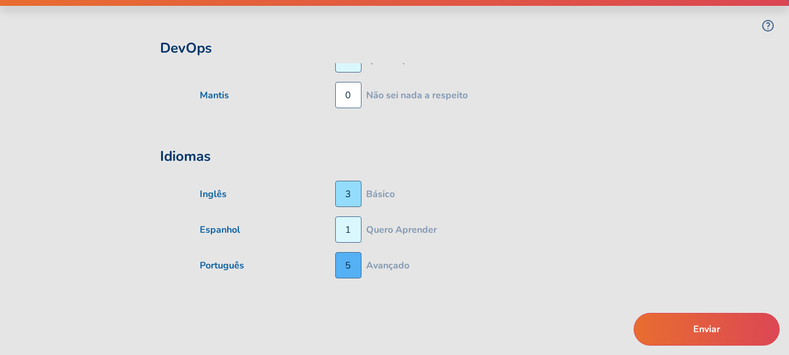
scroll to position [4716, 0]
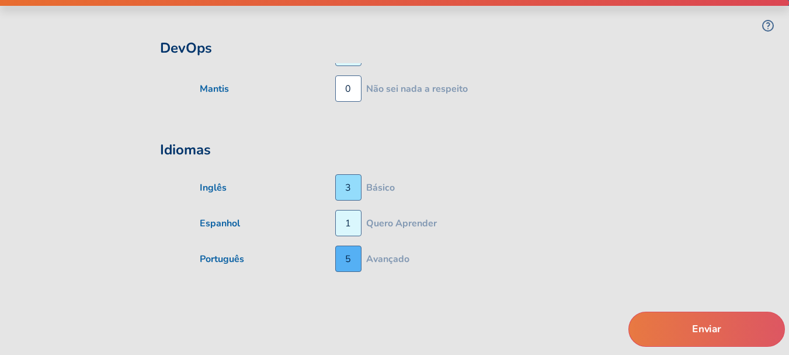
click at [669, 318] on button "Enviar" at bounding box center [707, 328] width 157 height 35
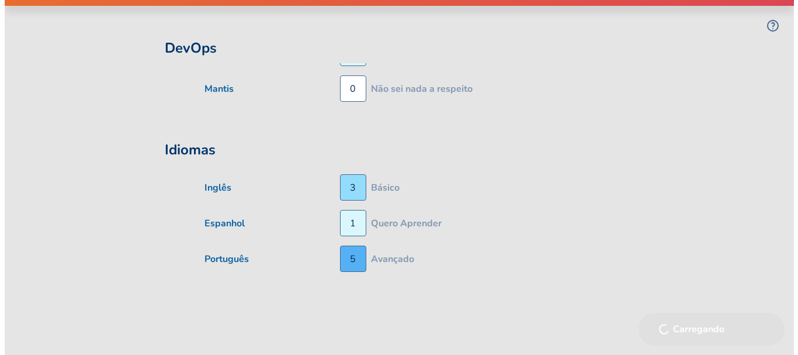
scroll to position [0, 0]
